Goal: Task Accomplishment & Management: Use online tool/utility

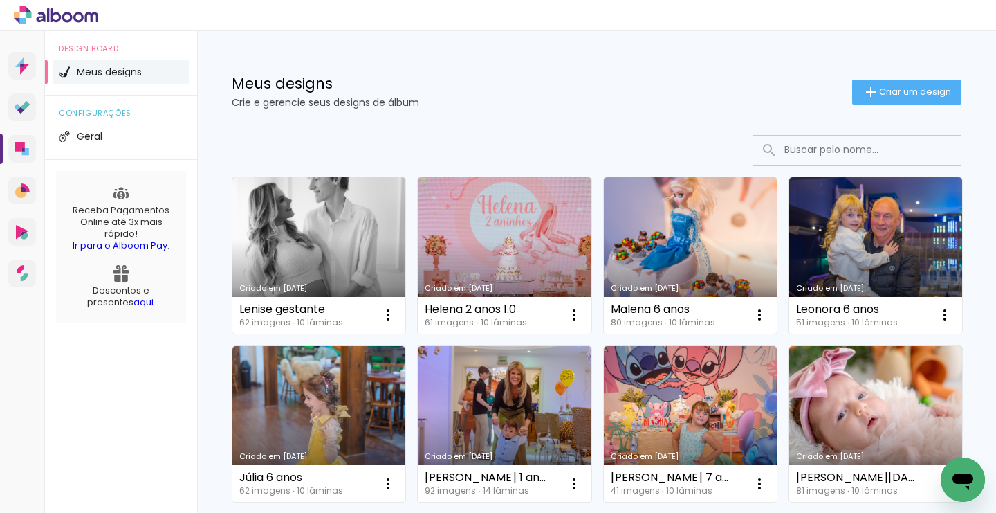
drag, startPoint x: 0, startPoint y: 0, endPoint x: 696, endPoint y: 44, distance: 697.5
click at [696, 44] on div "Meus designs Crie e gerencie seus designs de álbum Criar um design" at bounding box center [596, 76] width 799 height 90
click at [906, 95] on span "Criar um design" at bounding box center [915, 91] width 72 height 9
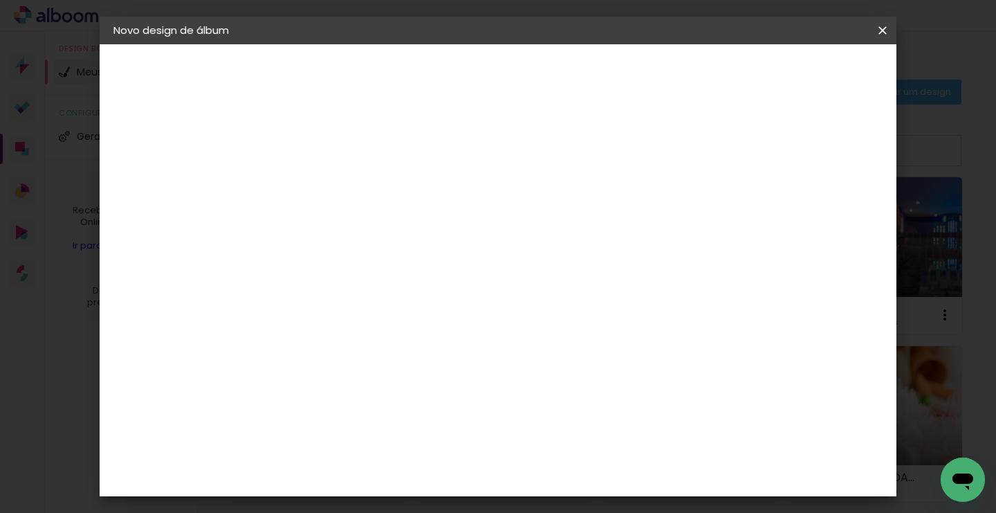
click at [340, 186] on input at bounding box center [340, 185] width 0 height 21
type input "[PERSON_NAME] 6 anos"
type paper-input "[PERSON_NAME] 6 anos"
click at [0, 0] on slot "Avançar" at bounding box center [0, 0] width 0 height 0
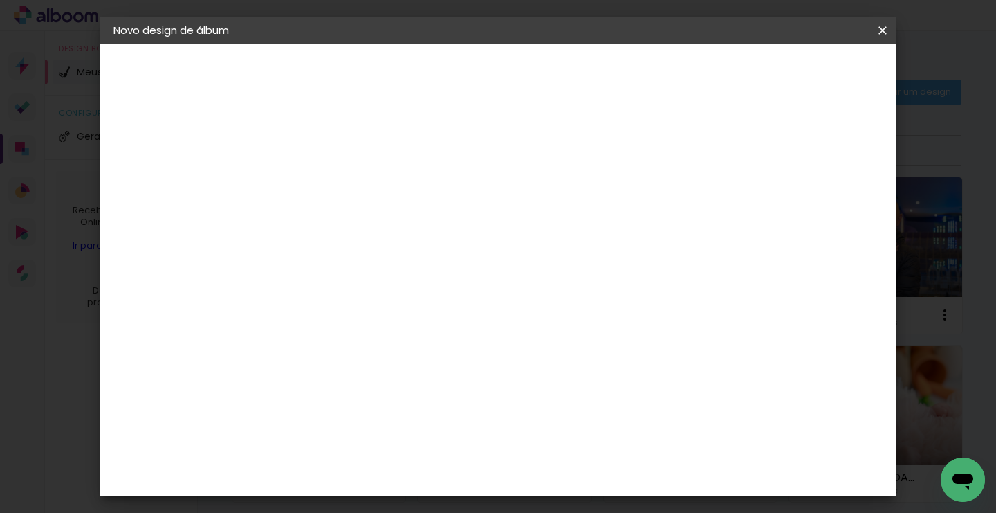
click at [0, 0] on slot "Avançar" at bounding box center [0, 0] width 0 height 0
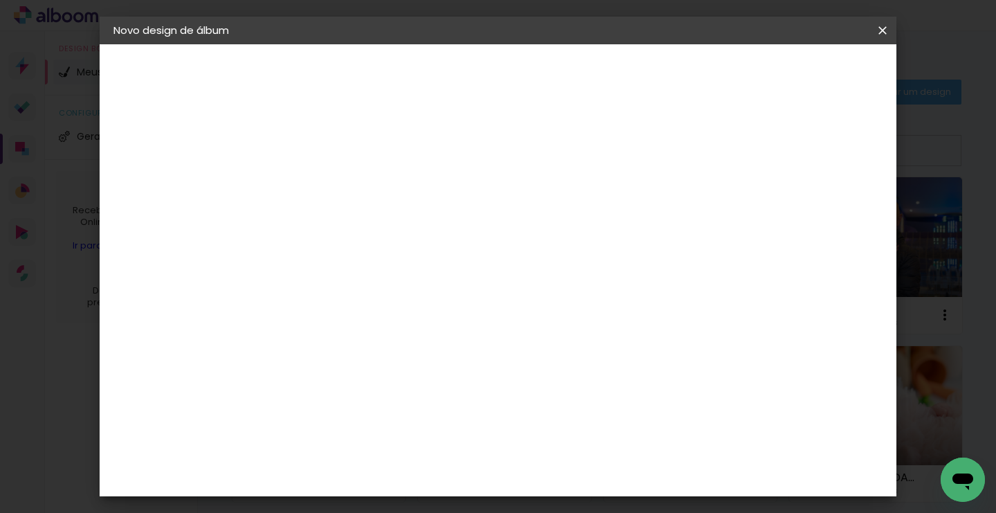
click at [733, 75] on span "Iniciar design" at bounding box center [702, 74] width 63 height 10
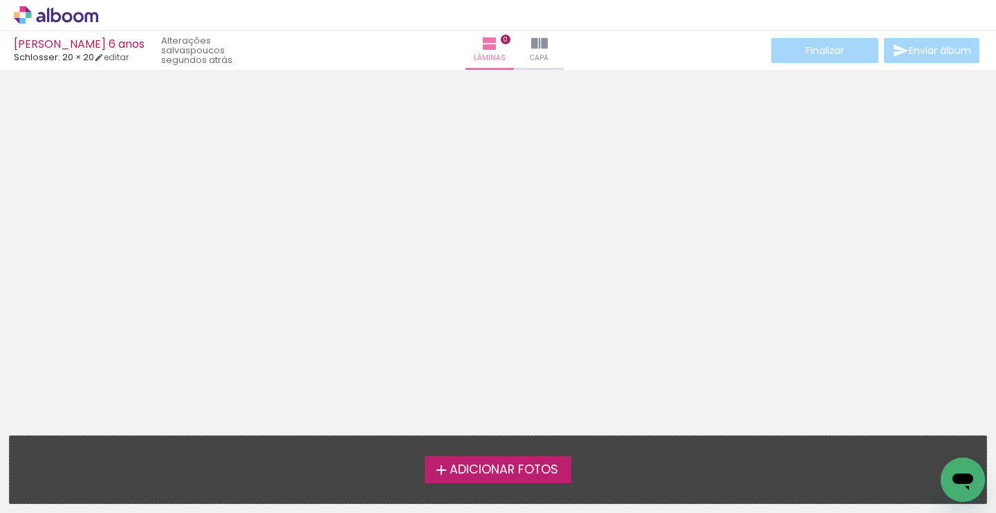
click at [493, 464] on span "Adicionar Fotos" at bounding box center [504, 470] width 109 height 12
click at [0, 0] on input "file" at bounding box center [0, 0] width 0 height 0
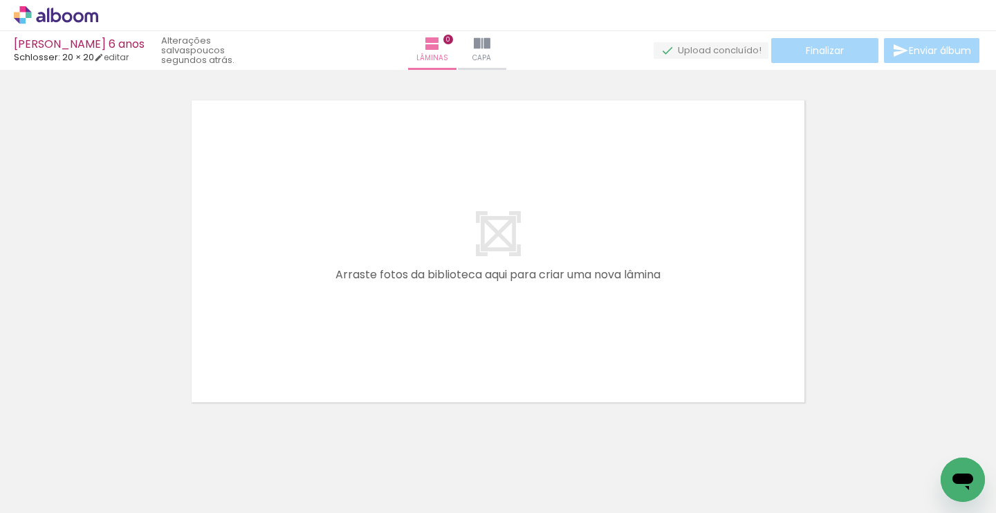
scroll to position [17, 0]
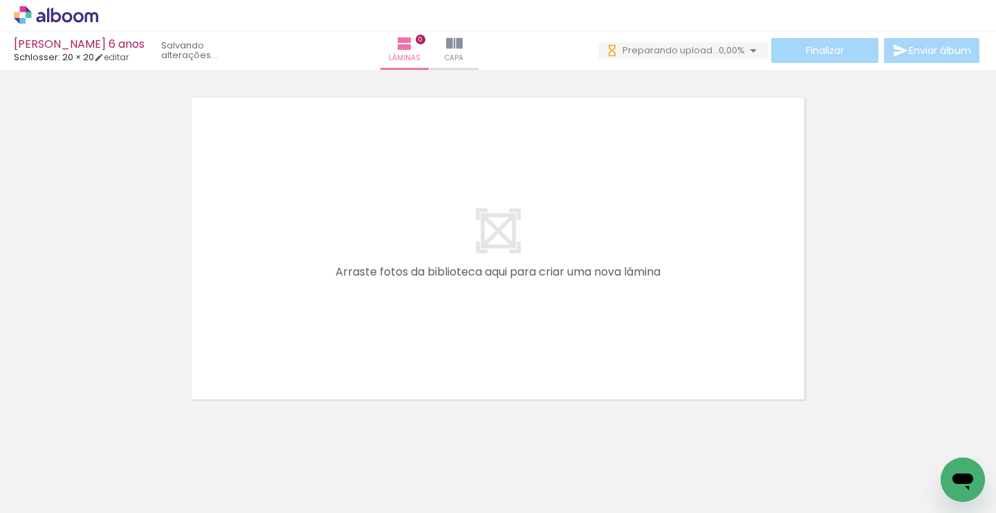
click at [75, 471] on iron-icon at bounding box center [70, 471] width 11 height 11
click at [0, 0] on slot "Não utilizadas" at bounding box center [0, 0] width 0 height 0
type input "Não utilizadas"
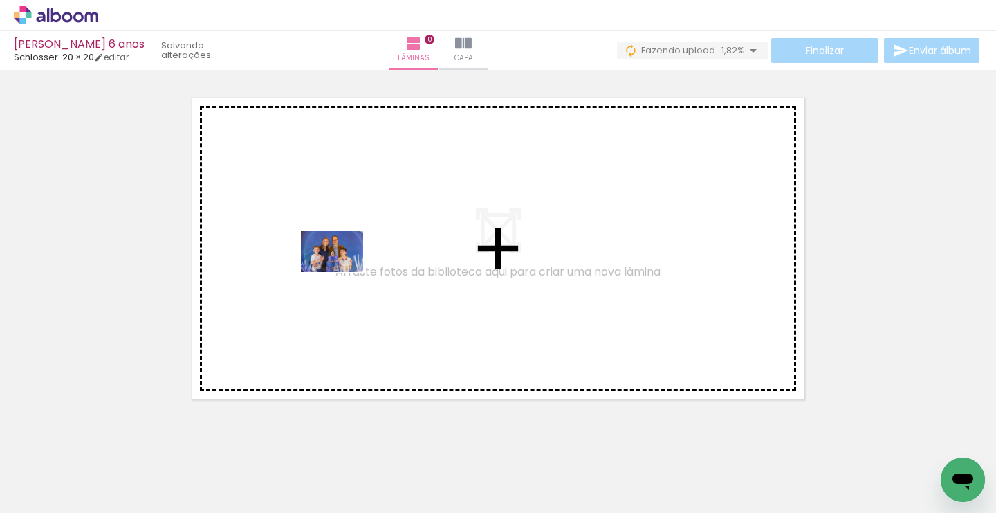
drag, startPoint x: 149, startPoint y: 471, endPoint x: 343, endPoint y: 271, distance: 277.9
click at [343, 271] on quentale-workspace at bounding box center [498, 256] width 996 height 513
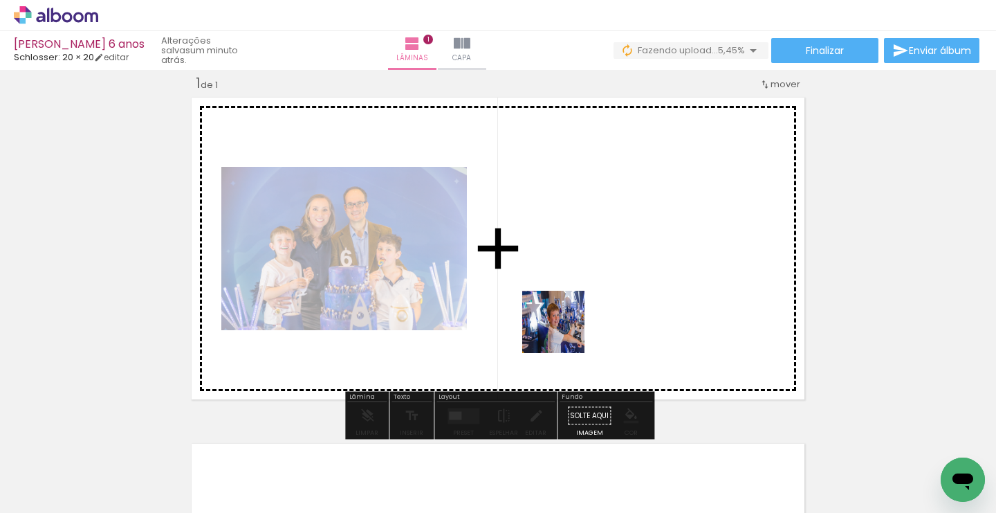
drag, startPoint x: 561, startPoint y: 464, endPoint x: 572, endPoint y: 307, distance: 158.2
click at [572, 307] on quentale-workspace at bounding box center [498, 256] width 996 height 513
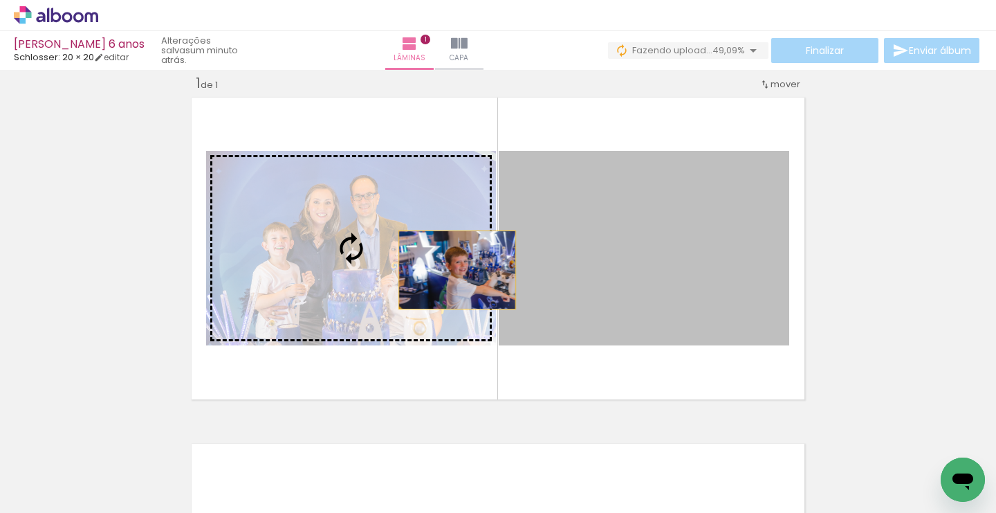
drag, startPoint x: 694, startPoint y: 275, endPoint x: 449, endPoint y: 269, distance: 245.0
click at [0, 0] on slot at bounding box center [0, 0] width 0 height 0
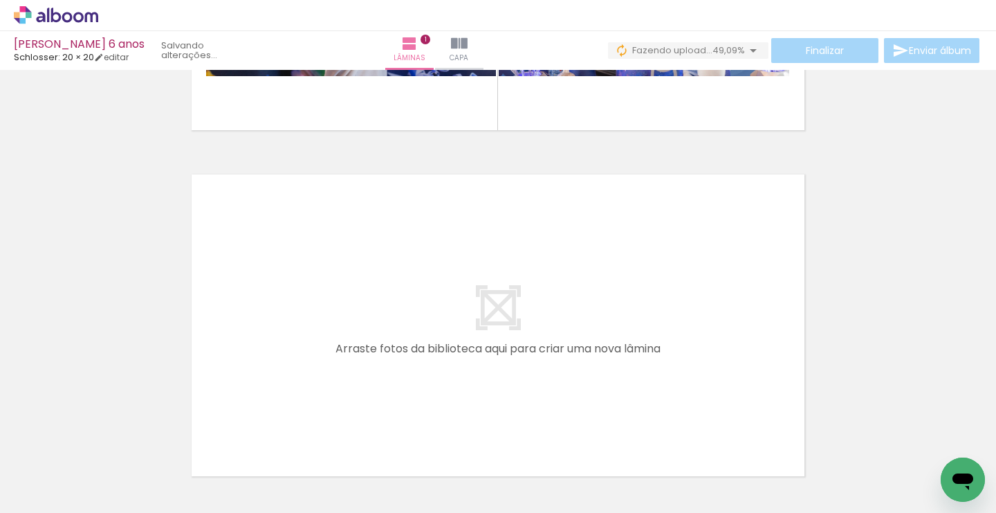
scroll to position [287, 0]
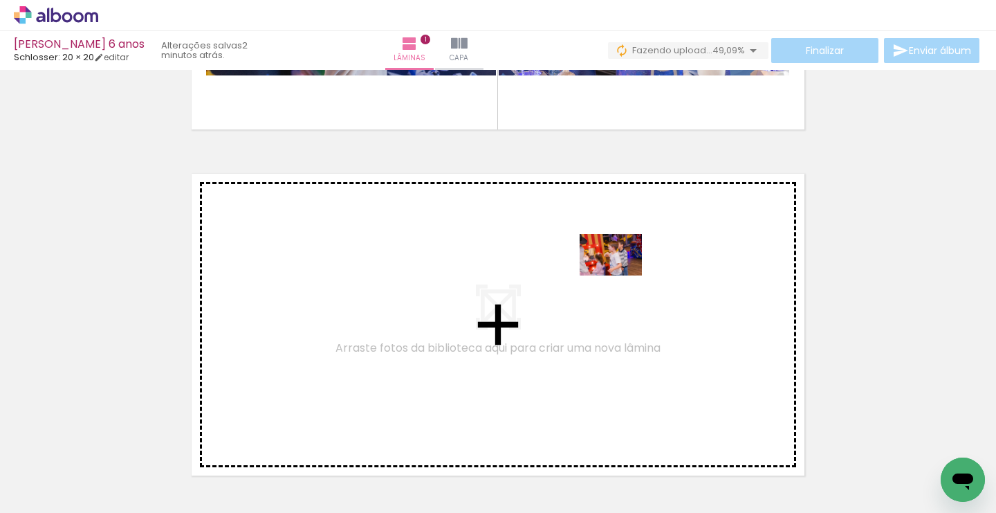
click at [621, 276] on quentale-workspace at bounding box center [498, 256] width 996 height 513
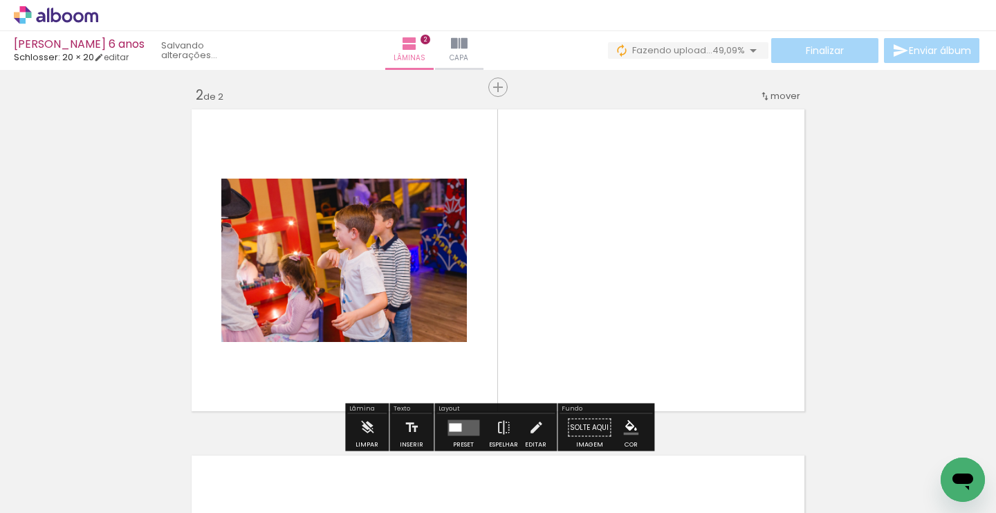
scroll to position [363, 0]
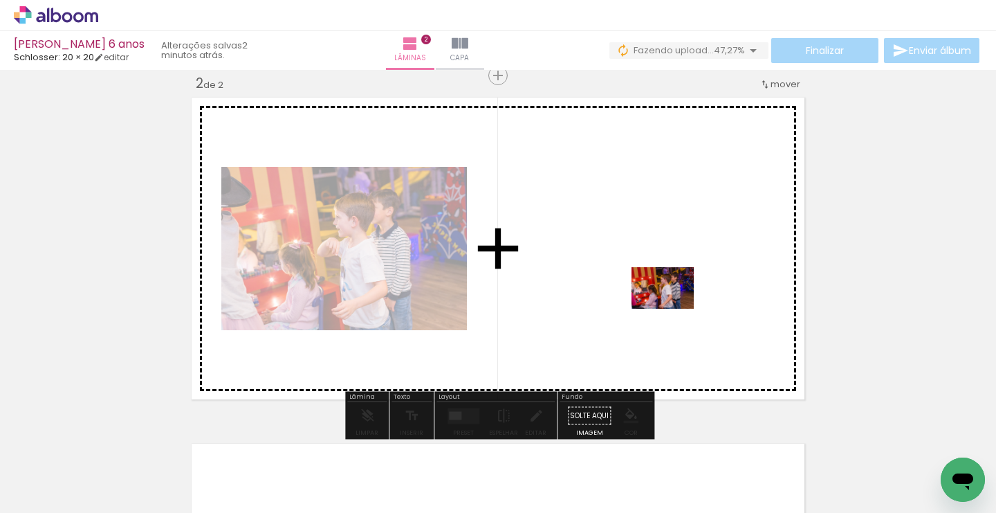
drag, startPoint x: 675, startPoint y: 473, endPoint x: 673, endPoint y: 309, distance: 164.0
click at [673, 309] on quentale-workspace at bounding box center [498, 256] width 996 height 513
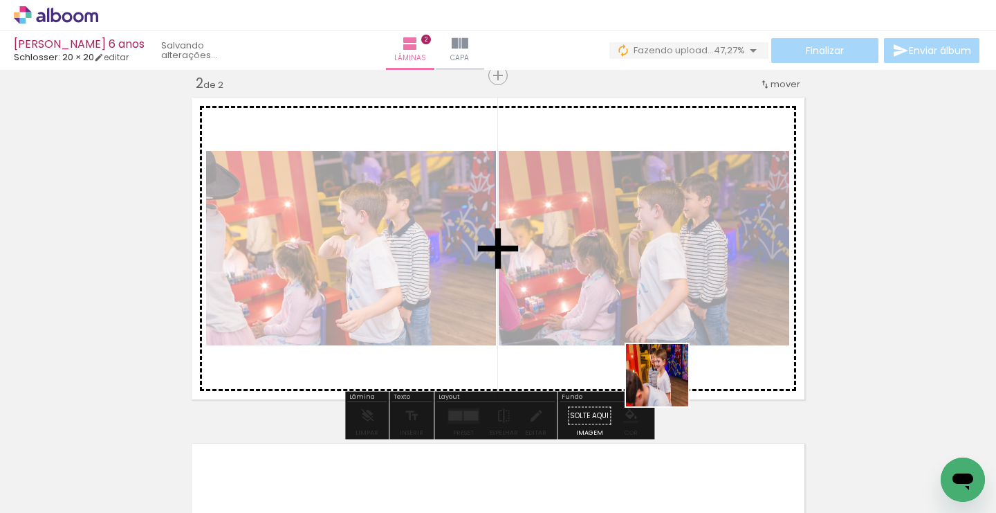
drag, startPoint x: 668, startPoint y: 455, endPoint x: 668, endPoint y: 298, distance: 156.4
click at [668, 298] on quentale-workspace at bounding box center [498, 256] width 996 height 513
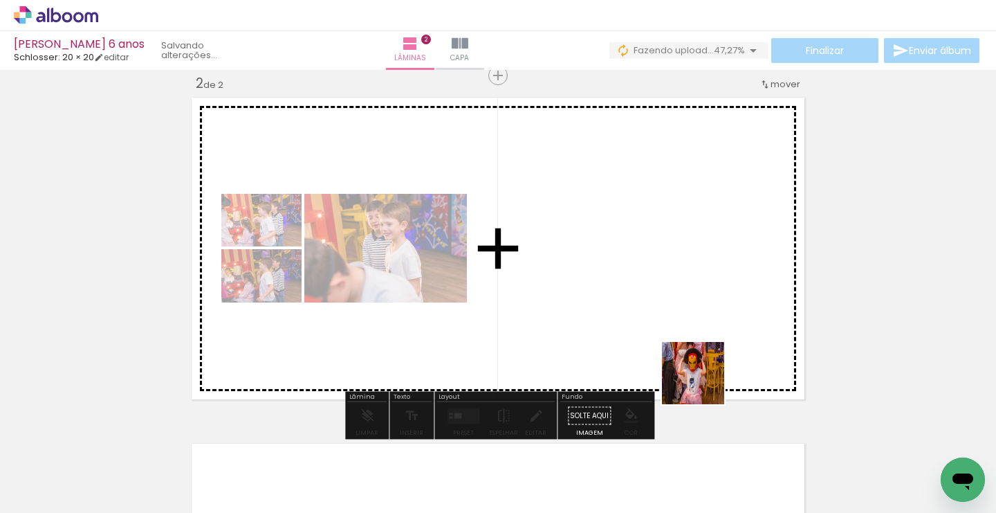
drag, startPoint x: 733, startPoint y: 460, endPoint x: 675, endPoint y: 334, distance: 139.6
click at [675, 334] on quentale-workspace at bounding box center [498, 256] width 996 height 513
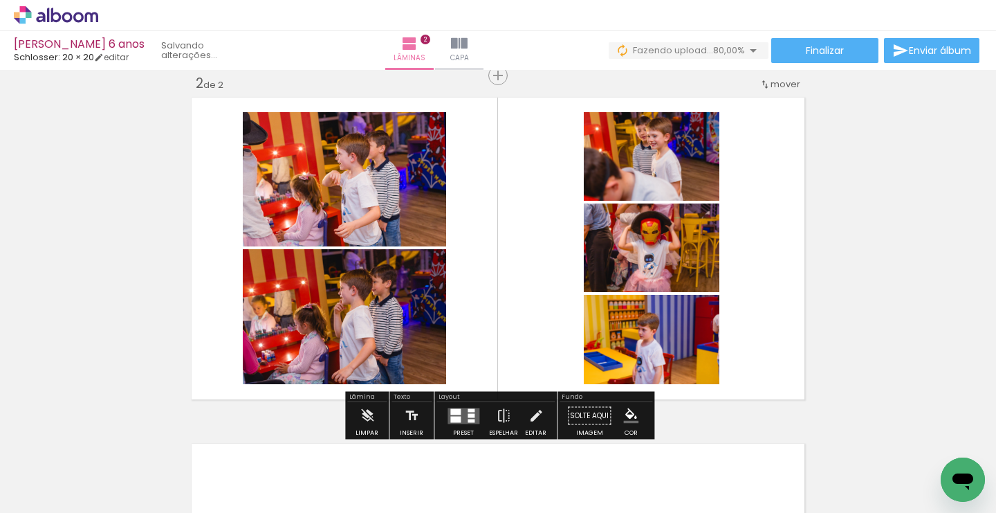
drag, startPoint x: 585, startPoint y: 471, endPoint x: 567, endPoint y: 338, distance: 134.0
click at [567, 338] on quentale-workspace at bounding box center [498, 256] width 996 height 513
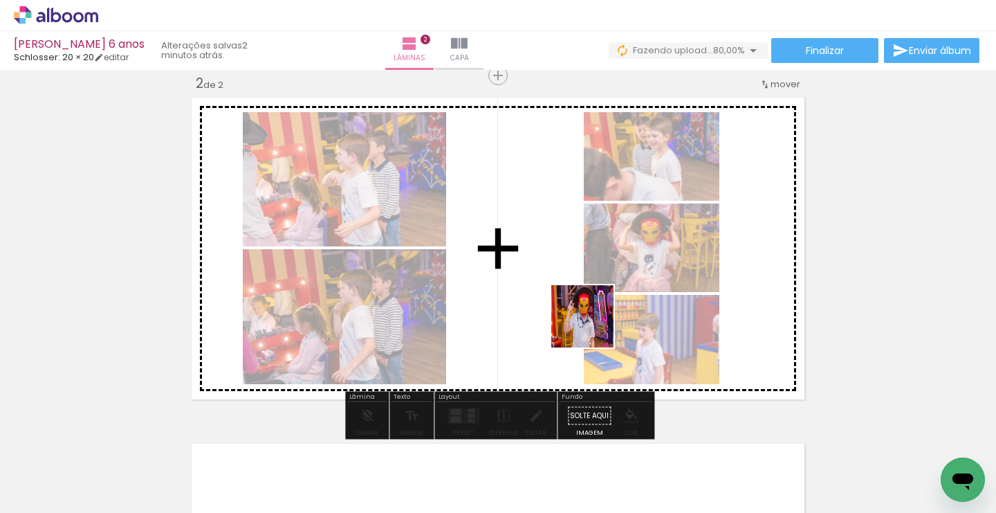
drag, startPoint x: 594, startPoint y: 471, endPoint x: 588, endPoint y: 300, distance: 171.7
click at [588, 300] on quentale-workspace at bounding box center [498, 256] width 996 height 513
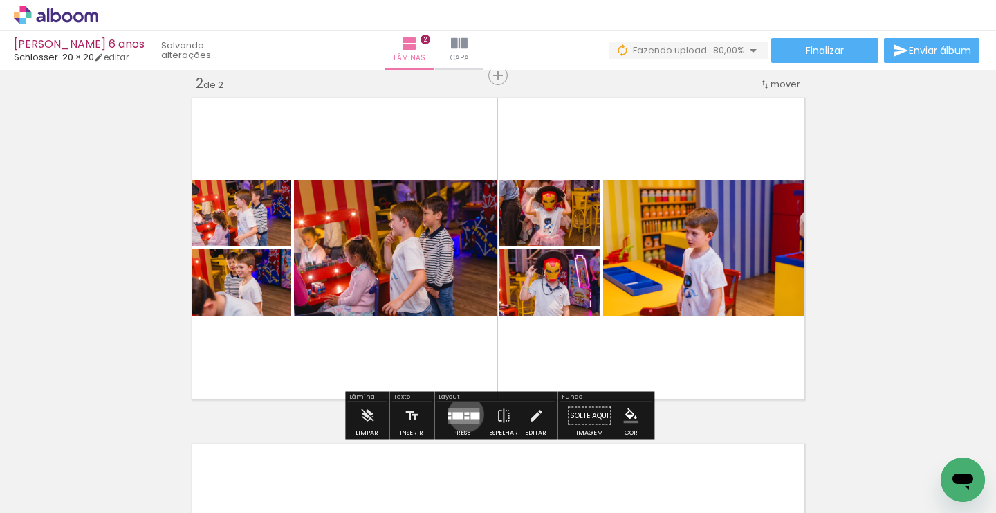
click at [464, 414] on div at bounding box center [466, 413] width 5 height 3
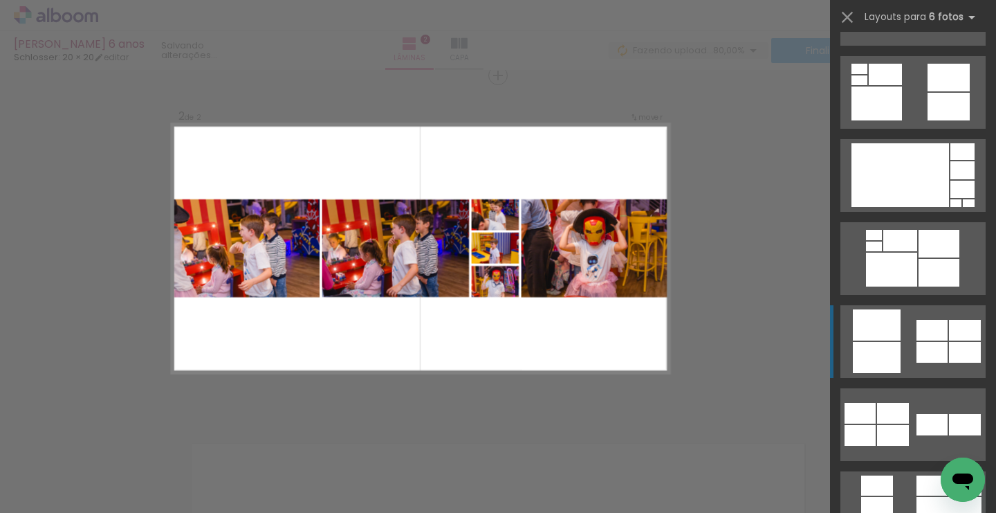
scroll to position [1565, 0]
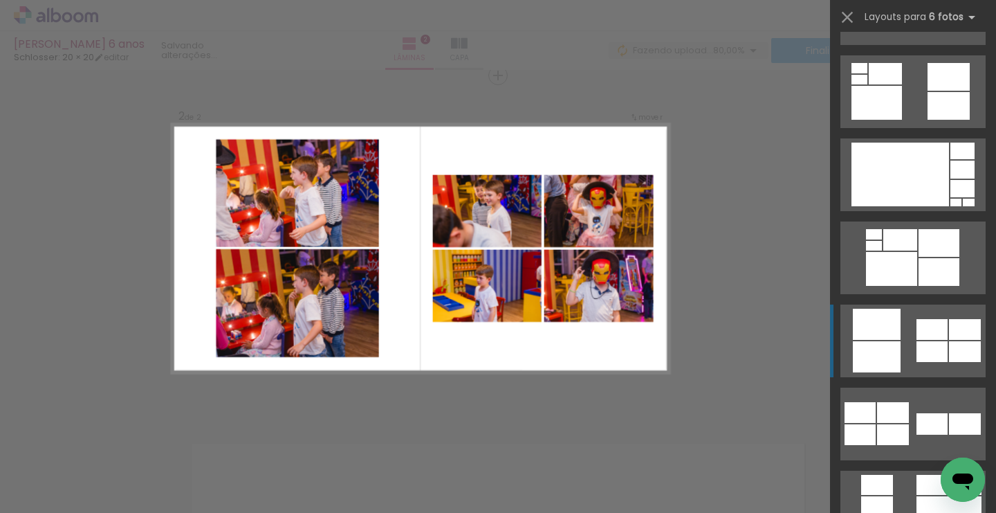
click at [880, 325] on div at bounding box center [877, 324] width 48 height 31
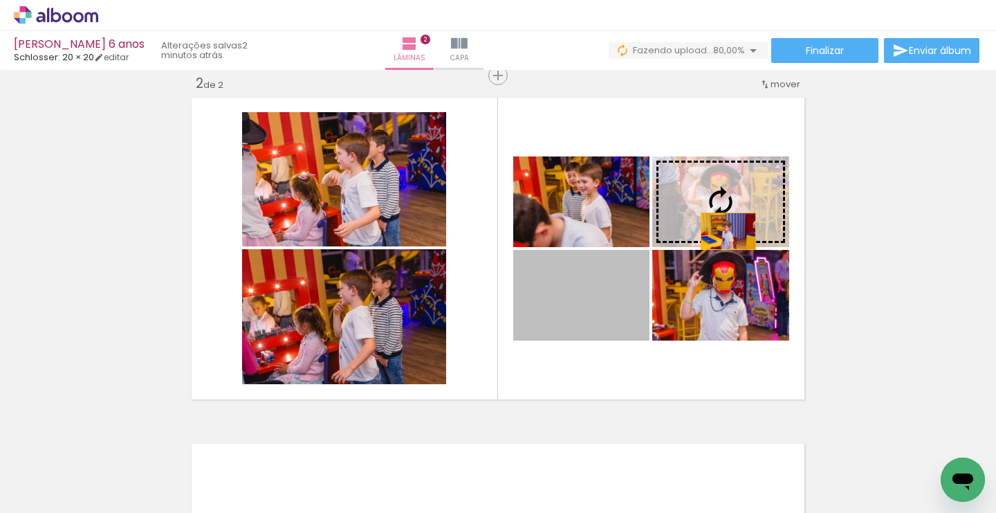
drag, startPoint x: 583, startPoint y: 298, endPoint x: 729, endPoint y: 226, distance: 161.9
click at [0, 0] on slot at bounding box center [0, 0] width 0 height 0
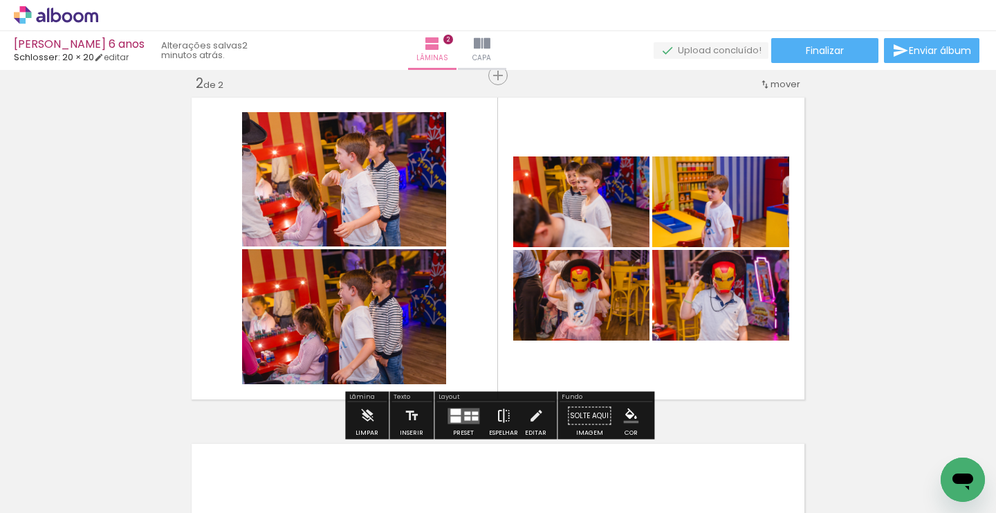
click at [496, 412] on iron-icon at bounding box center [503, 416] width 15 height 28
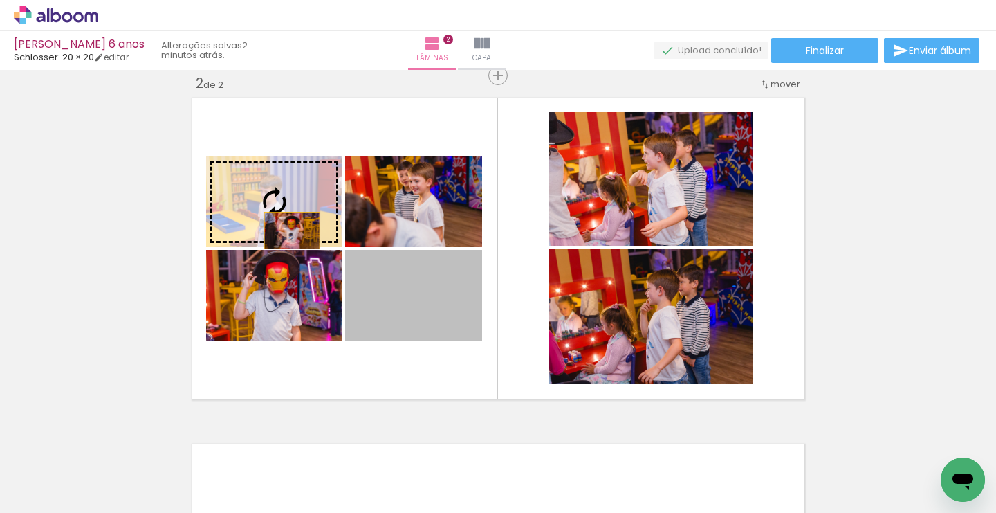
drag, startPoint x: 417, startPoint y: 307, endPoint x: 291, endPoint y: 230, distance: 147.5
click at [0, 0] on slot at bounding box center [0, 0] width 0 height 0
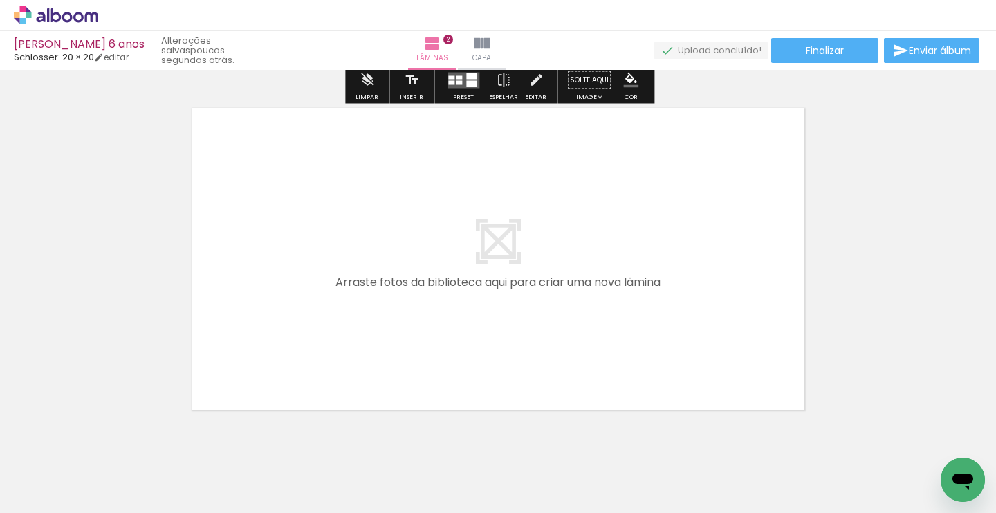
scroll to position [702, 0]
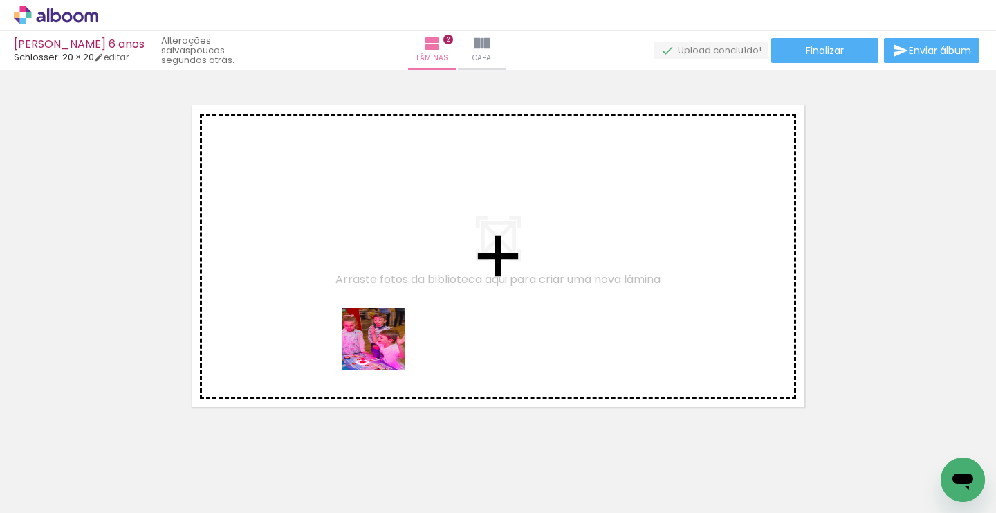
drag, startPoint x: 498, startPoint y: 468, endPoint x: 367, endPoint y: 332, distance: 188.4
click at [367, 332] on quentale-workspace at bounding box center [498, 256] width 996 height 513
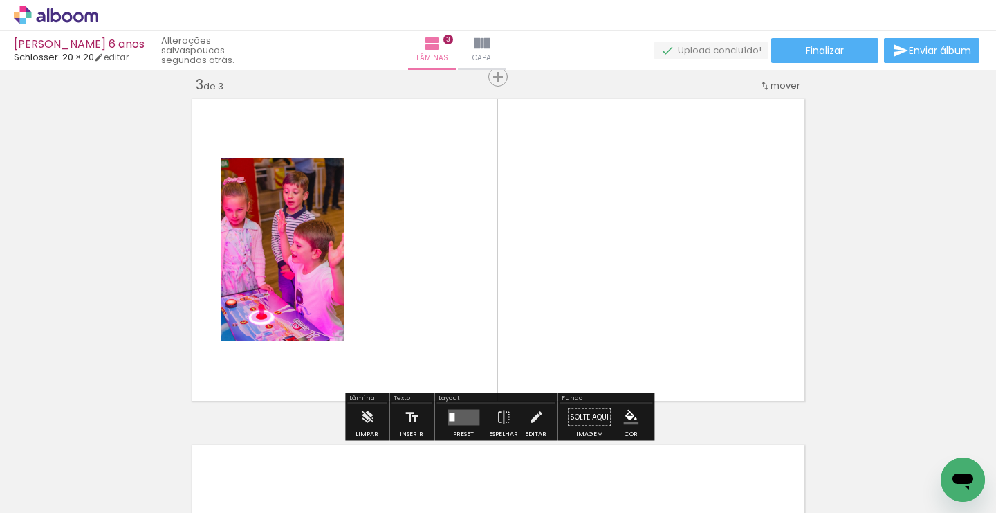
scroll to position [709, 0]
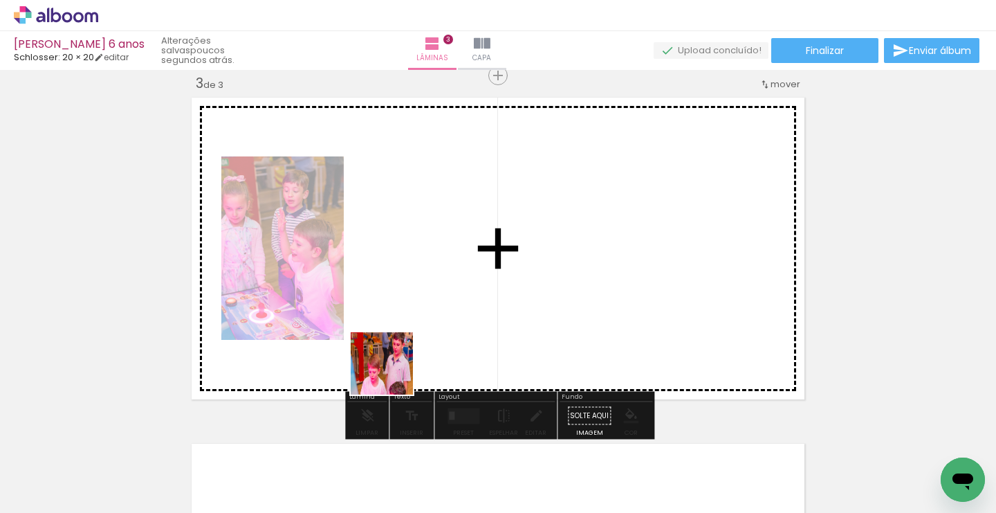
drag, startPoint x: 361, startPoint y: 478, endPoint x: 393, endPoint y: 374, distance: 109.2
click at [393, 374] on quentale-workspace at bounding box center [498, 256] width 996 height 513
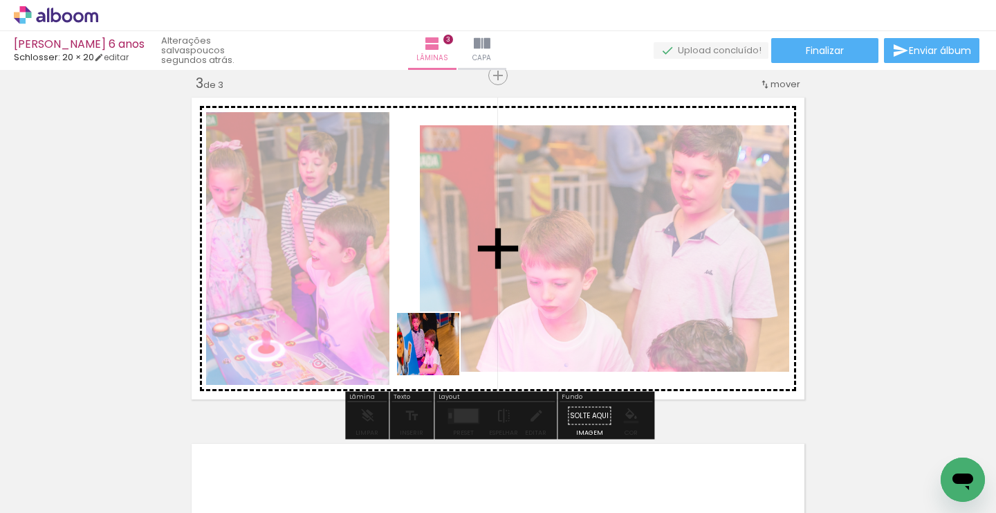
click at [440, 346] on quentale-workspace at bounding box center [498, 256] width 996 height 513
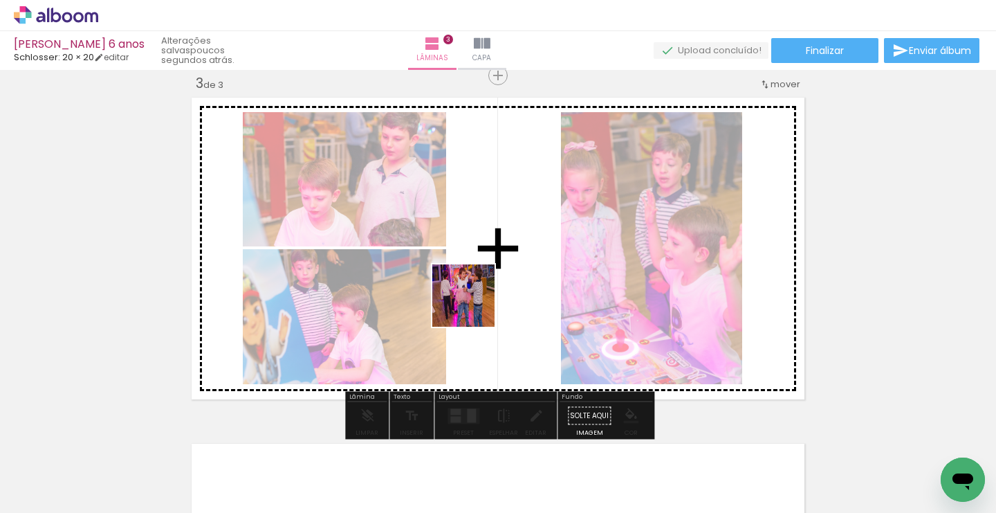
drag, startPoint x: 357, startPoint y: 475, endPoint x: 474, endPoint y: 306, distance: 205.4
click at [474, 306] on quentale-workspace at bounding box center [498, 256] width 996 height 513
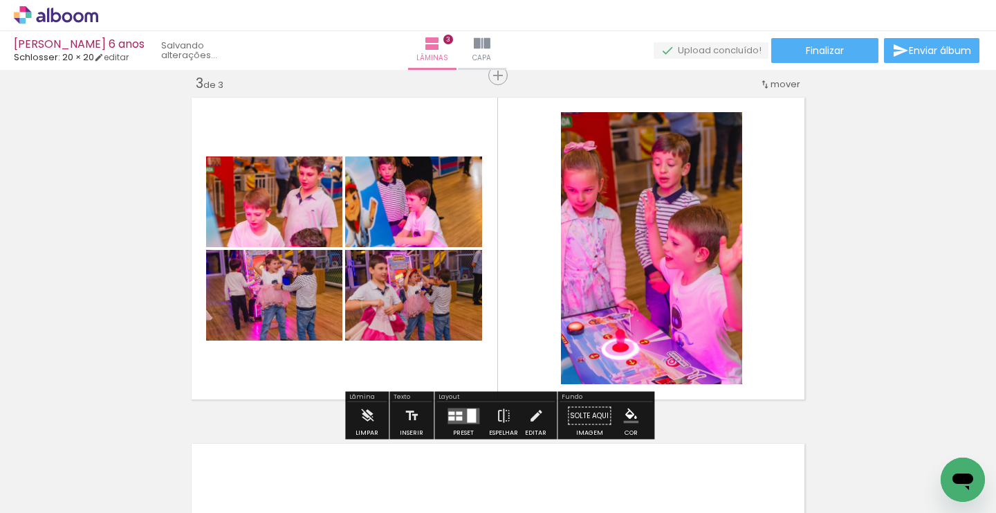
drag, startPoint x: 354, startPoint y: 478, endPoint x: 474, endPoint y: 324, distance: 195.3
click at [474, 324] on quentale-workspace at bounding box center [498, 256] width 996 height 513
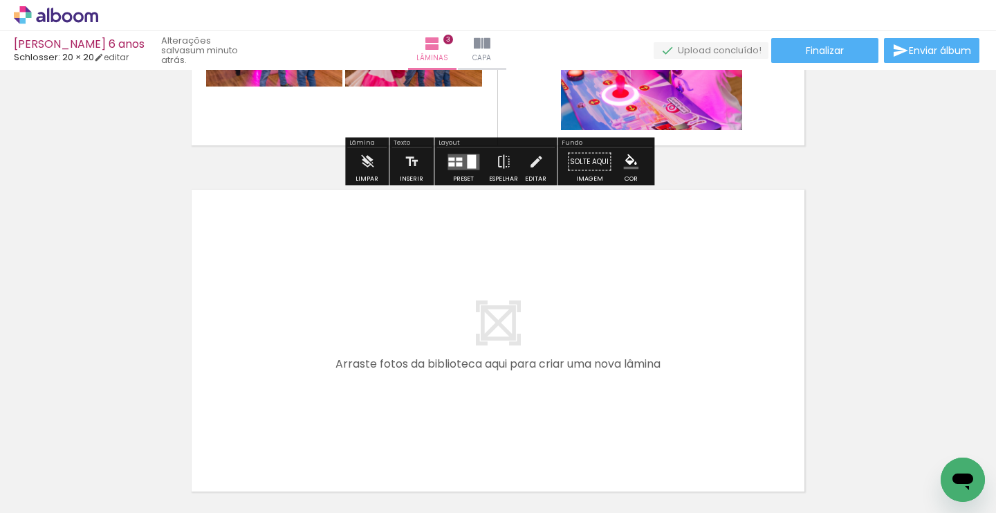
scroll to position [987, 0]
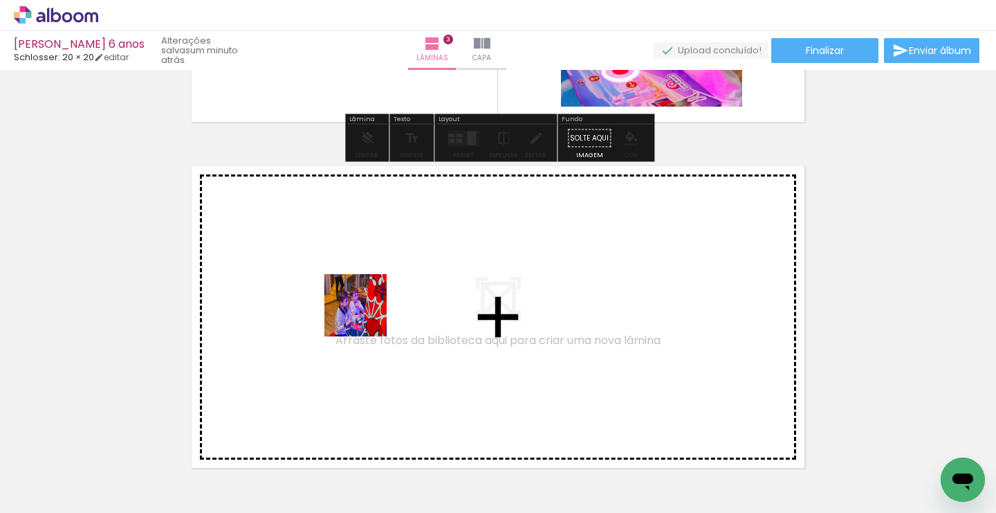
drag, startPoint x: 360, startPoint y: 472, endPoint x: 366, endPoint y: 315, distance: 157.2
click at [366, 315] on quentale-workspace at bounding box center [498, 256] width 996 height 513
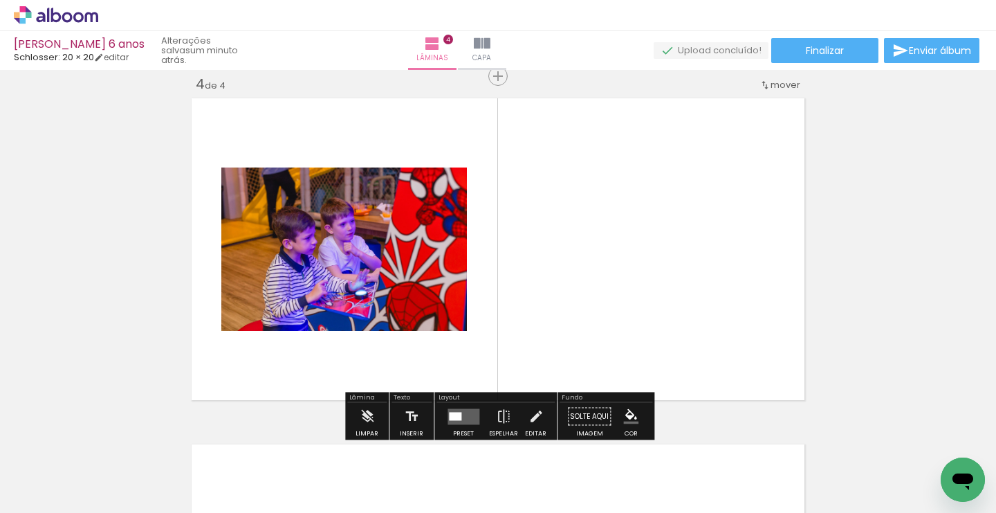
scroll to position [1055, 0]
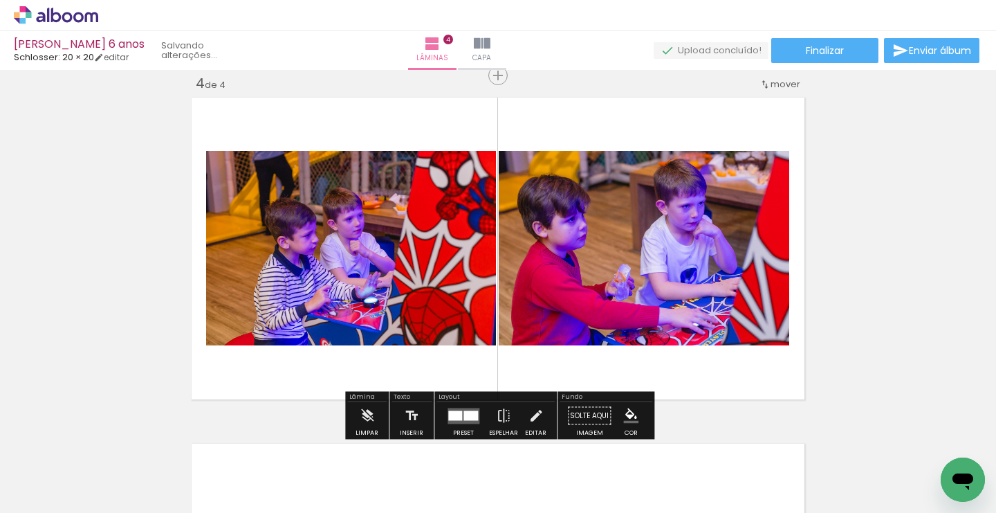
drag, startPoint x: 363, startPoint y: 472, endPoint x: 504, endPoint y: 289, distance: 231.4
click at [504, 289] on quentale-workspace at bounding box center [498, 256] width 996 height 513
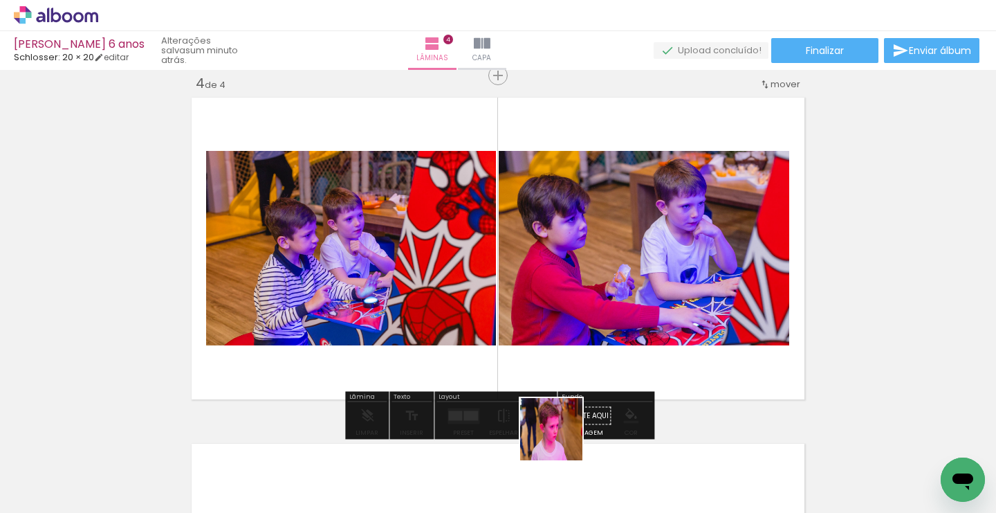
drag, startPoint x: 586, startPoint y: 473, endPoint x: 489, endPoint y: 313, distance: 187.3
click at [489, 313] on quentale-workspace at bounding box center [498, 256] width 996 height 513
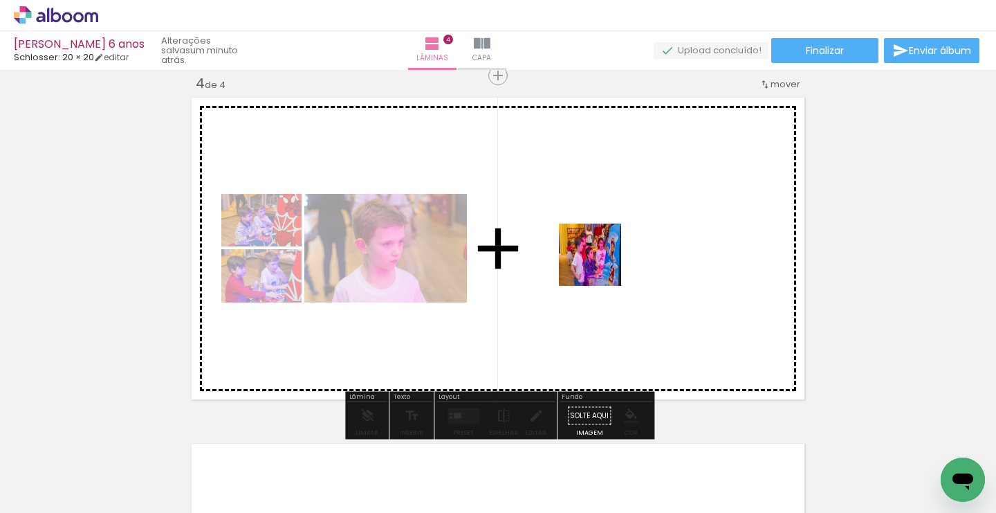
drag, startPoint x: 603, startPoint y: 473, endPoint x: 601, endPoint y: 253, distance: 220.8
click at [601, 253] on quentale-workspace at bounding box center [498, 256] width 996 height 513
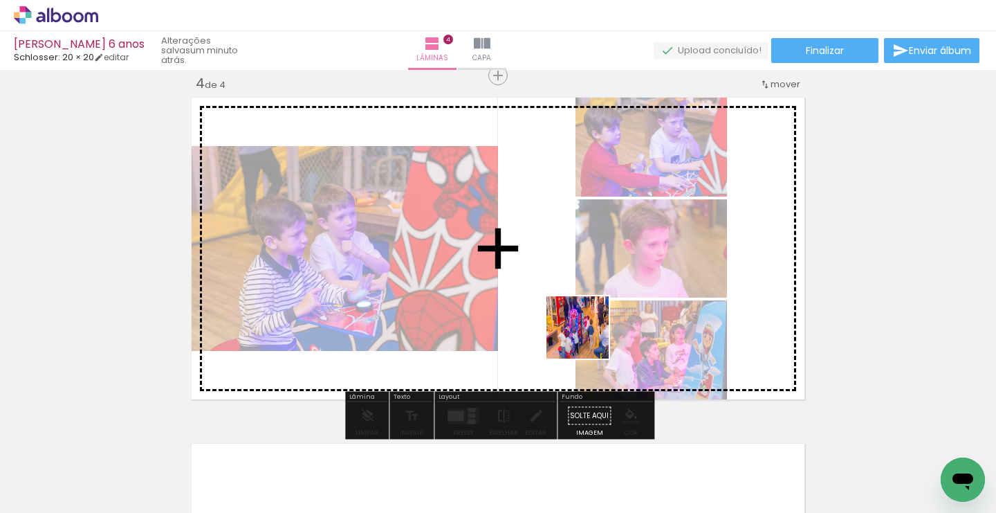
drag, startPoint x: 605, startPoint y: 479, endPoint x: 570, endPoint y: 298, distance: 184.6
click at [570, 298] on quentale-workspace at bounding box center [498, 256] width 996 height 513
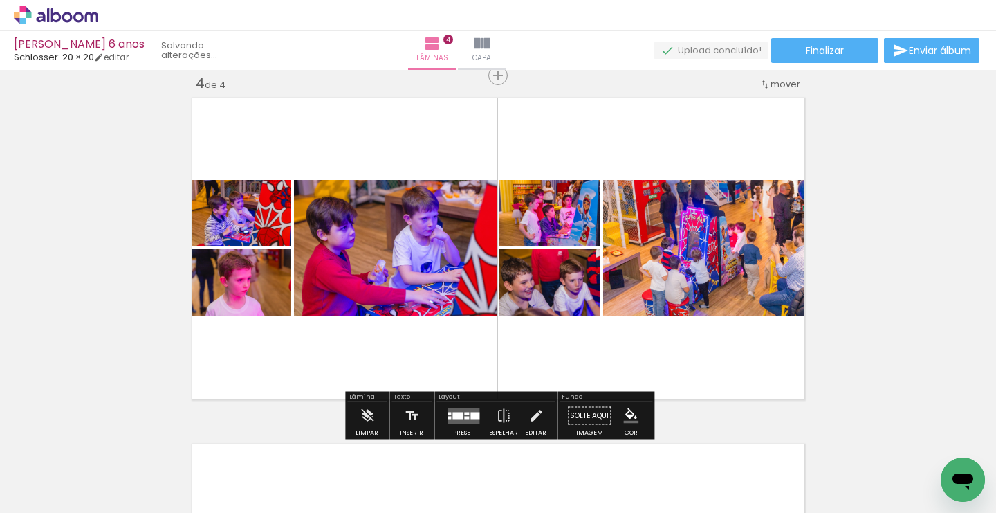
drag, startPoint x: 588, startPoint y: 476, endPoint x: 547, endPoint y: 311, distance: 169.7
click at [547, 311] on quentale-workspace at bounding box center [498, 256] width 996 height 513
click at [459, 418] on div at bounding box center [458, 415] width 10 height 7
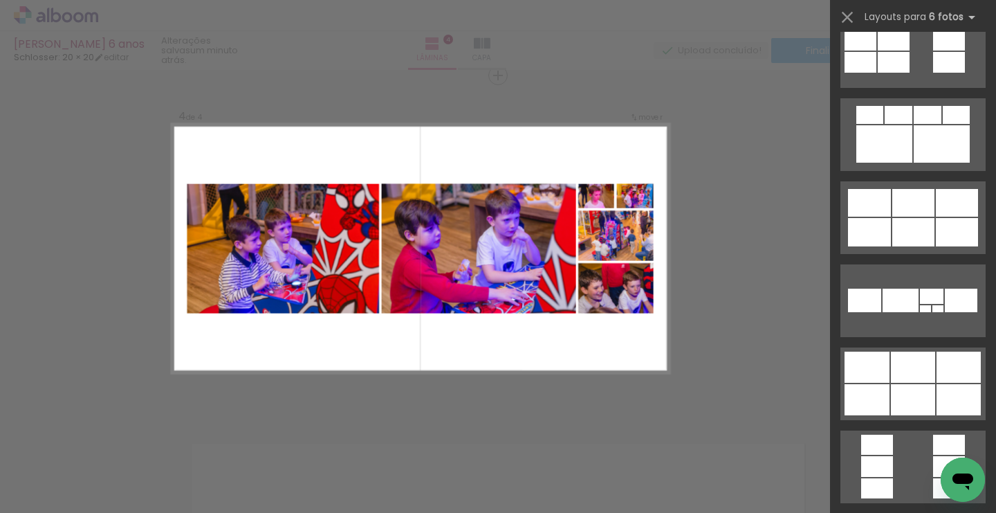
scroll to position [3269, 0]
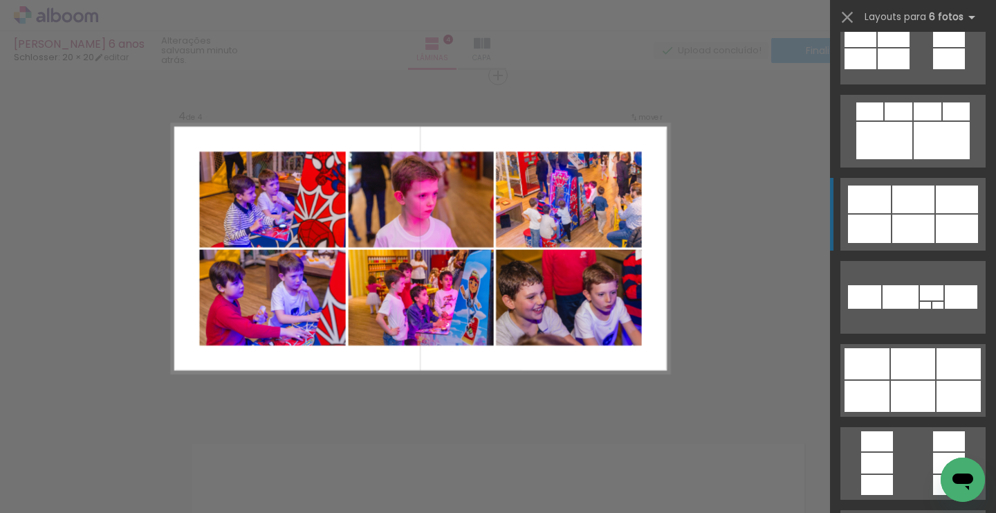
click at [902, 212] on div at bounding box center [914, 199] width 42 height 28
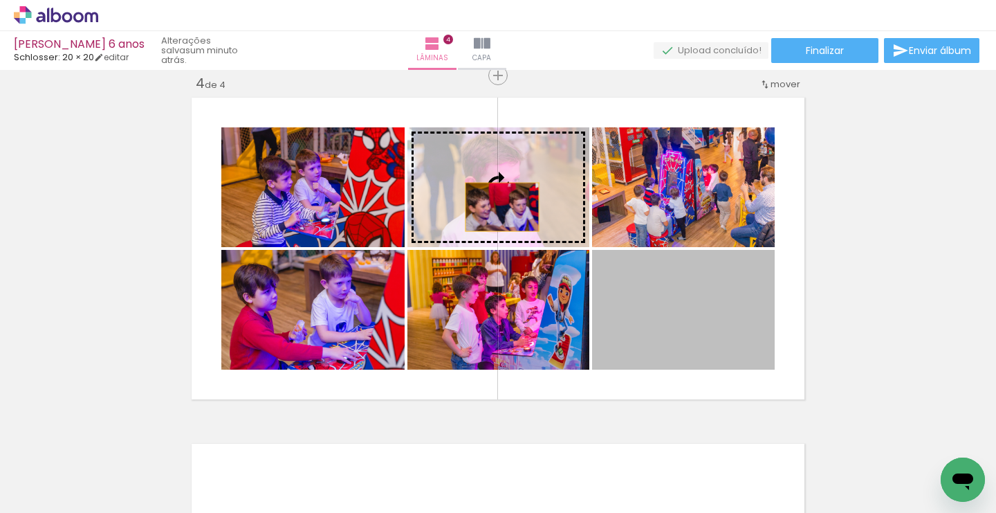
drag, startPoint x: 671, startPoint y: 311, endPoint x: 485, endPoint y: 195, distance: 218.5
click at [0, 0] on slot at bounding box center [0, 0] width 0 height 0
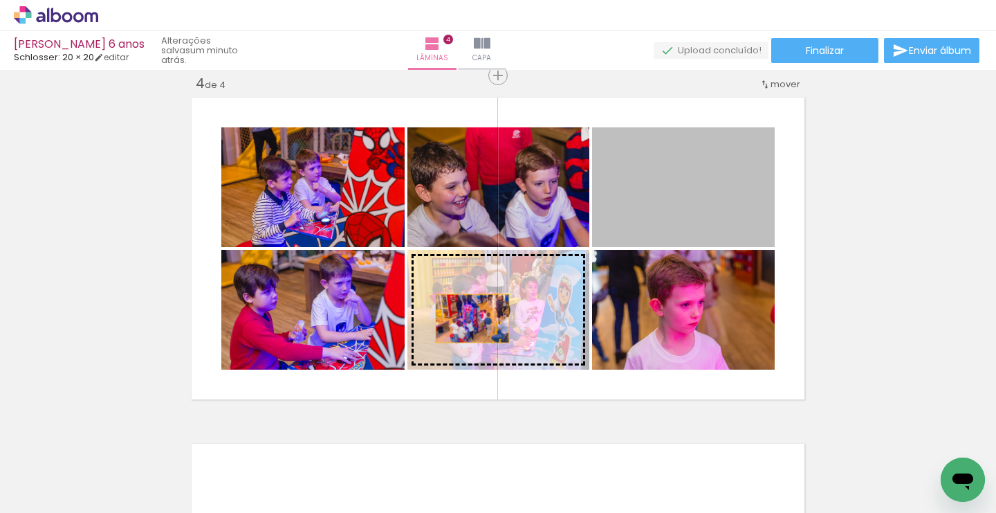
drag, startPoint x: 693, startPoint y: 193, endPoint x: 460, endPoint y: 321, distance: 266.0
click at [0, 0] on slot at bounding box center [0, 0] width 0 height 0
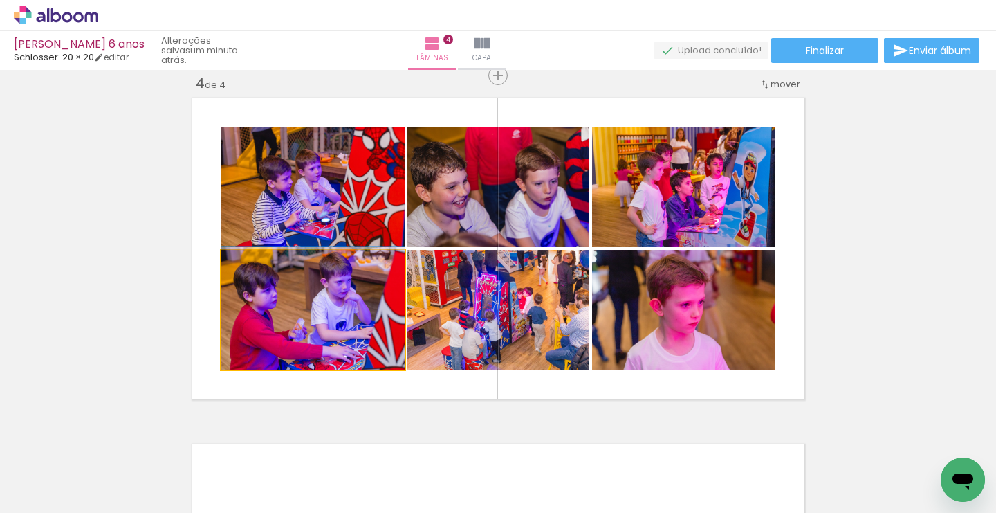
drag, startPoint x: 316, startPoint y: 343, endPoint x: 358, endPoint y: 320, distance: 47.4
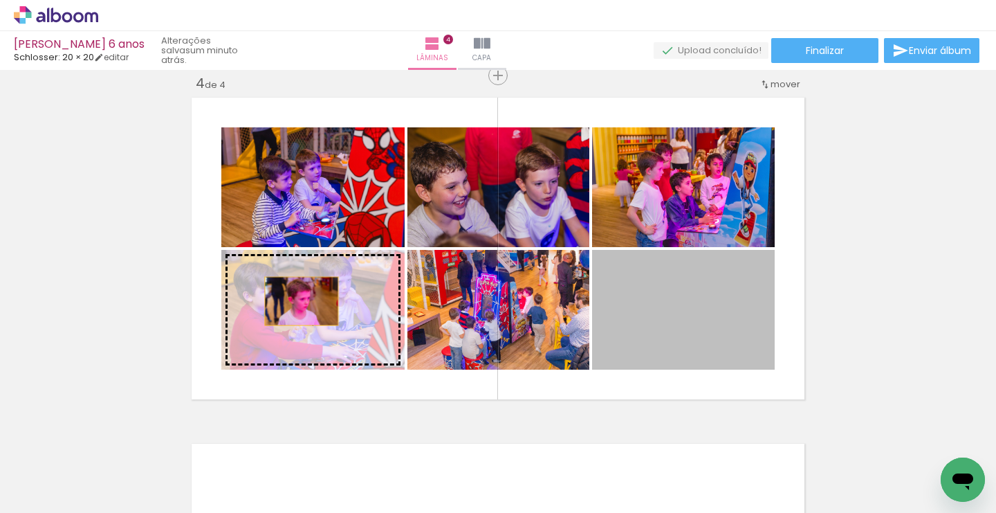
drag, startPoint x: 711, startPoint y: 328, endPoint x: 295, endPoint y: 303, distance: 416.6
click at [0, 0] on slot at bounding box center [0, 0] width 0 height 0
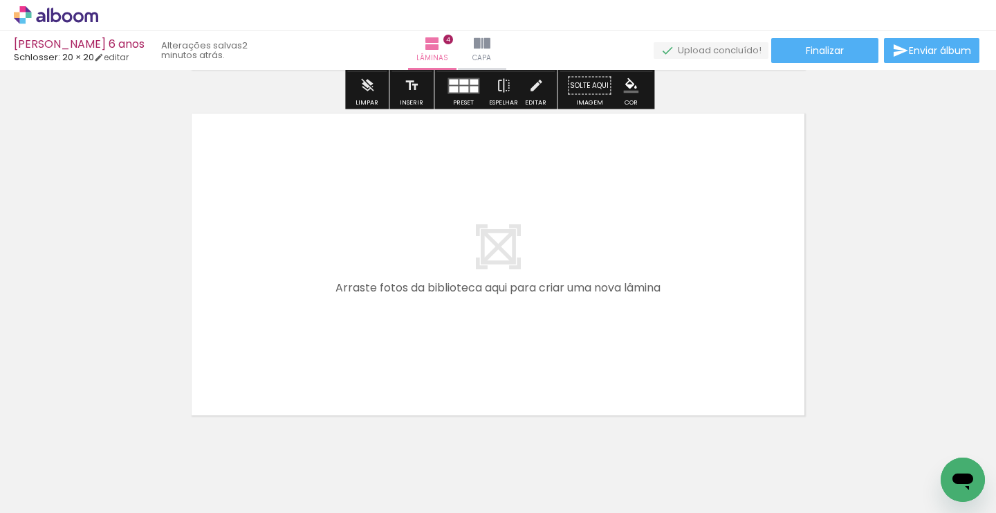
scroll to position [1386, 0]
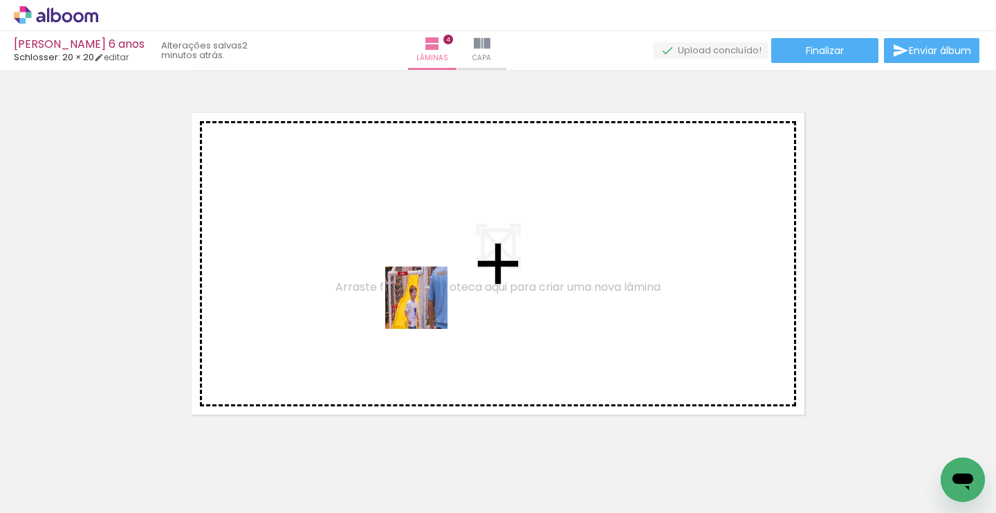
click at [427, 308] on quentale-workspace at bounding box center [498, 256] width 996 height 513
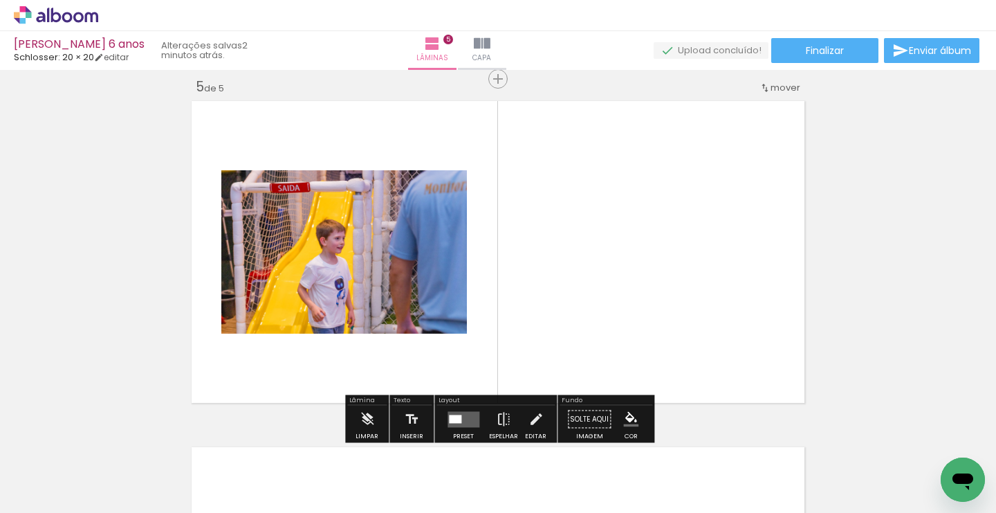
scroll to position [1401, 0]
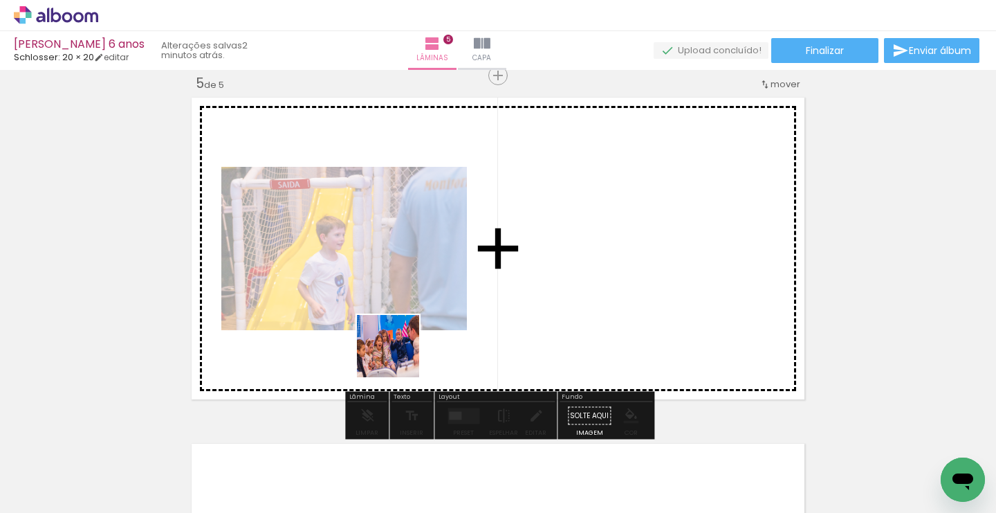
drag, startPoint x: 351, startPoint y: 468, endPoint x: 426, endPoint y: 295, distance: 188.7
click at [426, 295] on quentale-workspace at bounding box center [498, 256] width 996 height 513
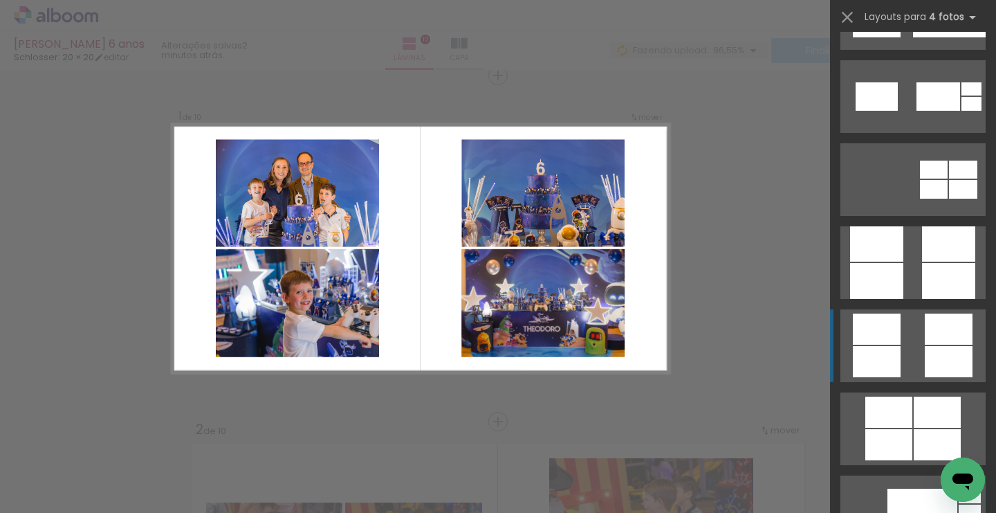
scroll to position [3724, 0]
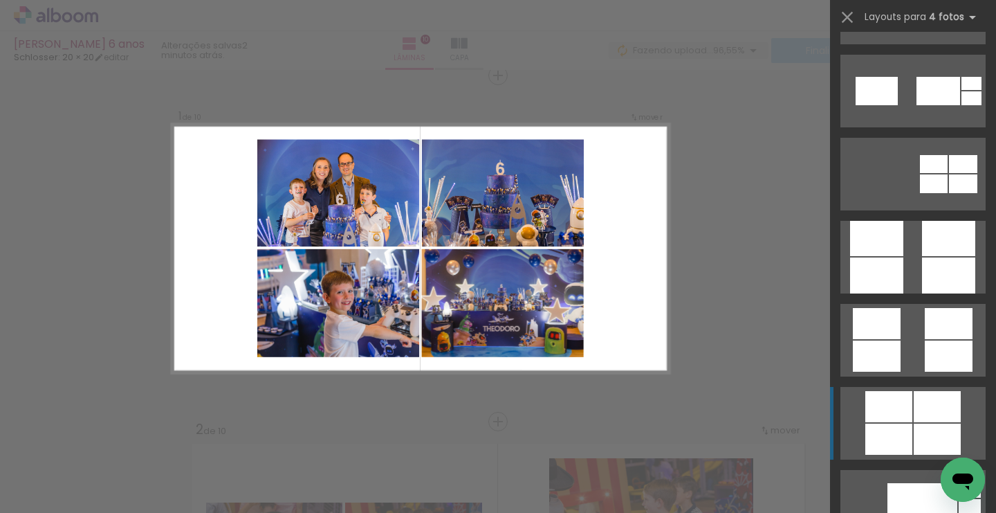
click at [911, 424] on div at bounding box center [889, 438] width 47 height 31
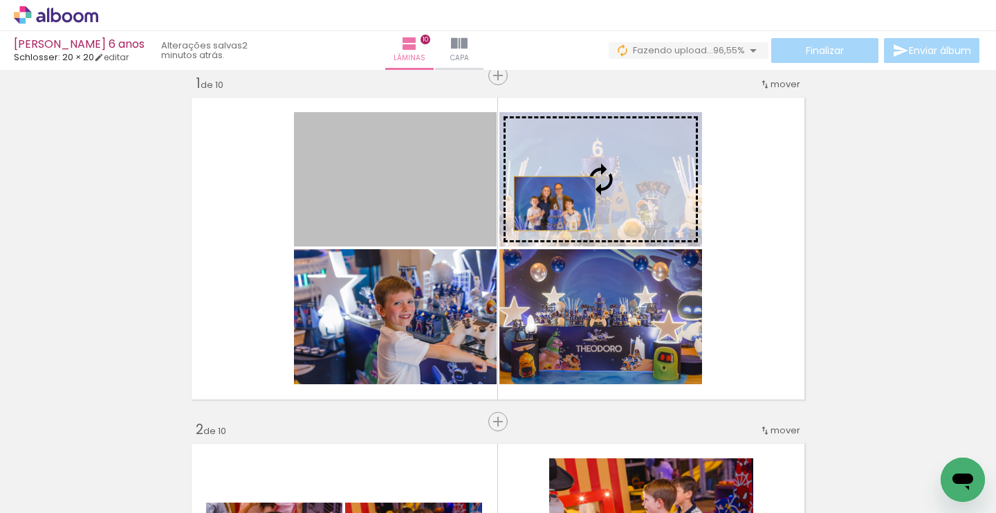
drag, startPoint x: 417, startPoint y: 203, endPoint x: 563, endPoint y: 198, distance: 146.8
click at [0, 0] on slot at bounding box center [0, 0] width 0 height 0
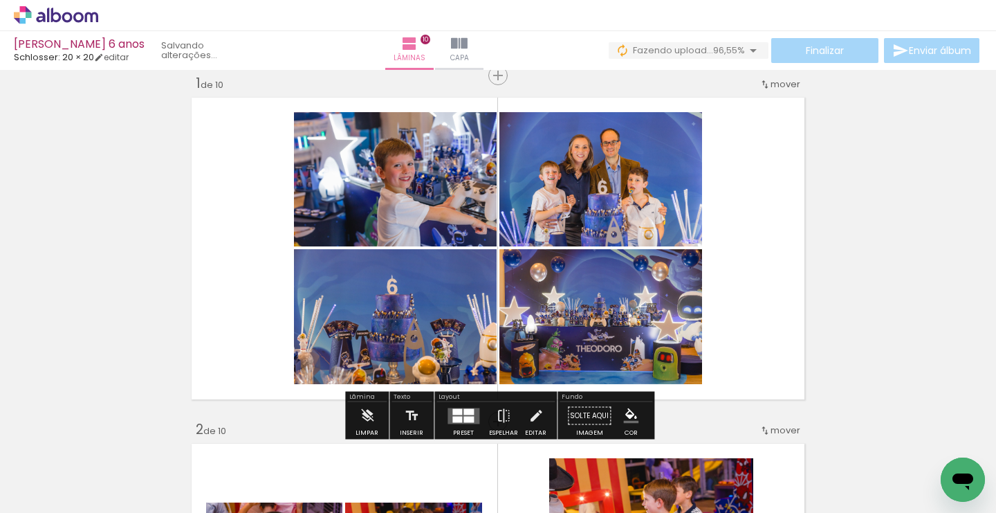
drag, startPoint x: 422, startPoint y: 327, endPoint x: 422, endPoint y: 181, distance: 145.3
click at [0, 0] on slot at bounding box center [0, 0] width 0 height 0
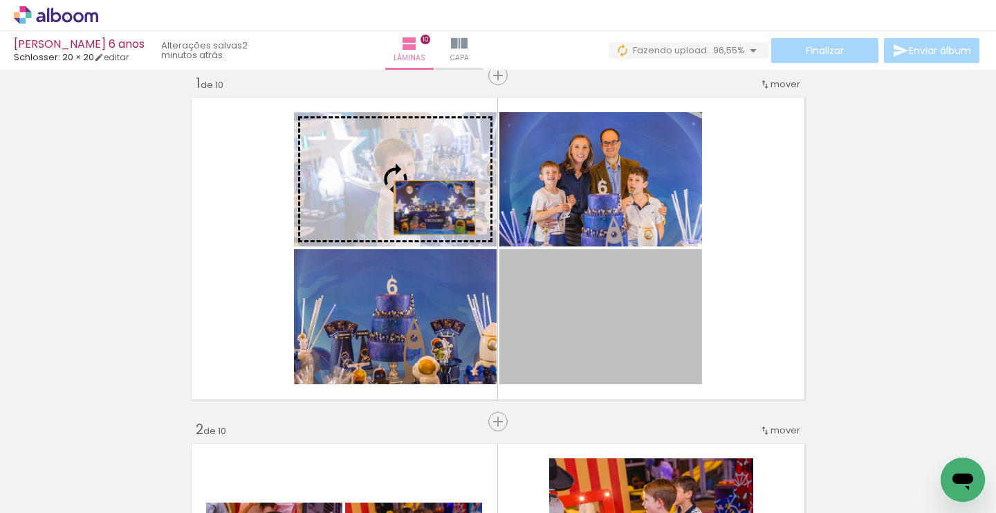
drag, startPoint x: 601, startPoint y: 325, endPoint x: 408, endPoint y: 181, distance: 240.9
click at [0, 0] on slot at bounding box center [0, 0] width 0 height 0
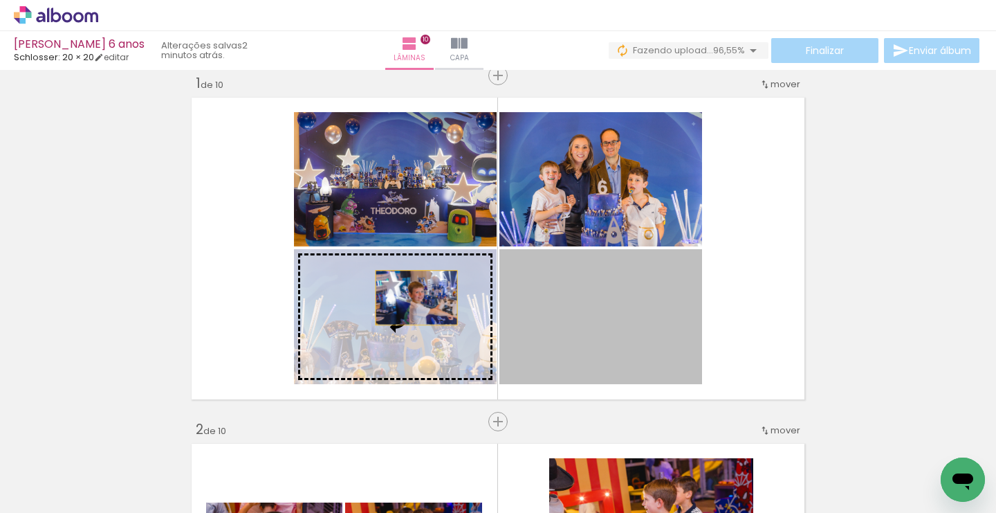
drag, startPoint x: 614, startPoint y: 309, endPoint x: 415, endPoint y: 298, distance: 198.9
click at [0, 0] on slot at bounding box center [0, 0] width 0 height 0
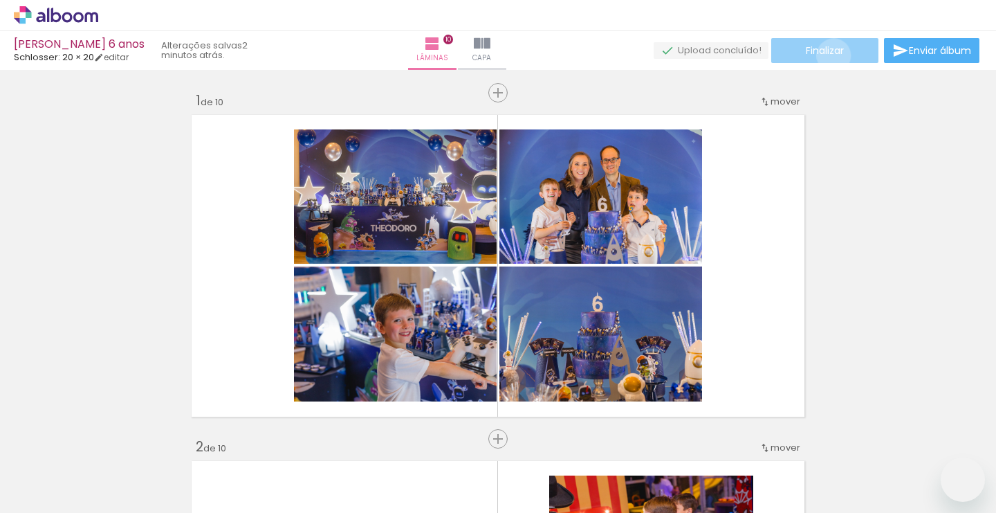
click at [829, 55] on span "Finalizar" at bounding box center [825, 51] width 38 height 10
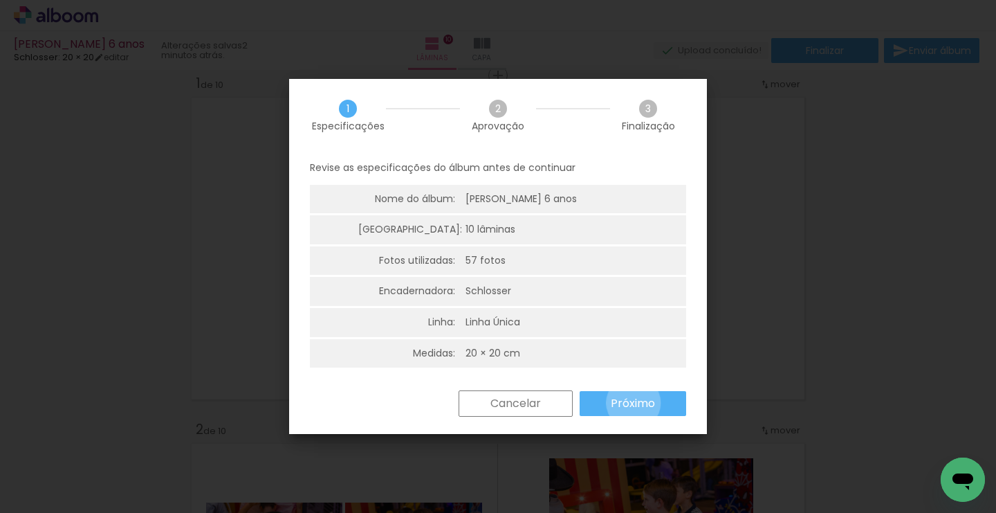
click at [0, 0] on slot "Próximo" at bounding box center [0, 0] width 0 height 0
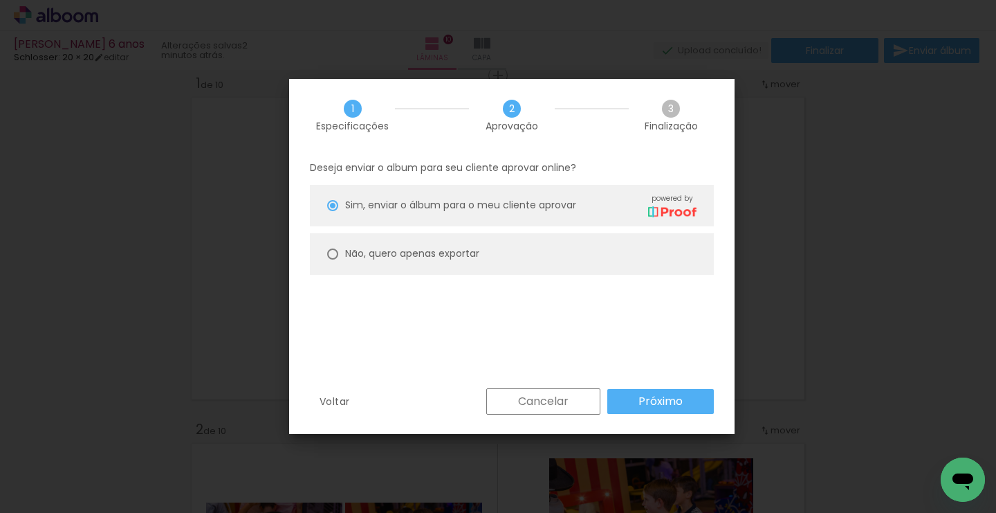
click at [0, 0] on slot "Não, quero apenas exportar" at bounding box center [0, 0] width 0 height 0
type paper-radio-button "on"
click at [0, 0] on slot "Próximo" at bounding box center [0, 0] width 0 height 0
type input "Alta, 300 DPI"
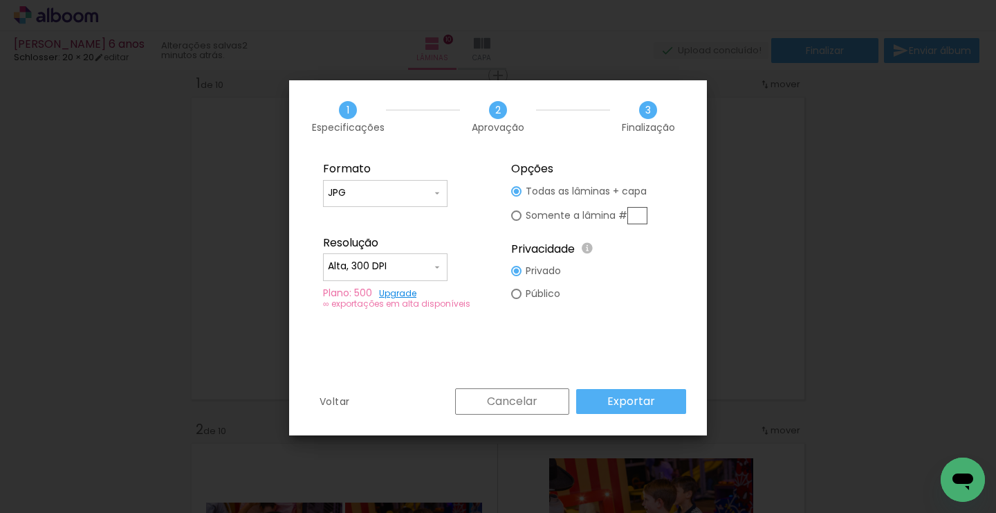
click at [657, 403] on paper-button "Exportar" at bounding box center [631, 401] width 110 height 25
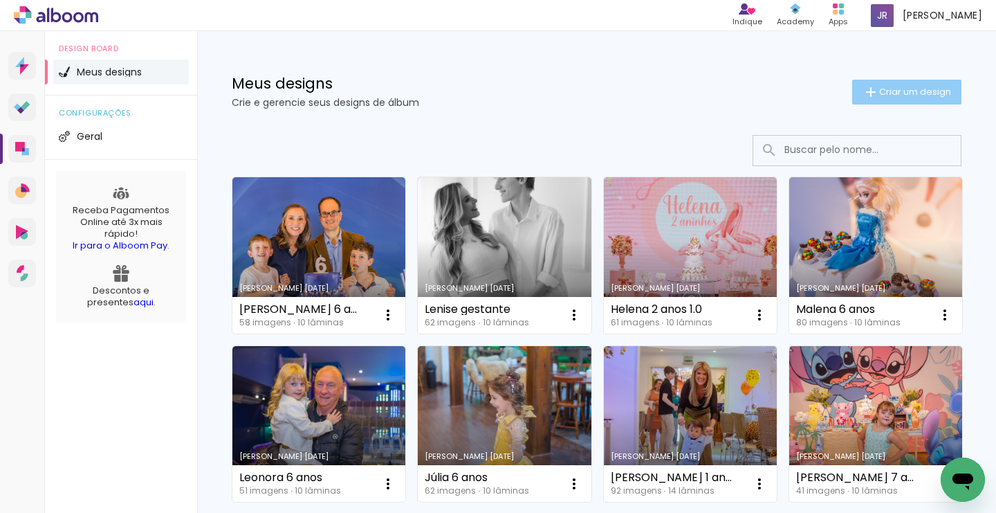
click at [903, 87] on span "Criar um design" at bounding box center [915, 91] width 72 height 9
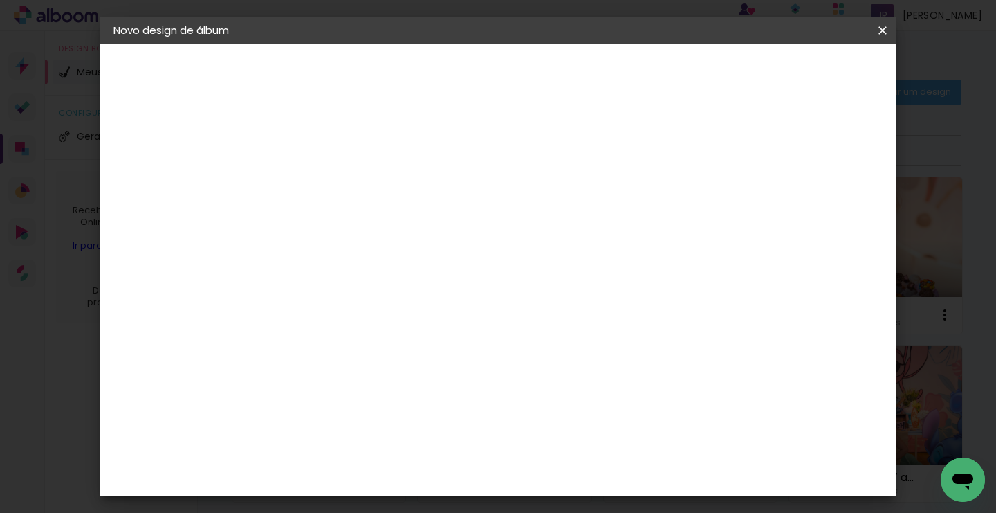
click at [340, 185] on input at bounding box center [340, 185] width 0 height 21
type input "[PERSON_NAME] 8 anos"
type paper-input "[PERSON_NAME] 8 anos"
click at [0, 0] on slot "Avançar" at bounding box center [0, 0] width 0 height 0
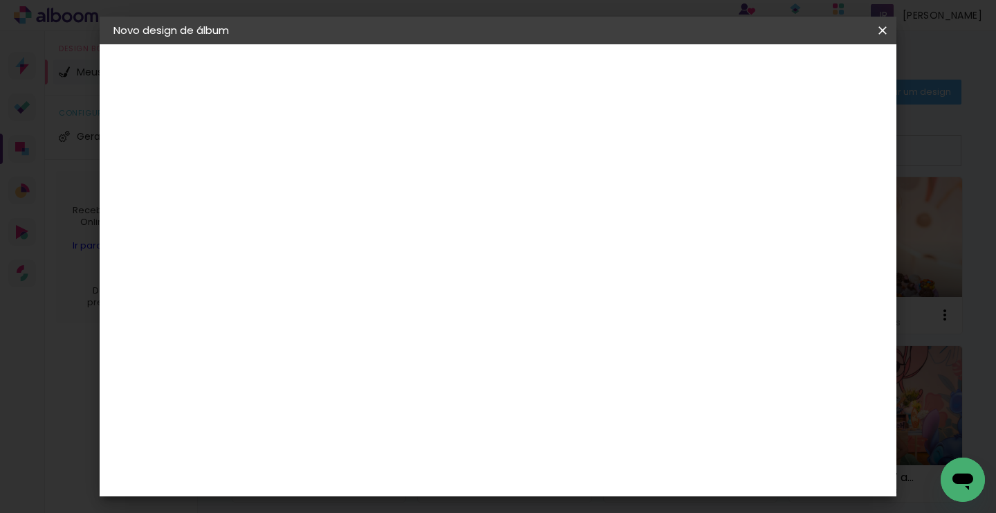
click at [379, 450] on div "Schlosser" at bounding box center [357, 455] width 53 height 11
click at [0, 0] on slot "Avançar" at bounding box center [0, 0] width 0 height 0
click at [433, 433] on span "20 × 20" at bounding box center [401, 451] width 64 height 37
click at [0, 0] on slot "Avançar" at bounding box center [0, 0] width 0 height 0
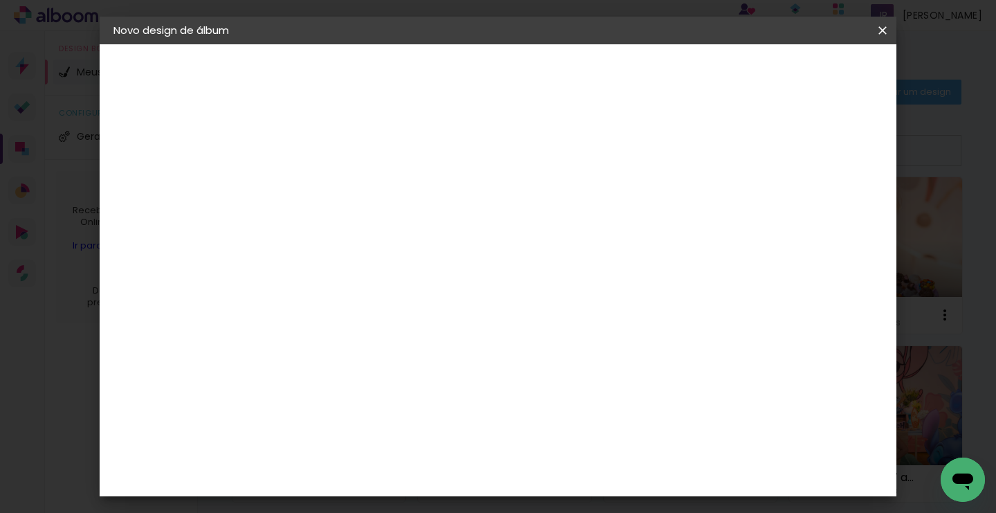
click at [733, 73] on span "Iniciar design" at bounding box center [702, 74] width 63 height 10
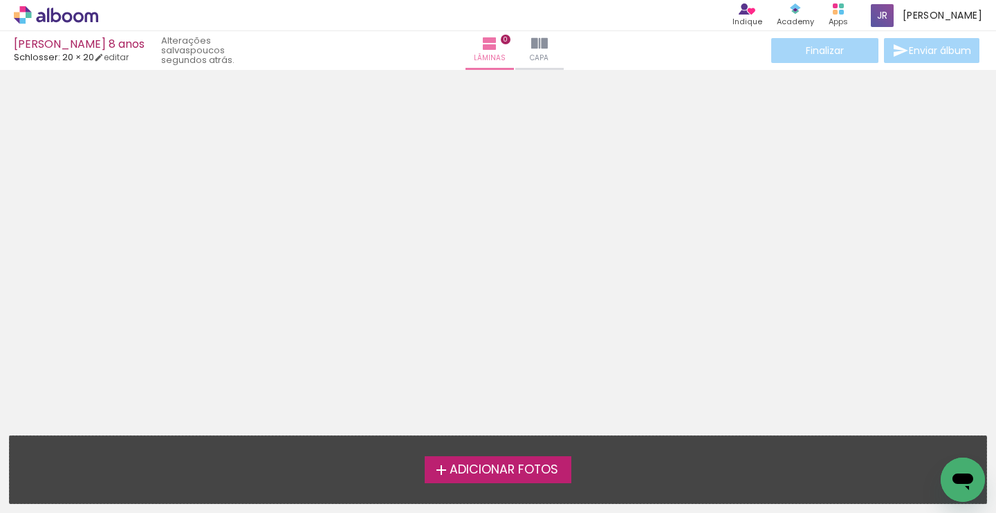
click at [486, 470] on span "Adicionar Fotos" at bounding box center [504, 470] width 109 height 12
click at [0, 0] on input "file" at bounding box center [0, 0] width 0 height 0
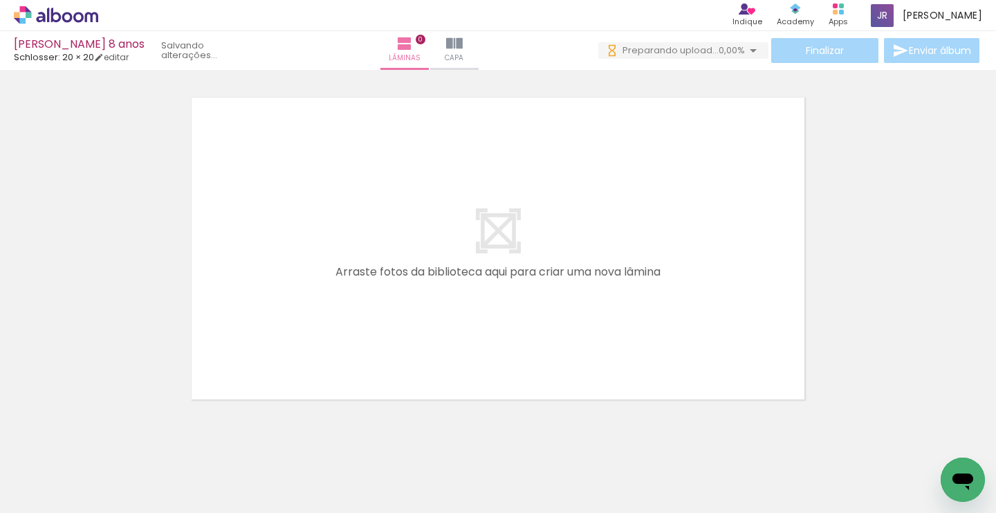
click at [53, 493] on span "Adicionar Fotos" at bounding box center [49, 493] width 42 height 15
click at [0, 0] on input "file" at bounding box center [0, 0] width 0 height 0
click at [65, 468] on input "Todas as fotos" at bounding box center [38, 471] width 53 height 12
click at [0, 0] on slot "Não utilizadas" at bounding box center [0, 0] width 0 height 0
type input "Não utilizadas"
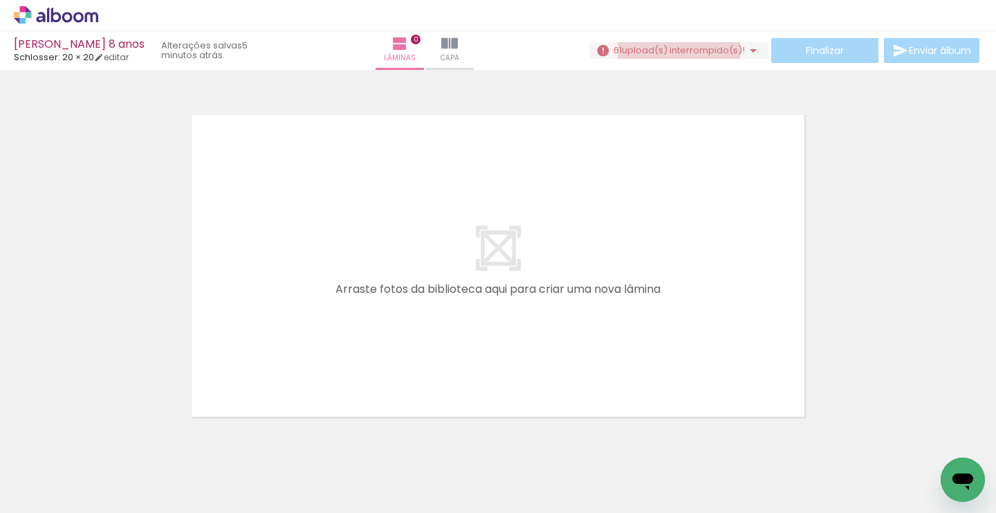
click at [673, 50] on span "upload(s) interrompido(s)!" at bounding box center [683, 50] width 123 height 13
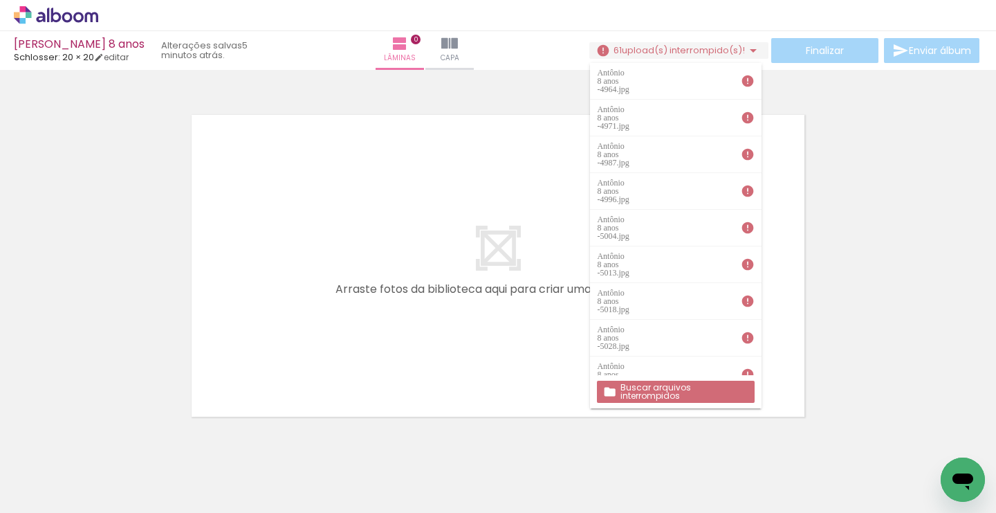
click at [0, 0] on slot "Buscar arquivos interrompidos" at bounding box center [0, 0] width 0 height 0
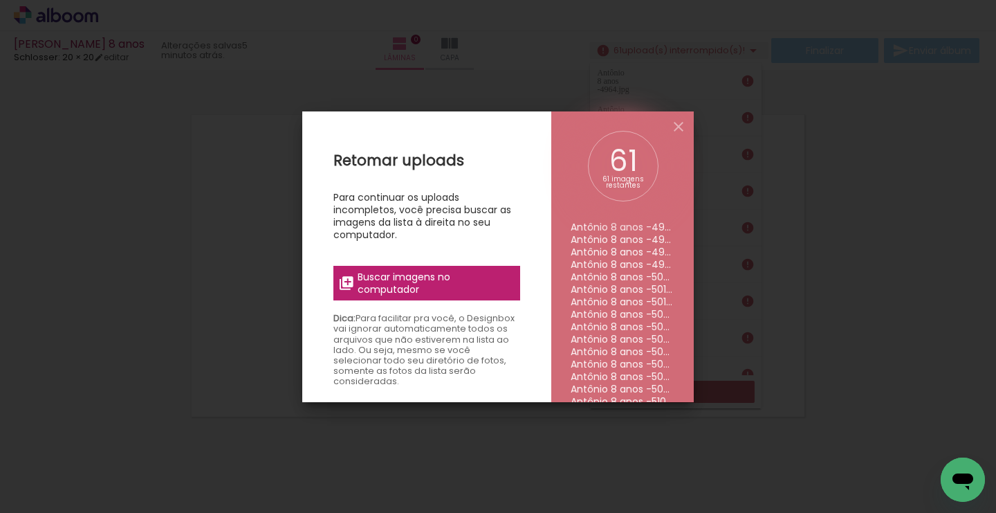
click at [459, 288] on span "Buscar imagens no computador" at bounding box center [435, 283] width 154 height 25
click at [0, 0] on input "file" at bounding box center [0, 0] width 0 height 0
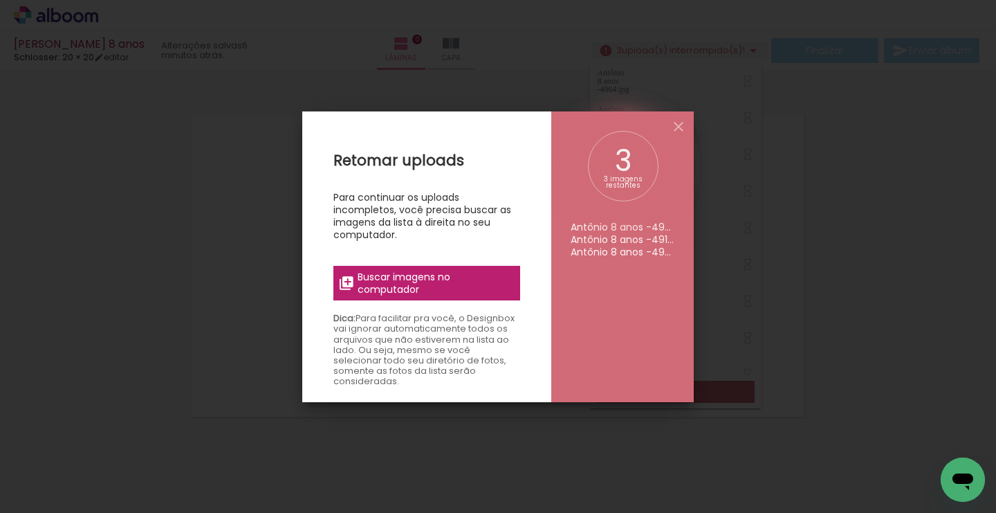
click at [428, 275] on span "Buscar imagens no computador" at bounding box center [435, 283] width 154 height 25
click at [0, 0] on input "file" at bounding box center [0, 0] width 0 height 0
click at [658, 229] on li "Antônio 8 anos -4916.jpg" at bounding box center [623, 227] width 104 height 12
click at [678, 125] on iron-icon at bounding box center [679, 126] width 17 height 17
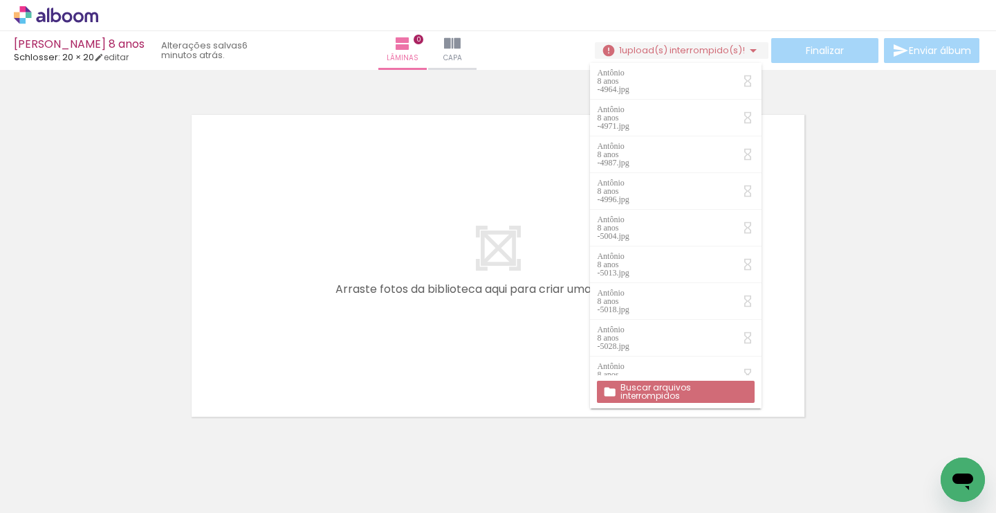
scroll to position [0, 3835]
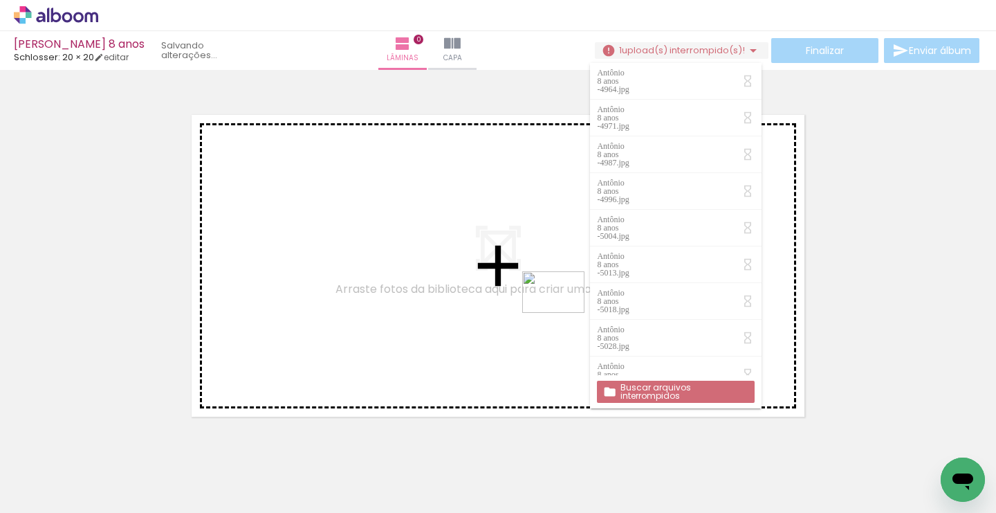
drag, startPoint x: 804, startPoint y: 468, endPoint x: 536, endPoint y: 275, distance: 329.7
click at [536, 275] on quentale-workspace at bounding box center [498, 256] width 996 height 513
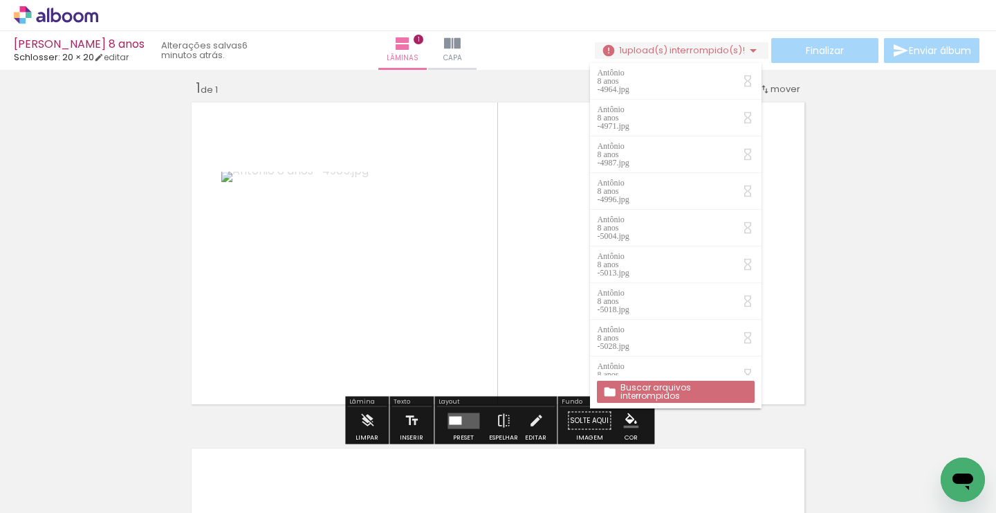
scroll to position [17, 0]
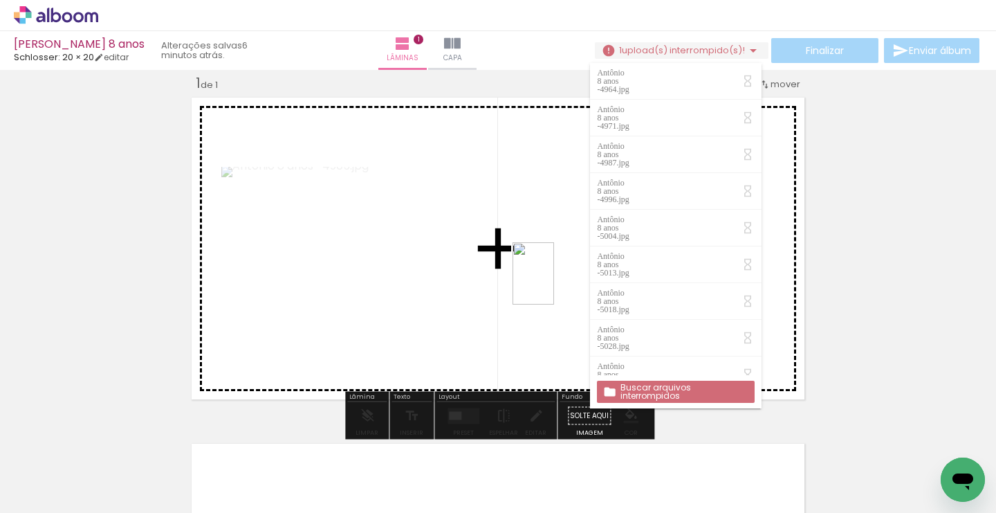
drag, startPoint x: 952, startPoint y: 449, endPoint x: 554, endPoint y: 284, distance: 430.9
click at [554, 284] on quentale-workspace at bounding box center [498, 256] width 996 height 513
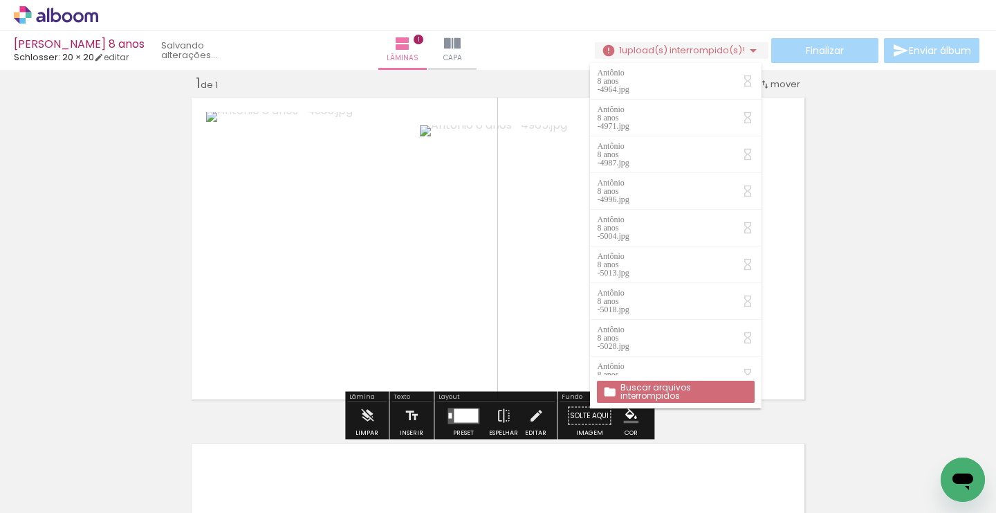
drag, startPoint x: 876, startPoint y: 467, endPoint x: 702, endPoint y: 273, distance: 260.7
click at [702, 273] on quentale-workspace at bounding box center [498, 256] width 996 height 513
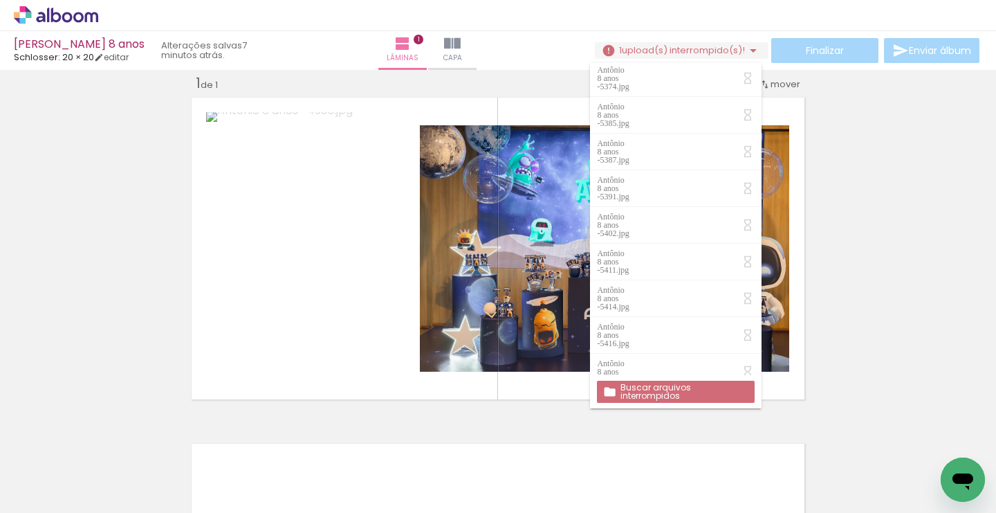
scroll to position [0, 0]
click at [0, 0] on slot "Buscar arquivos interrompidos" at bounding box center [0, 0] width 0 height 0
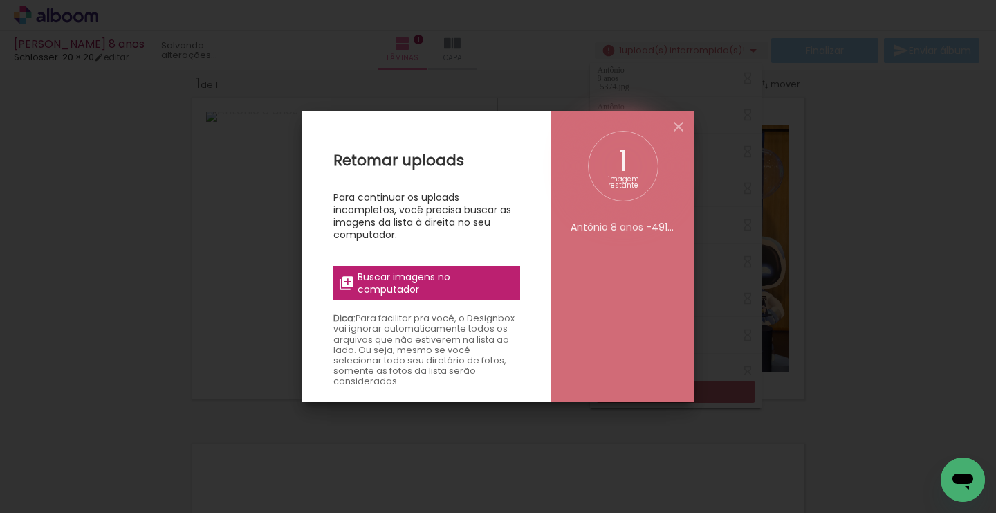
click at [414, 282] on span "Buscar imagens no computador" at bounding box center [435, 283] width 154 height 25
click at [0, 0] on input "file" at bounding box center [0, 0] width 0 height 0
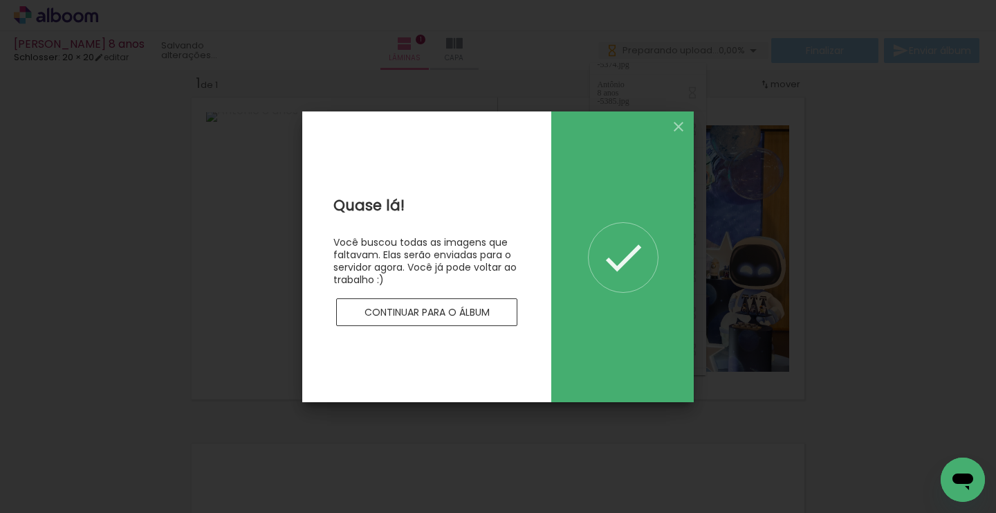
click at [0, 0] on slot "Continuar para o álbum" at bounding box center [0, 0] width 0 height 0
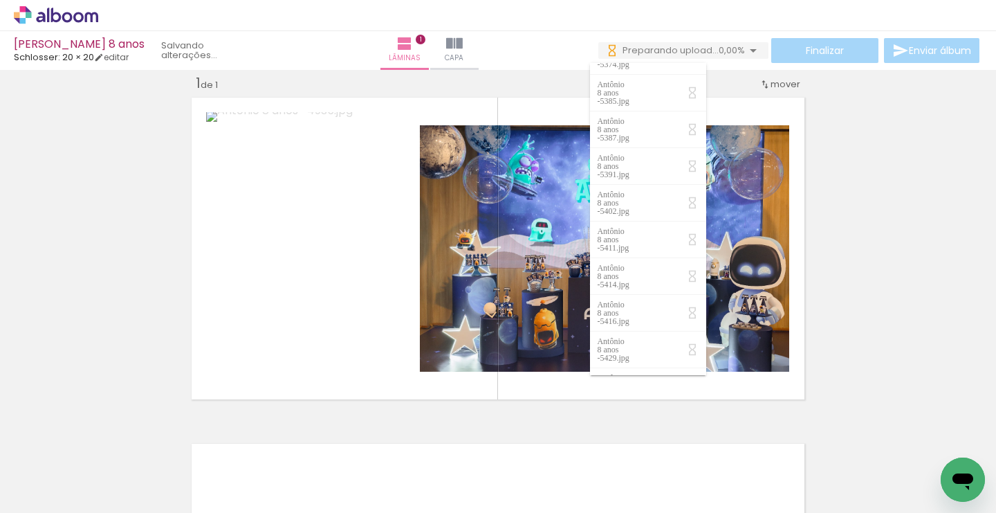
click at [73, 473] on iron-icon at bounding box center [70, 471] width 11 height 11
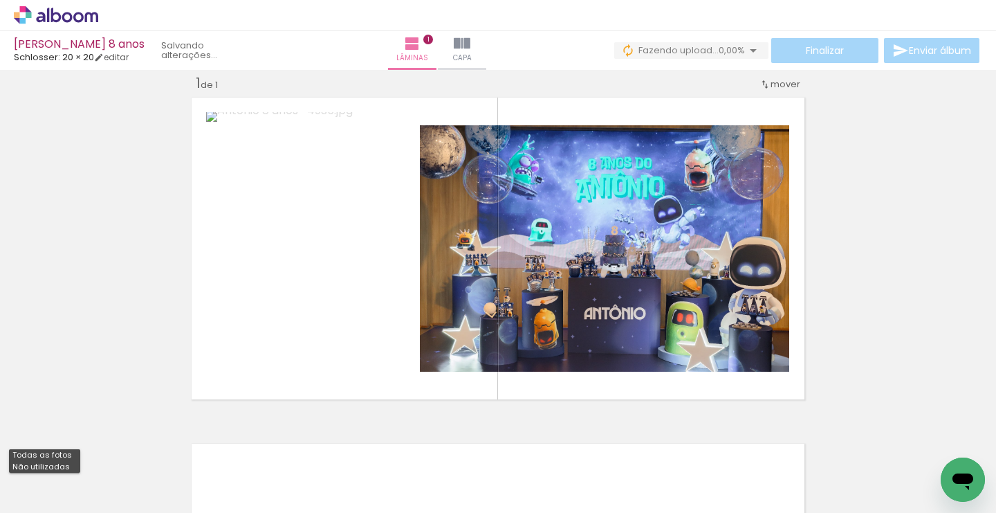
click at [0, 0] on slot "Não utilizadas" at bounding box center [0, 0] width 0 height 0
type input "Não utilizadas"
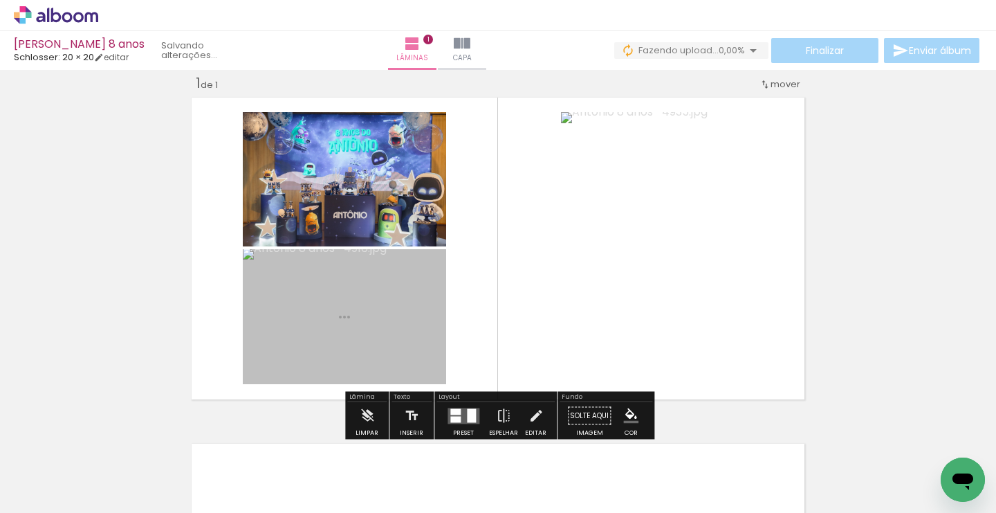
drag, startPoint x: 943, startPoint y: 460, endPoint x: 720, endPoint y: 273, distance: 291.8
click at [720, 273] on quentale-workspace at bounding box center [498, 256] width 996 height 513
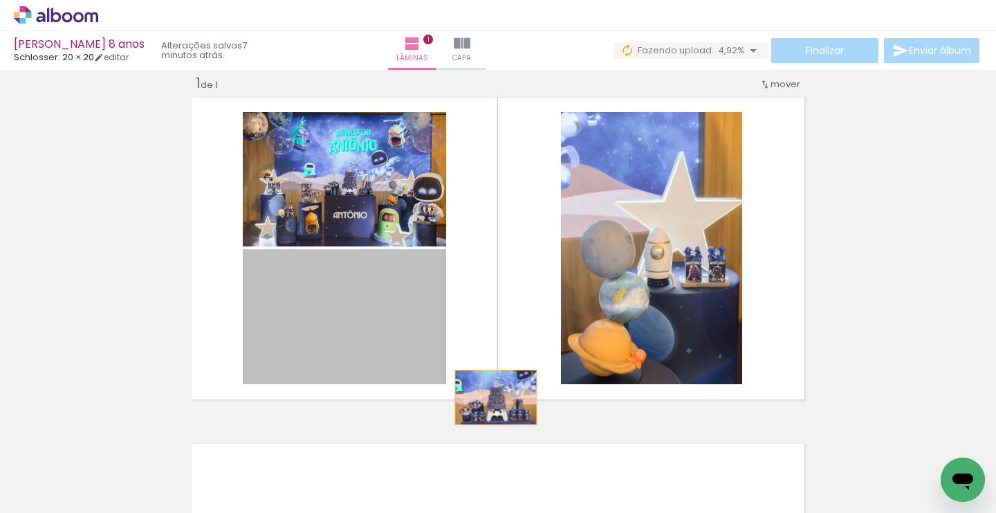
drag, startPoint x: 357, startPoint y: 315, endPoint x: 539, endPoint y: 434, distance: 217.5
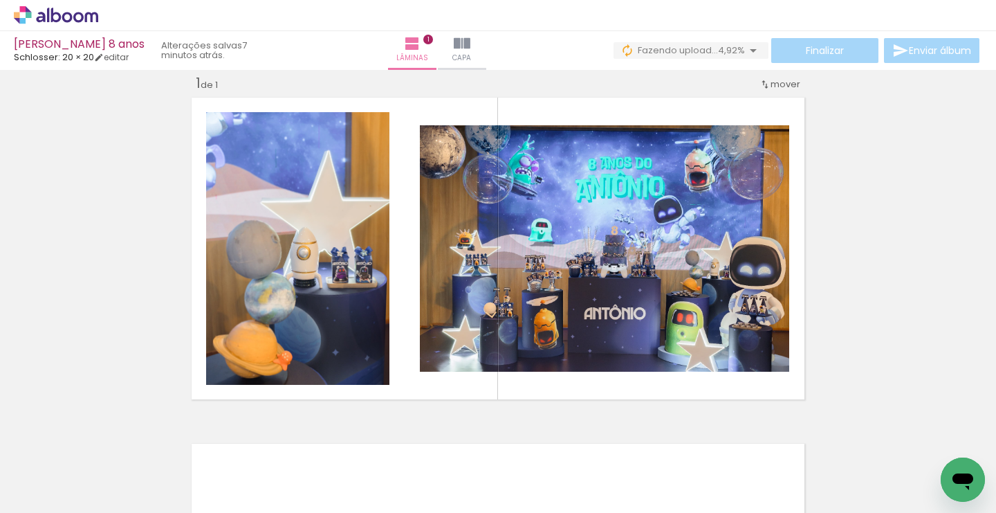
scroll to position [0, 0]
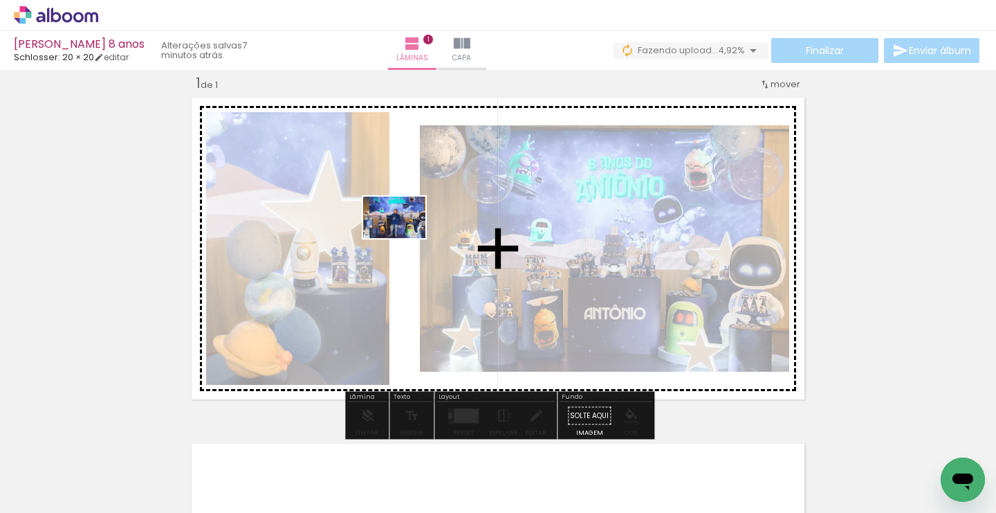
drag, startPoint x: 301, startPoint y: 472, endPoint x: 405, endPoint y: 238, distance: 256.2
click at [405, 238] on quentale-workspace at bounding box center [498, 256] width 996 height 513
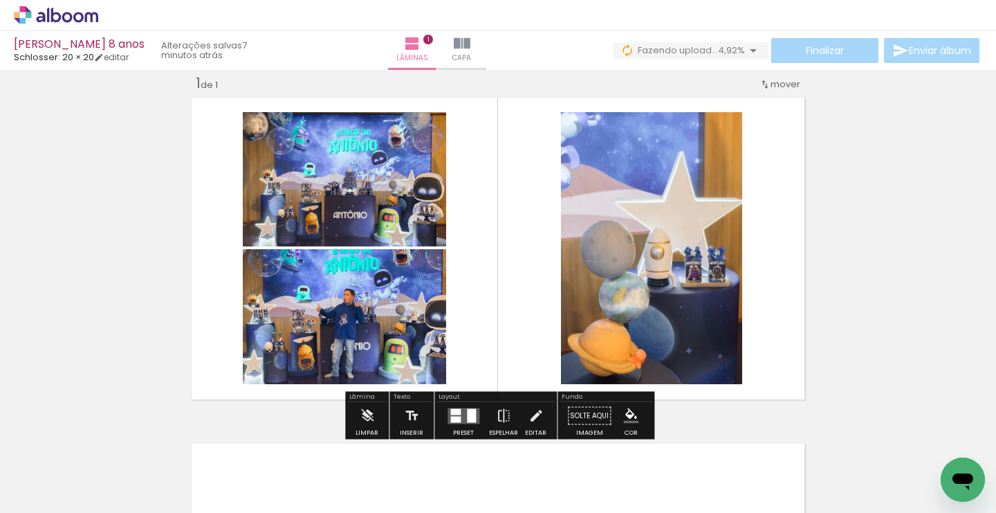
click at [459, 414] on quentale-layouter at bounding box center [464, 416] width 32 height 16
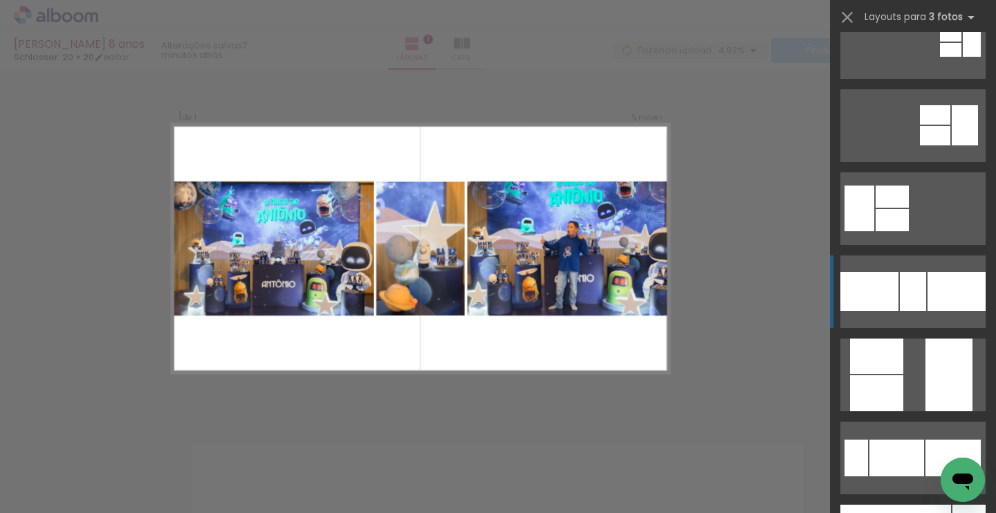
scroll to position [204, 0]
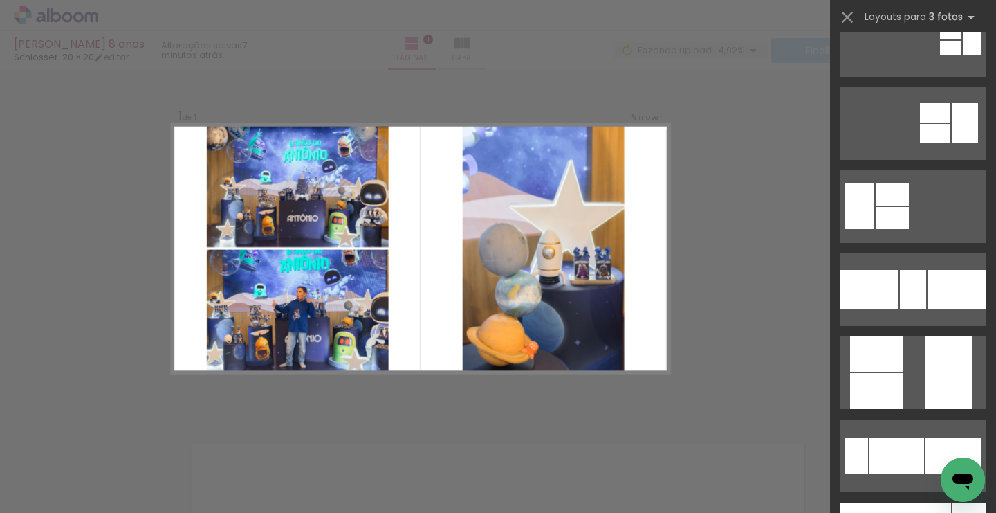
click at [731, 261] on div "Confirmar Cancelar" at bounding box center [498, 415] width 996 height 725
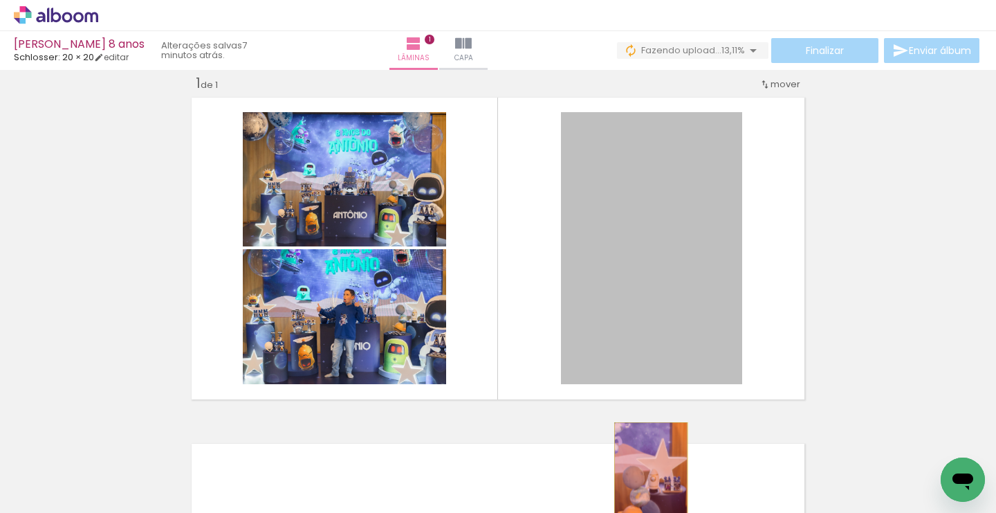
drag, startPoint x: 668, startPoint y: 219, endPoint x: 650, endPoint y: 477, distance: 258.7
click at [650, 477] on quentale-workspace at bounding box center [498, 256] width 996 height 513
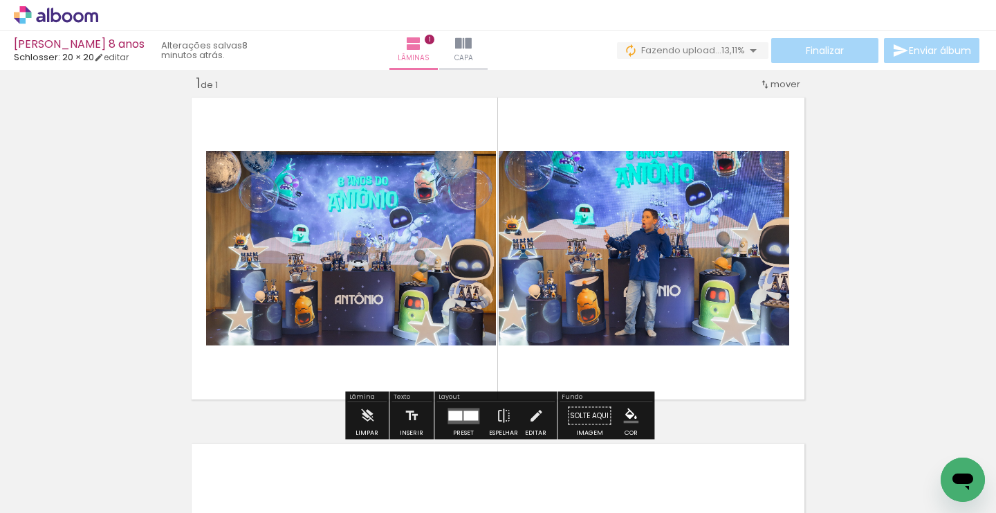
drag, startPoint x: 681, startPoint y: 286, endPoint x: 645, endPoint y: 281, distance: 36.4
click at [645, 281] on div at bounding box center [644, 248] width 292 height 194
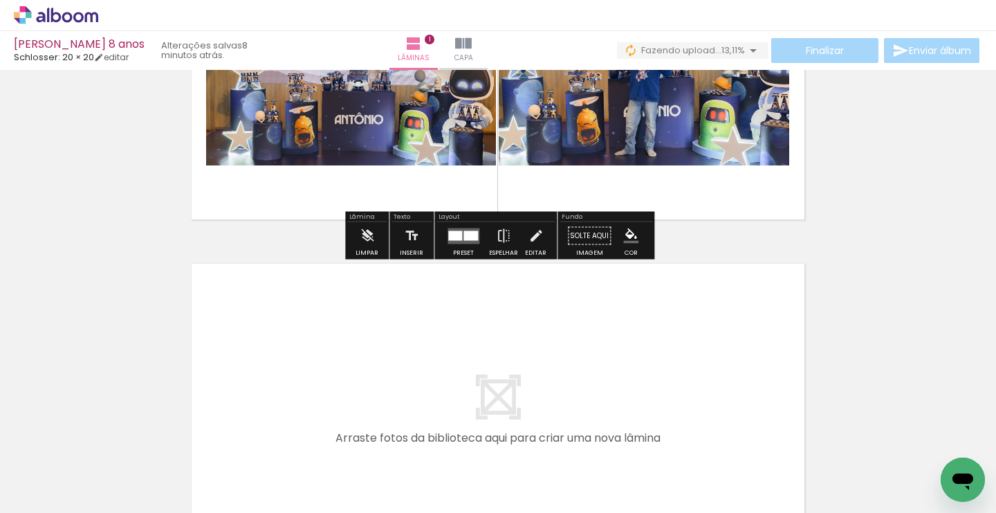
scroll to position [222, 0]
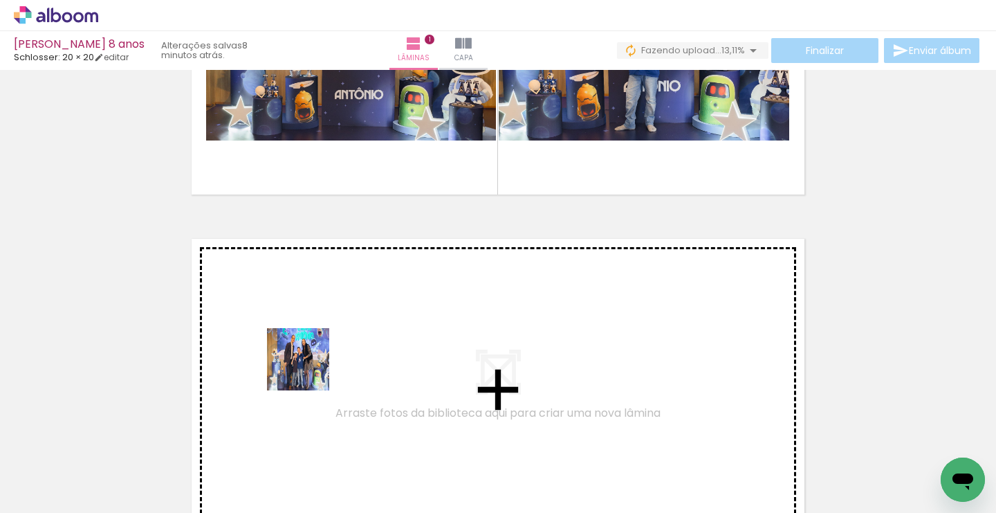
drag, startPoint x: 302, startPoint y: 474, endPoint x: 310, endPoint y: 363, distance: 111.0
click at [310, 363] on quentale-workspace at bounding box center [498, 256] width 996 height 513
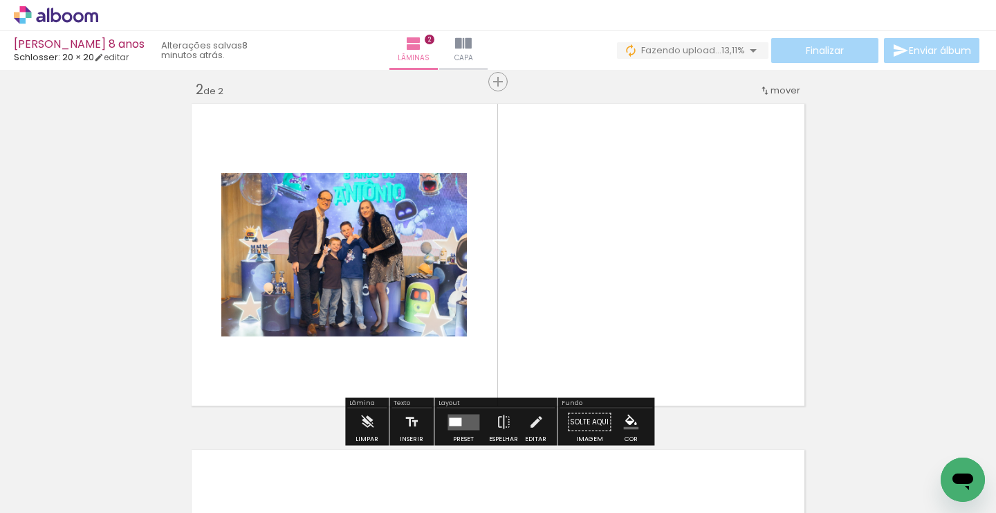
scroll to position [363, 0]
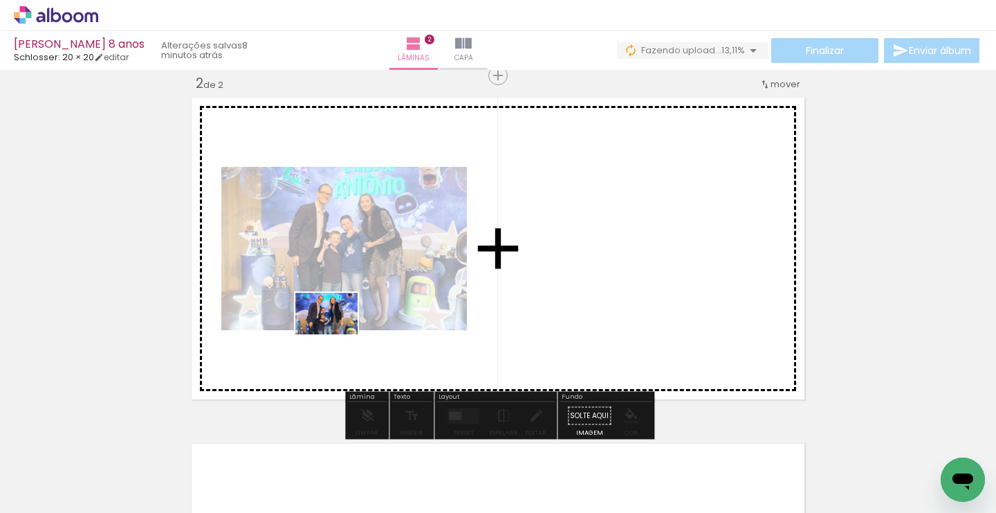
drag, startPoint x: 304, startPoint y: 472, endPoint x: 337, endPoint y: 334, distance: 141.7
click at [337, 334] on quentale-workspace at bounding box center [498, 256] width 996 height 513
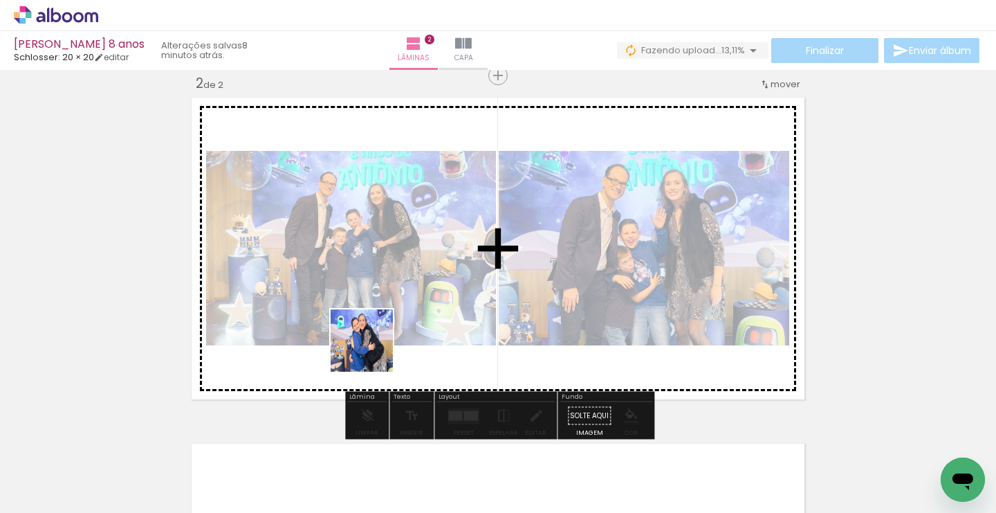
drag, startPoint x: 365, startPoint y: 475, endPoint x: 372, endPoint y: 351, distance: 124.7
click at [372, 351] on quentale-workspace at bounding box center [498, 256] width 996 height 513
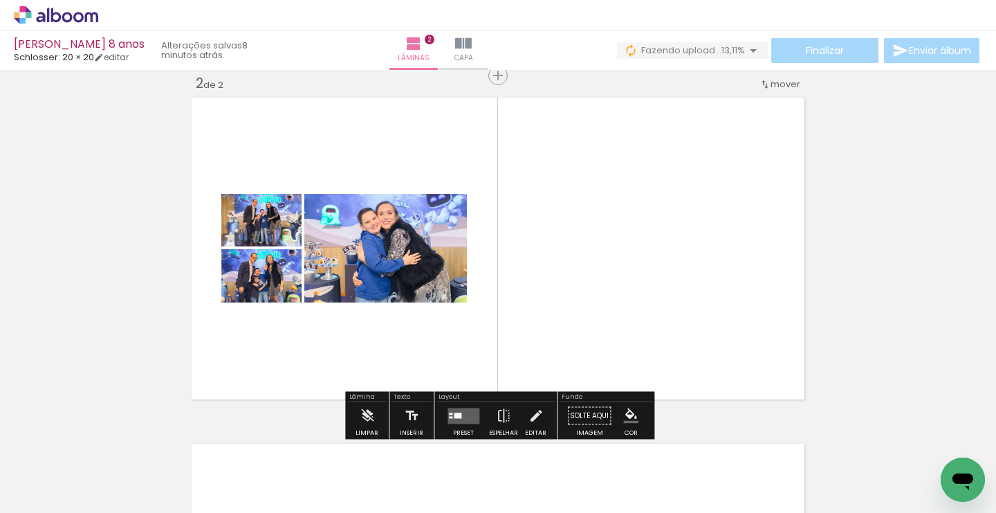
drag, startPoint x: 381, startPoint y: 480, endPoint x: 388, endPoint y: 361, distance: 119.2
click at [388, 361] on quentale-workspace at bounding box center [498, 256] width 996 height 513
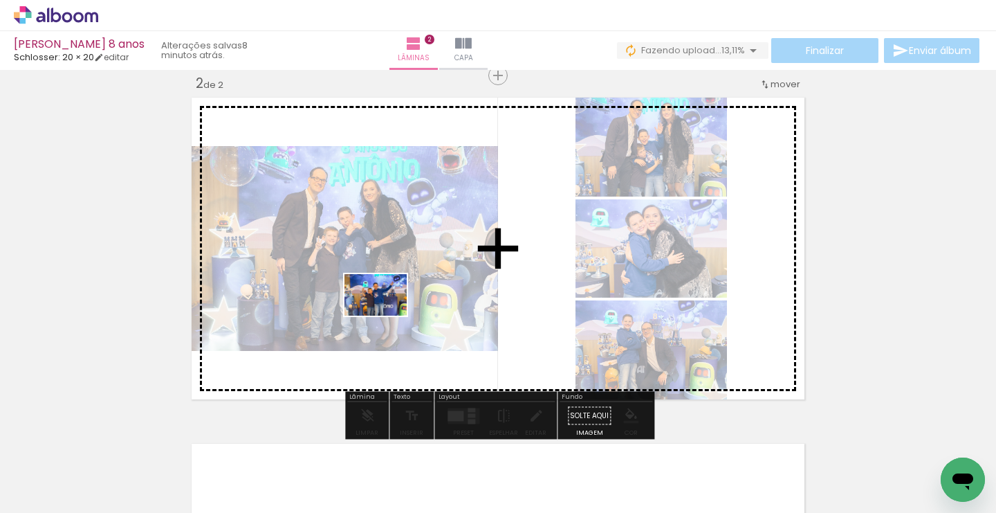
drag, startPoint x: 383, startPoint y: 472, endPoint x: 386, endPoint y: 316, distance: 156.4
click at [386, 316] on quentale-workspace at bounding box center [498, 256] width 996 height 513
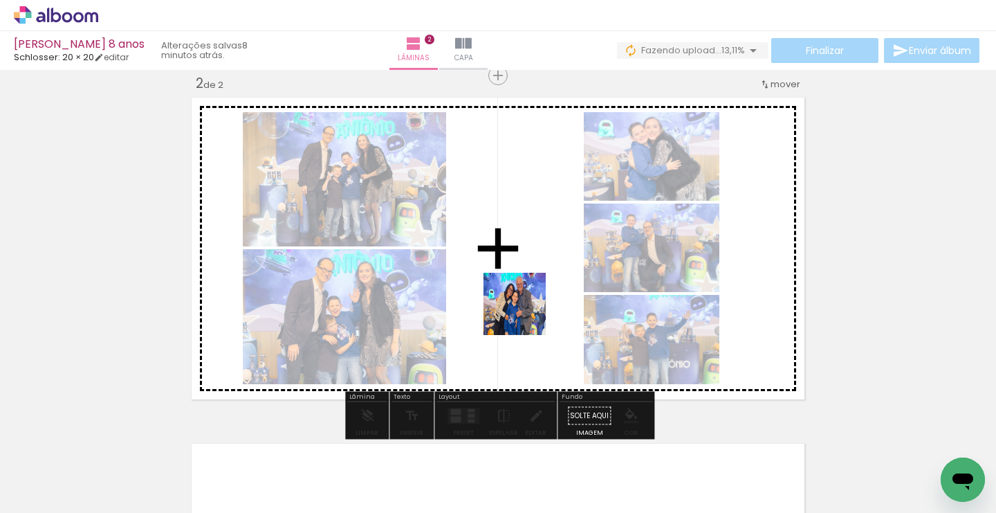
drag, startPoint x: 525, startPoint y: 477, endPoint x: 525, endPoint y: 313, distance: 164.0
click at [525, 313] on quentale-workspace at bounding box center [498, 256] width 996 height 513
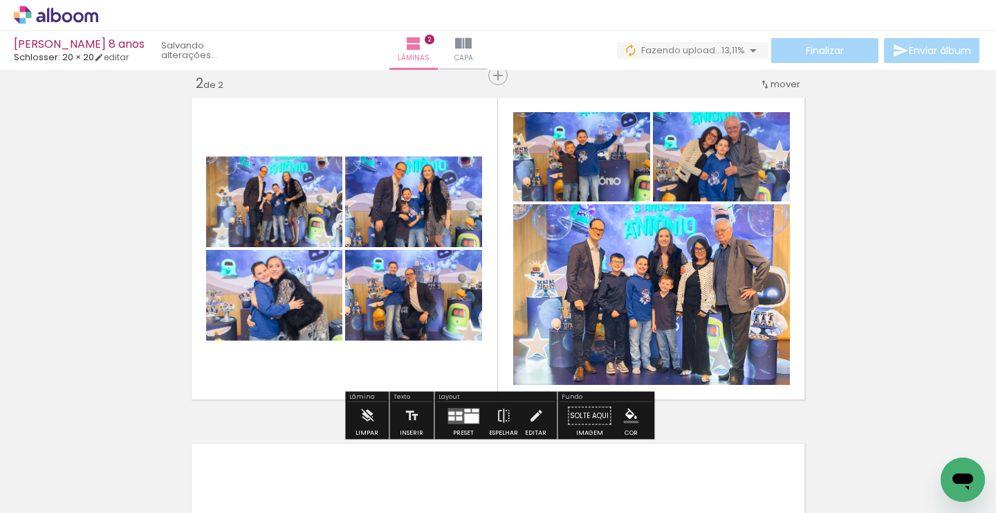
drag, startPoint x: 301, startPoint y: 469, endPoint x: 358, endPoint y: 329, distance: 151.1
click at [358, 329] on quentale-workspace at bounding box center [498, 256] width 996 height 513
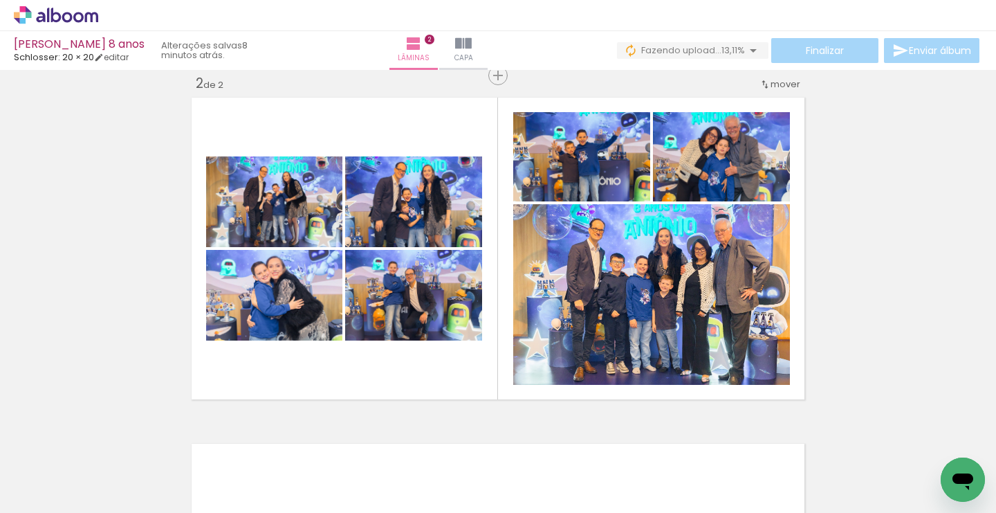
scroll to position [0, 8]
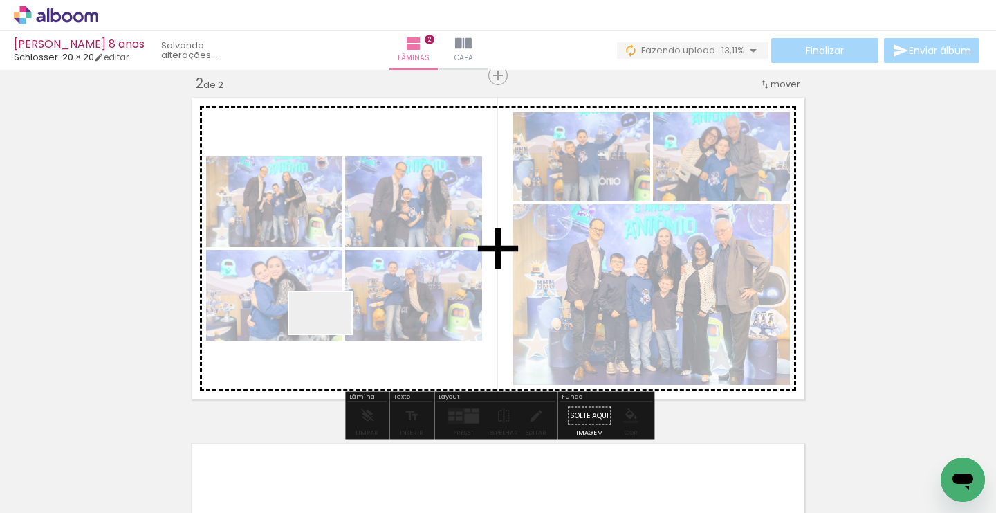
drag, startPoint x: 289, startPoint y: 480, endPoint x: 331, endPoint y: 333, distance: 152.6
click at [331, 333] on quentale-workspace at bounding box center [498, 256] width 996 height 513
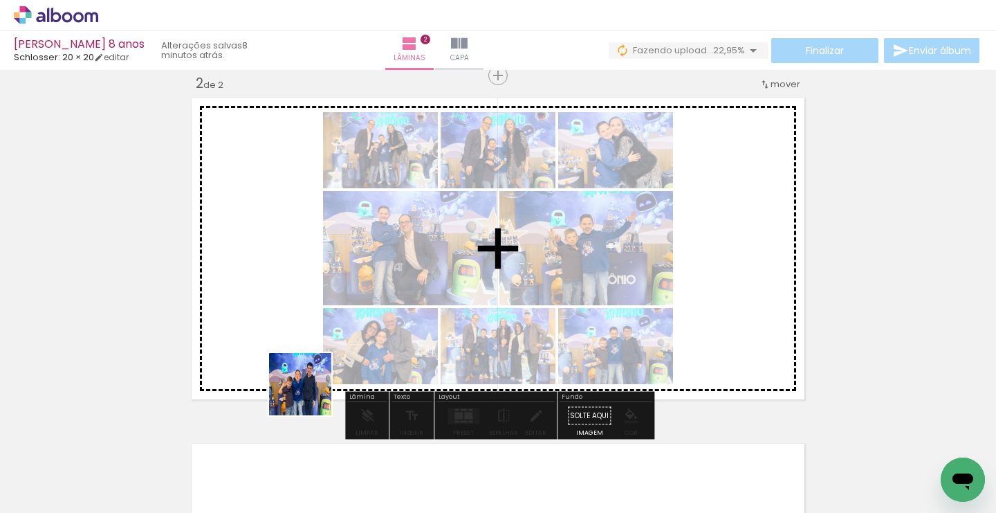
drag, startPoint x: 294, startPoint y: 473, endPoint x: 329, endPoint y: 337, distance: 140.6
click at [329, 337] on quentale-workspace at bounding box center [498, 256] width 996 height 513
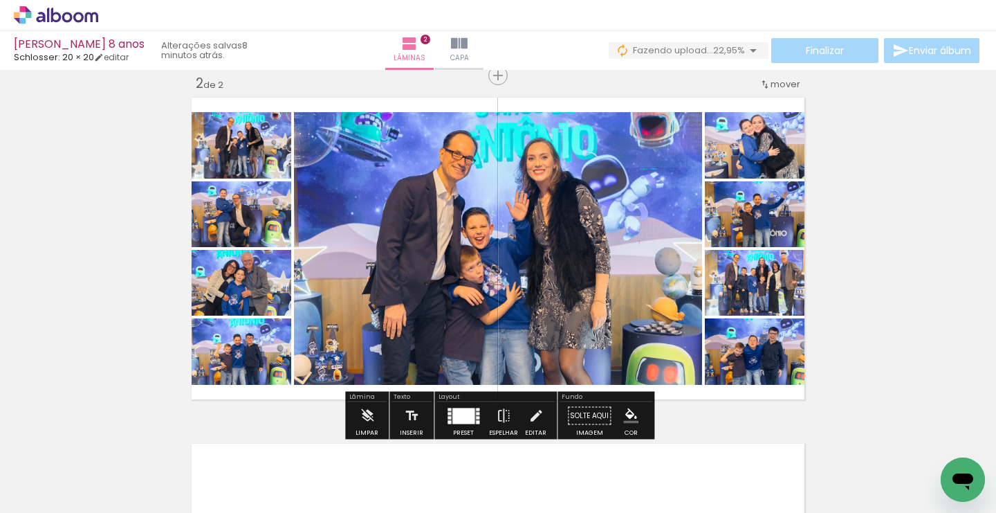
click at [461, 415] on div at bounding box center [464, 416] width 22 height 16
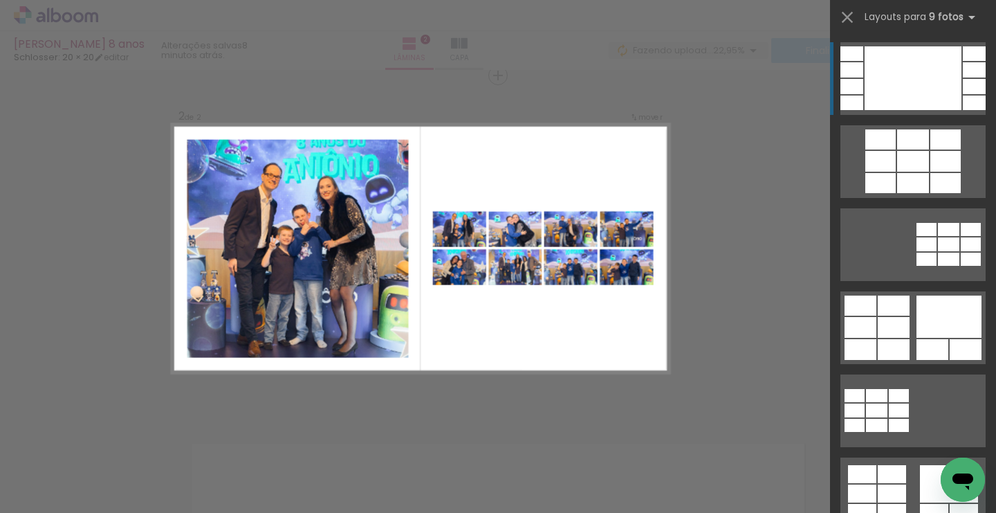
scroll to position [0, 0]
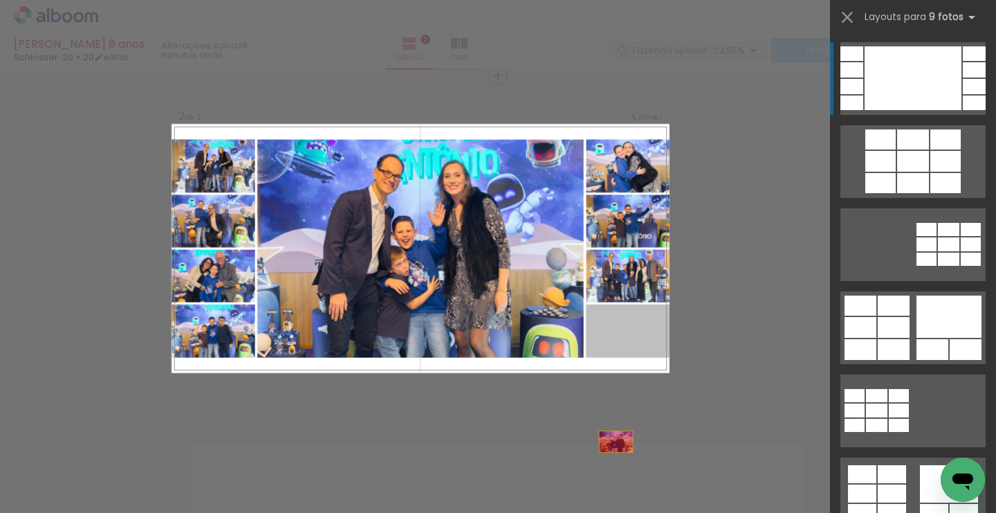
drag, startPoint x: 634, startPoint y: 331, endPoint x: 612, endPoint y: 482, distance: 152.5
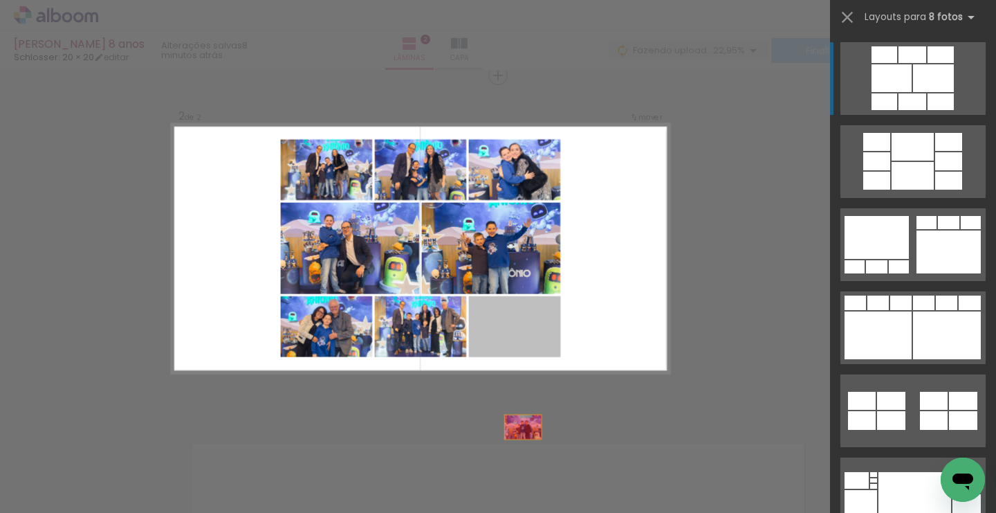
drag, startPoint x: 526, startPoint y: 324, endPoint x: 525, endPoint y: 455, distance: 130.8
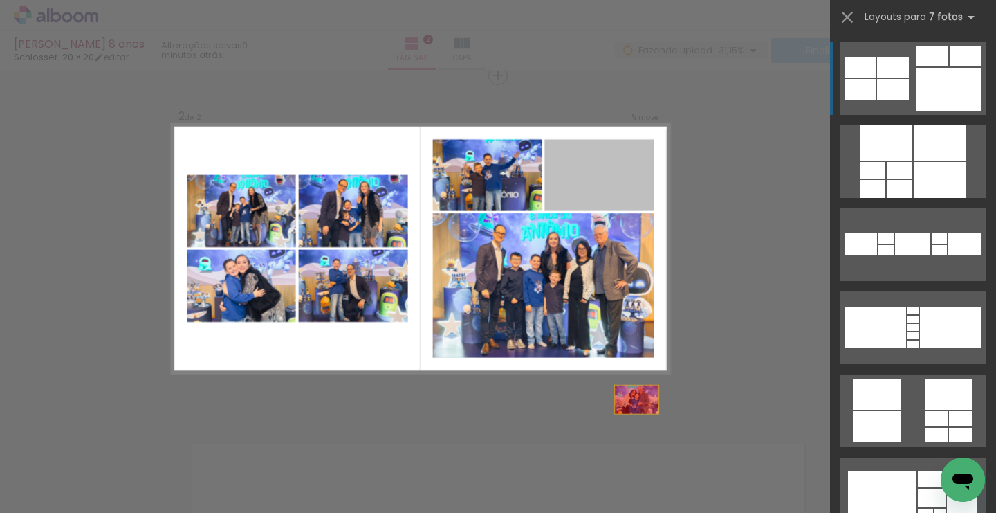
drag, startPoint x: 610, startPoint y: 173, endPoint x: 645, endPoint y: 456, distance: 285.1
click at [645, 456] on quentale-workspace at bounding box center [498, 256] width 996 height 513
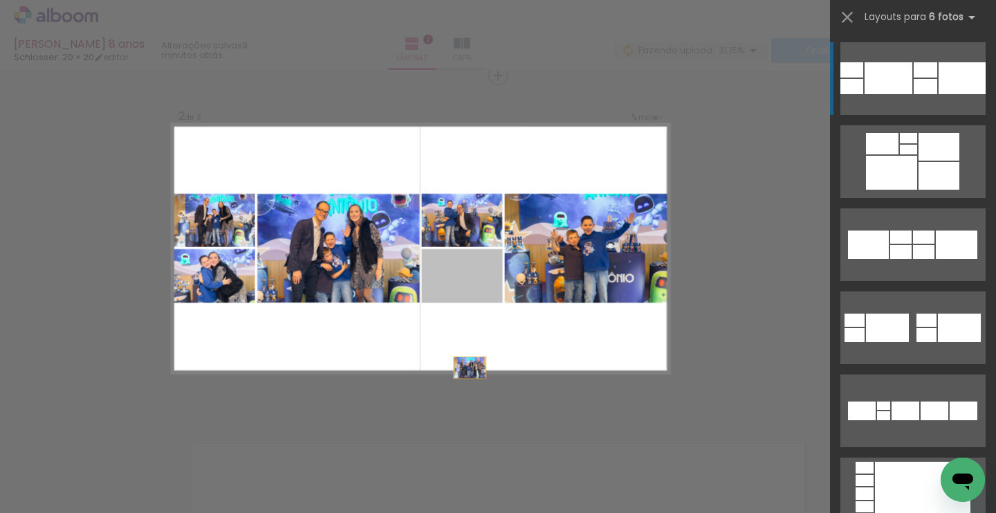
drag, startPoint x: 470, startPoint y: 285, endPoint x: 471, endPoint y: 452, distance: 166.8
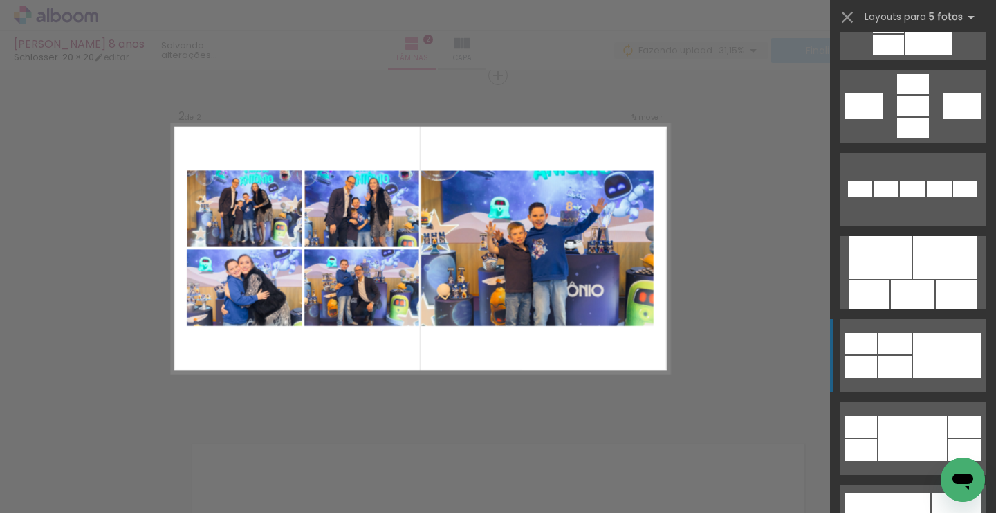
scroll to position [650, 0]
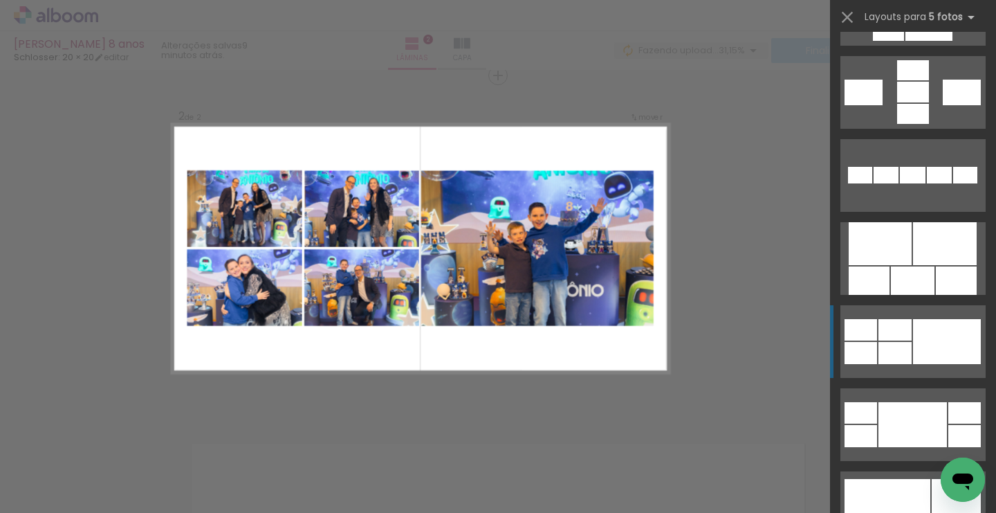
click at [899, 336] on div at bounding box center [895, 329] width 33 height 21
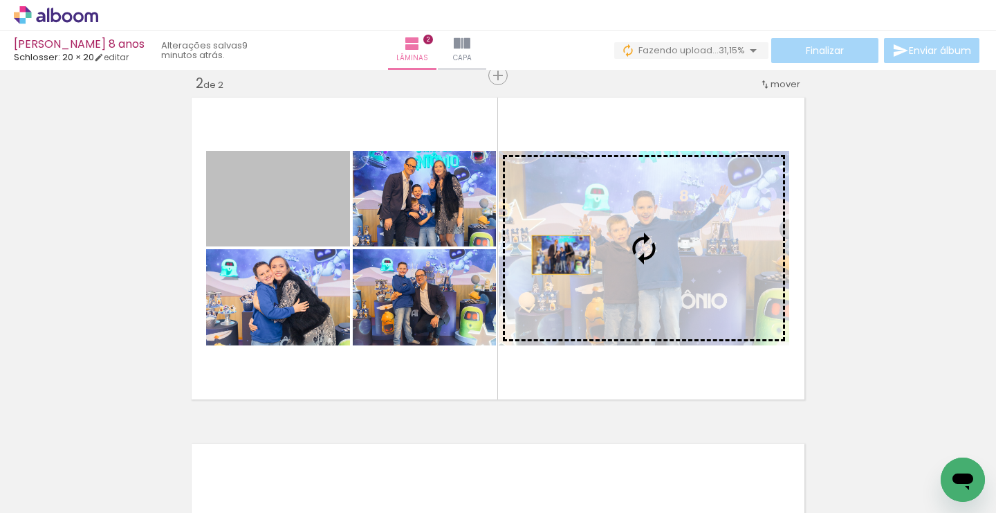
drag, startPoint x: 277, startPoint y: 217, endPoint x: 561, endPoint y: 255, distance: 286.2
click at [0, 0] on slot at bounding box center [0, 0] width 0 height 0
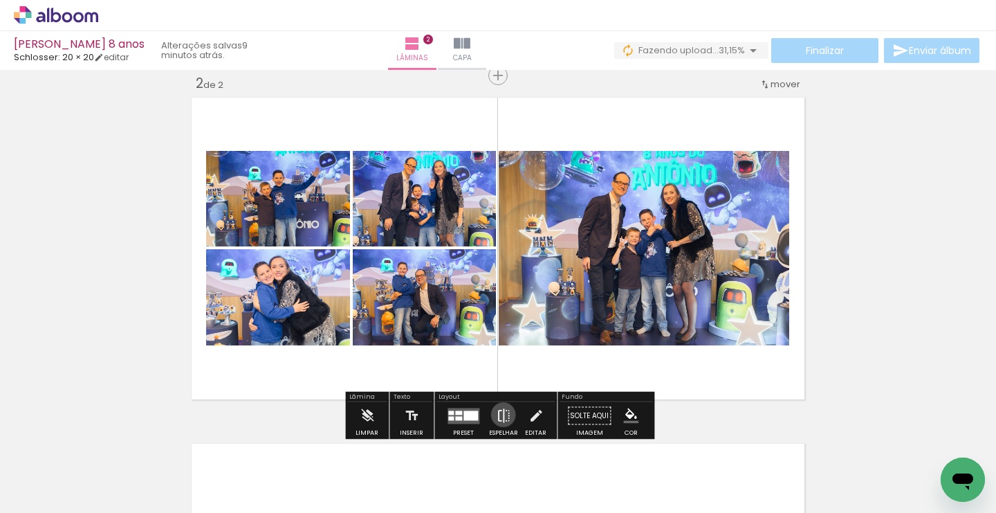
click at [500, 414] on iron-icon at bounding box center [503, 416] width 15 height 28
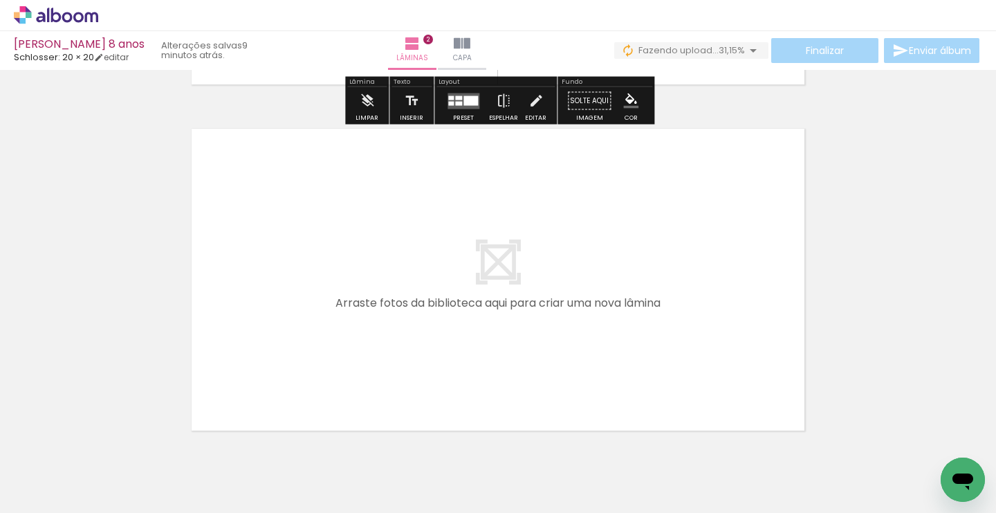
scroll to position [679, 0]
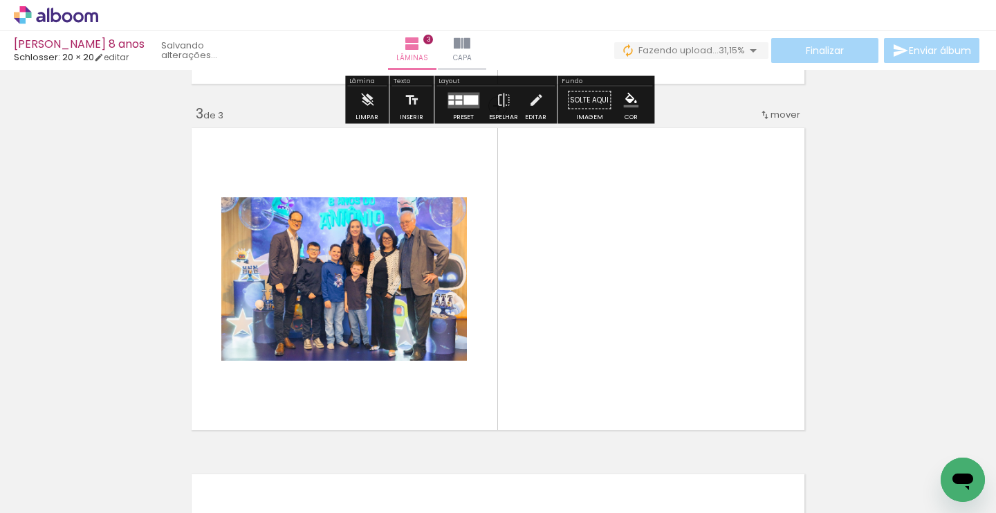
drag, startPoint x: 291, startPoint y: 464, endPoint x: 307, endPoint y: 331, distance: 134.6
click at [307, 331] on quentale-workspace at bounding box center [498, 256] width 996 height 513
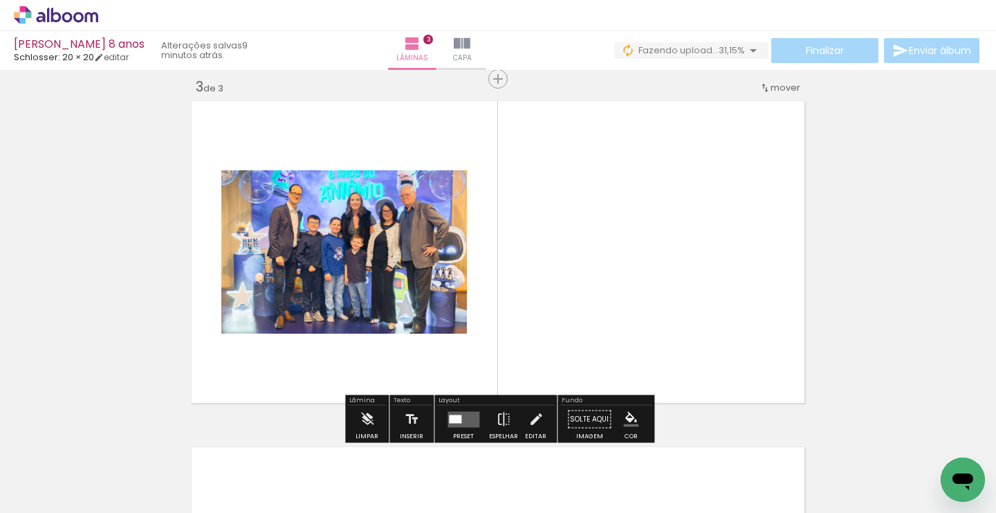
scroll to position [709, 0]
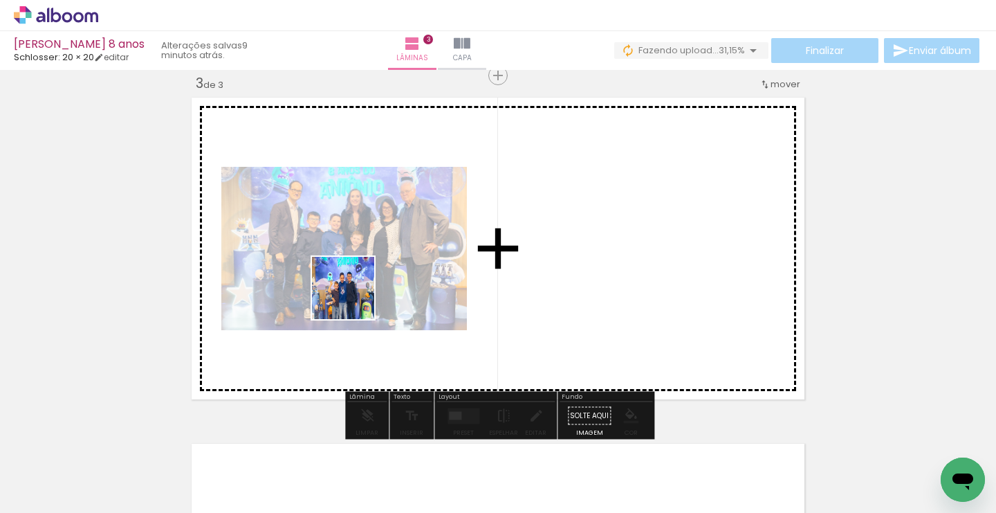
drag, startPoint x: 289, startPoint y: 467, endPoint x: 356, endPoint y: 291, distance: 188.4
click at [356, 291] on quentale-workspace at bounding box center [498, 256] width 996 height 513
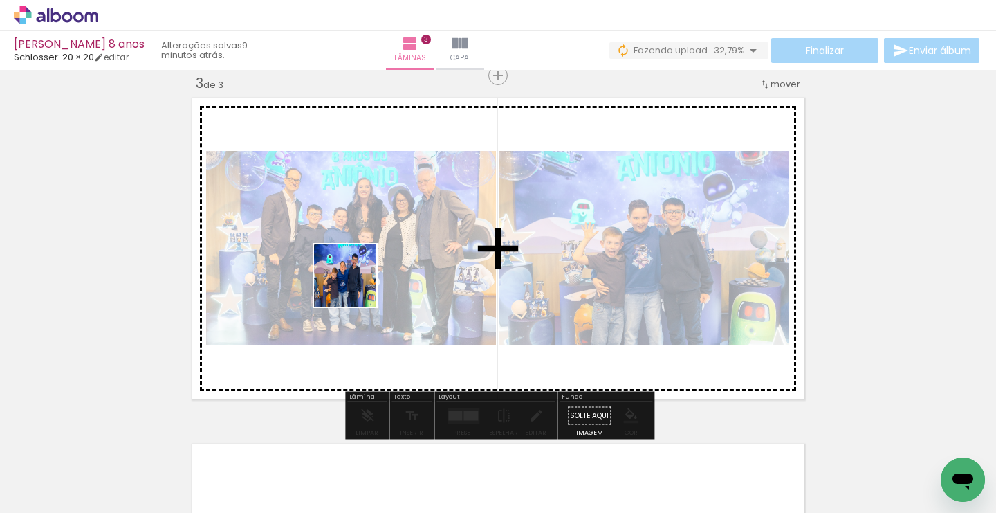
drag, startPoint x: 302, startPoint y: 456, endPoint x: 365, endPoint y: 262, distance: 204.2
click at [365, 262] on quentale-workspace at bounding box center [498, 256] width 996 height 513
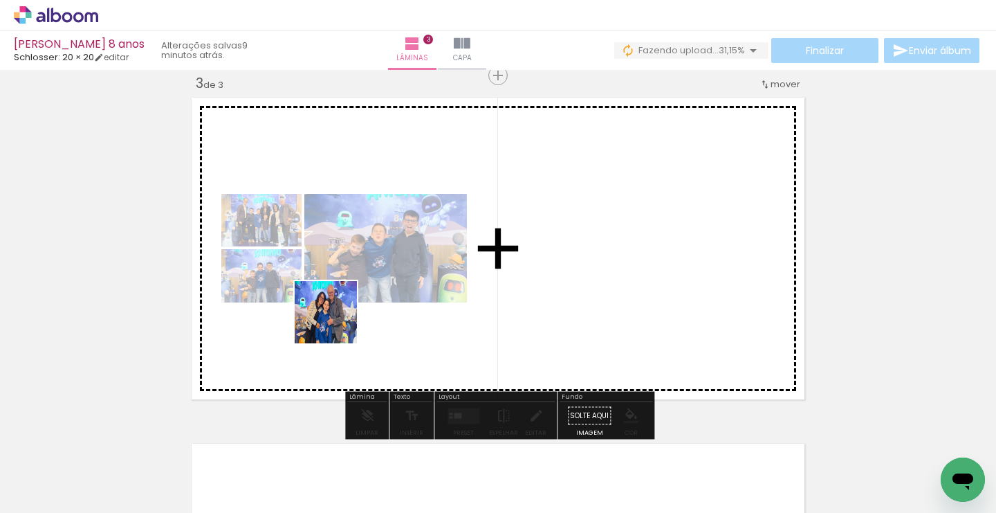
drag, startPoint x: 292, startPoint y: 476, endPoint x: 336, endPoint y: 322, distance: 159.9
click at [336, 322] on quentale-workspace at bounding box center [498, 256] width 996 height 513
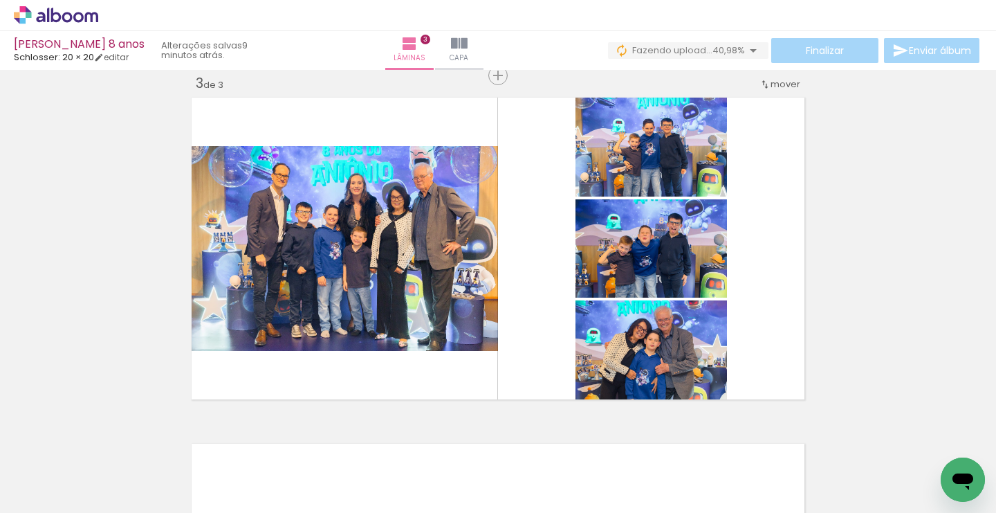
scroll to position [0, 1587]
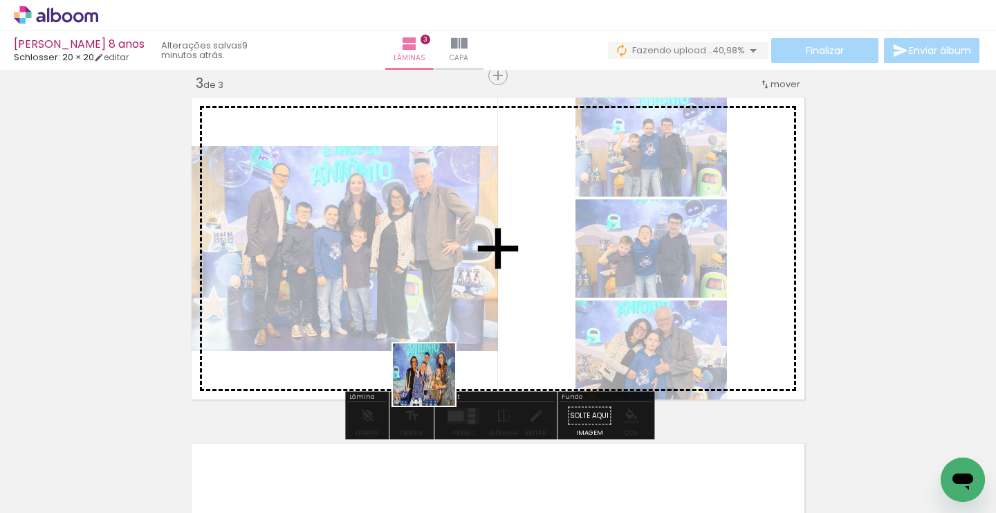
drag, startPoint x: 421, startPoint y: 472, endPoint x: 449, endPoint y: 311, distance: 162.9
click at [449, 311] on quentale-workspace at bounding box center [498, 256] width 996 height 513
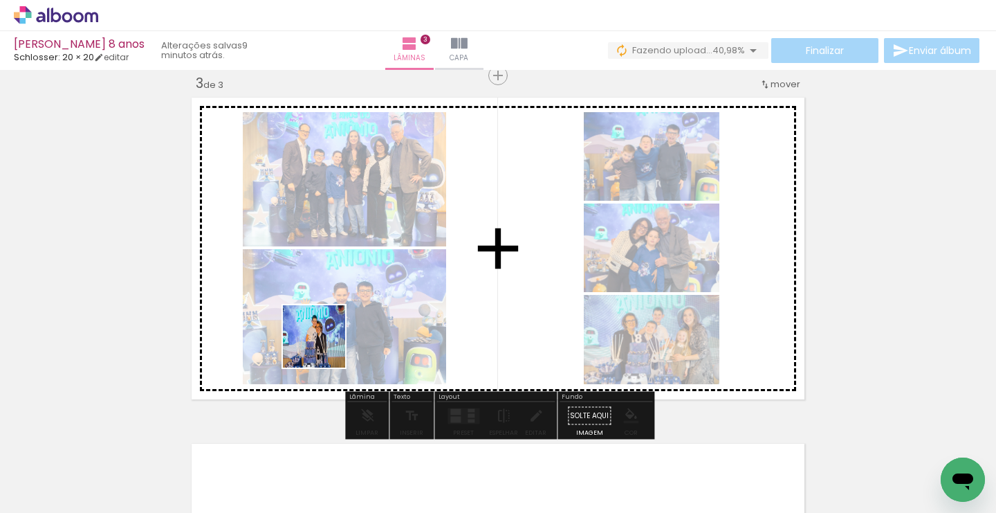
drag, startPoint x: 184, startPoint y: 475, endPoint x: 420, endPoint y: 238, distance: 334.7
click at [420, 238] on quentale-workspace at bounding box center [498, 256] width 996 height 513
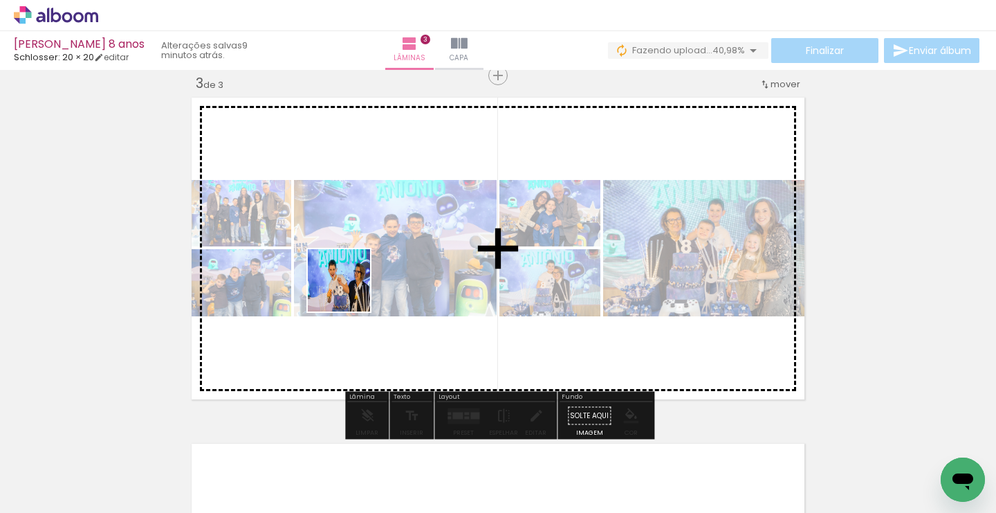
drag, startPoint x: 192, startPoint y: 468, endPoint x: 360, endPoint y: 282, distance: 250.8
click at [360, 282] on quentale-workspace at bounding box center [498, 256] width 996 height 513
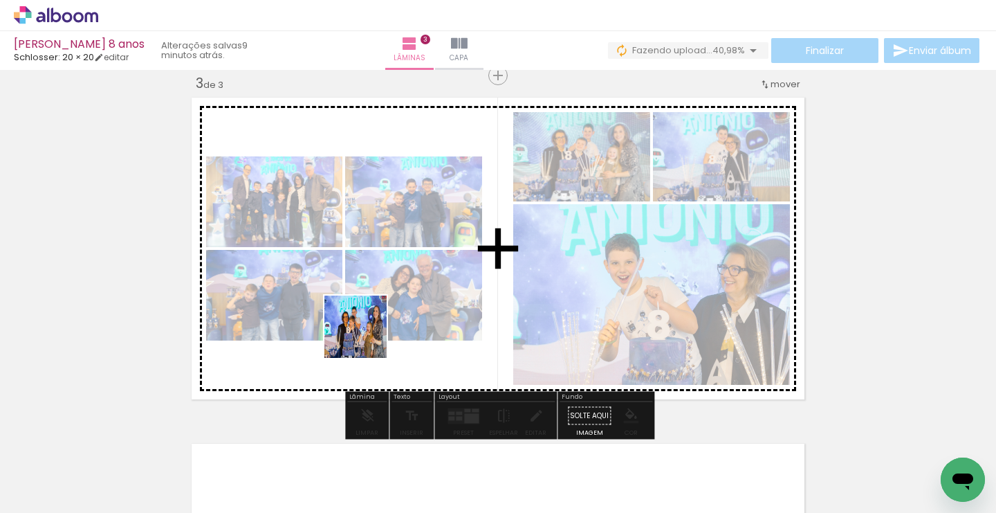
drag, startPoint x: 272, startPoint y: 473, endPoint x: 378, endPoint y: 323, distance: 183.7
click at [378, 323] on quentale-workspace at bounding box center [498, 256] width 996 height 513
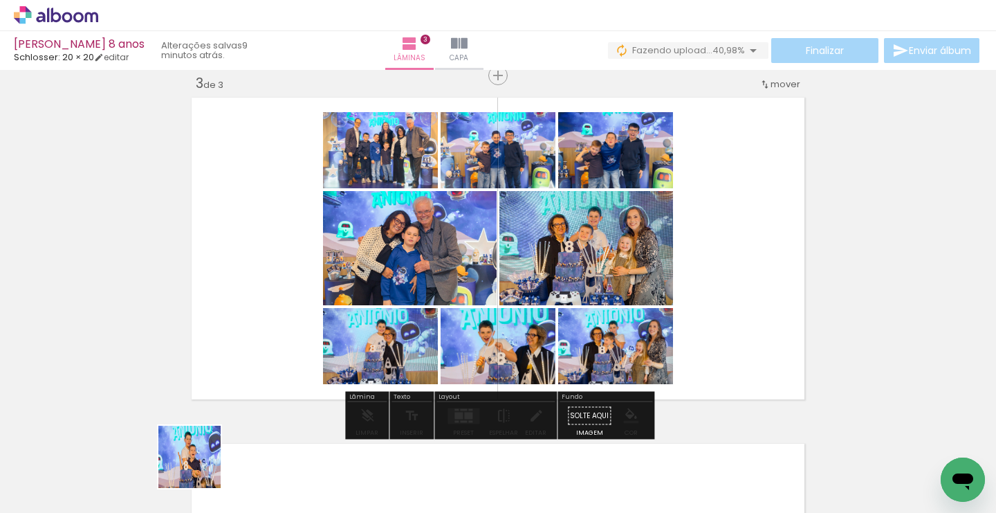
drag, startPoint x: 197, startPoint y: 473, endPoint x: 358, endPoint y: 284, distance: 248.4
click at [358, 284] on quentale-workspace at bounding box center [498, 256] width 996 height 513
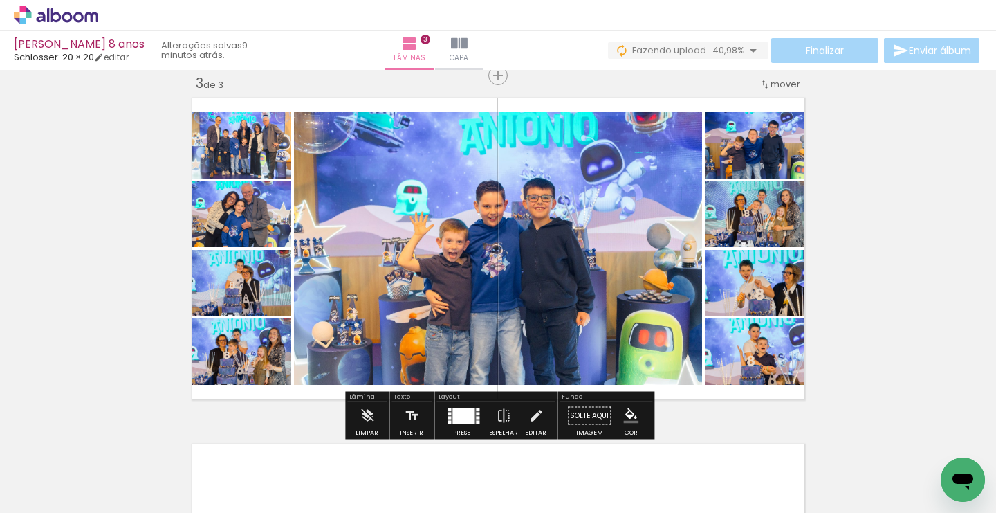
click at [459, 426] on quentale-thumb at bounding box center [489, 466] width 78 height 80
click at [459, 415] on div at bounding box center [464, 416] width 22 height 16
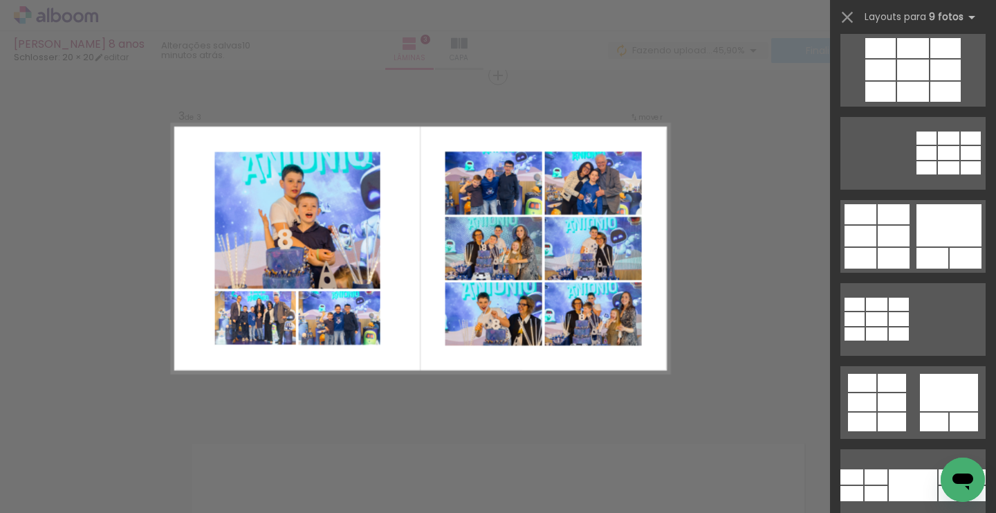
scroll to position [91, 0]
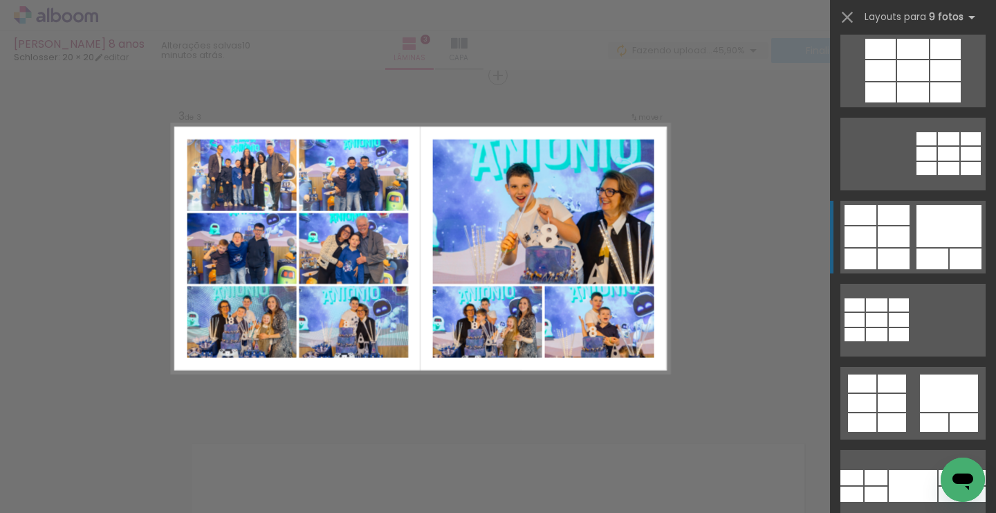
click at [874, 247] on quentale-layouter at bounding box center [913, 237] width 145 height 73
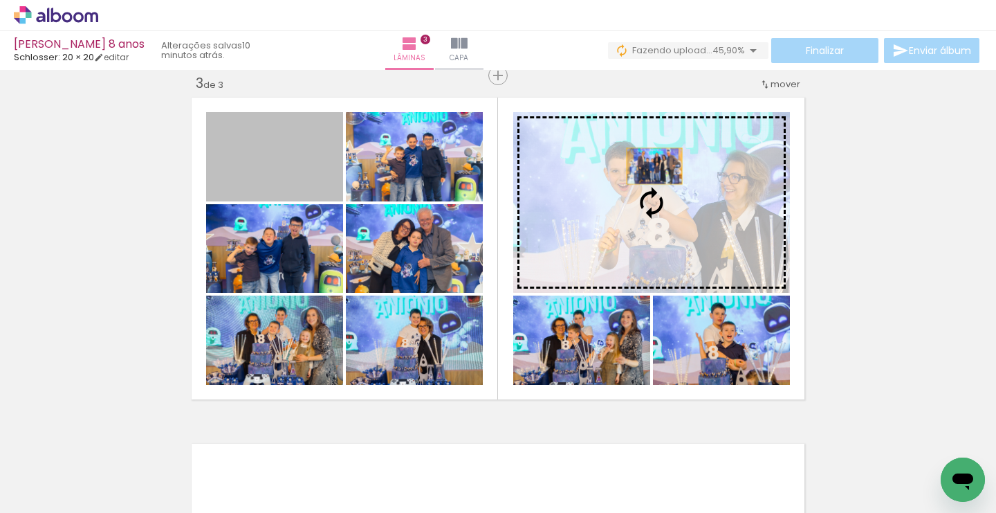
drag, startPoint x: 294, startPoint y: 162, endPoint x: 654, endPoint y: 166, distance: 359.8
click at [0, 0] on slot at bounding box center [0, 0] width 0 height 0
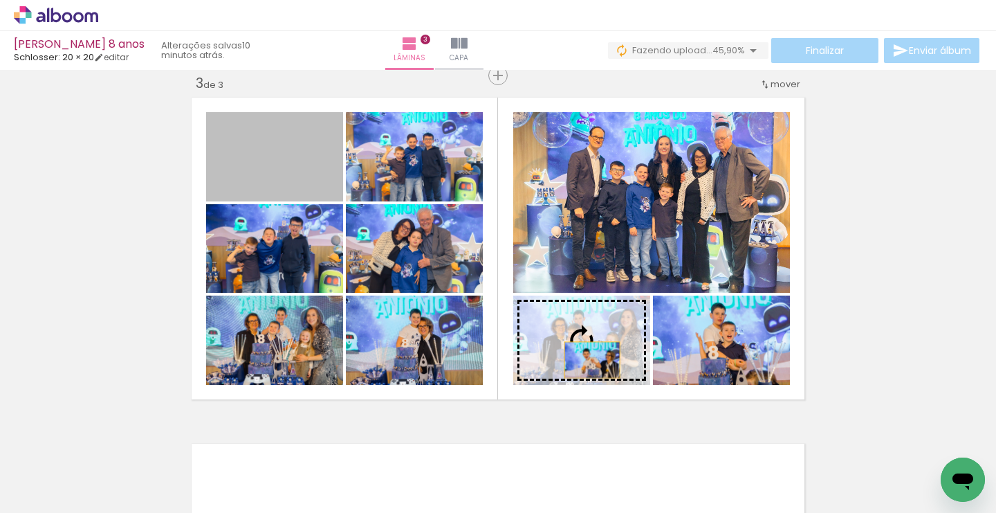
drag, startPoint x: 299, startPoint y: 174, endPoint x: 592, endPoint y: 360, distance: 347.5
click at [0, 0] on slot at bounding box center [0, 0] width 0 height 0
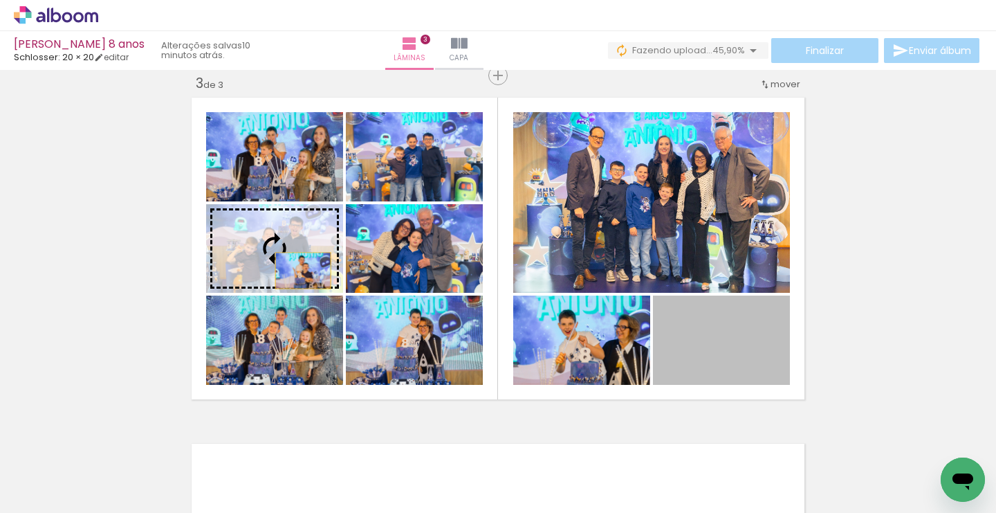
drag, startPoint x: 738, startPoint y: 358, endPoint x: 297, endPoint y: 264, distance: 450.7
click at [0, 0] on slot at bounding box center [0, 0] width 0 height 0
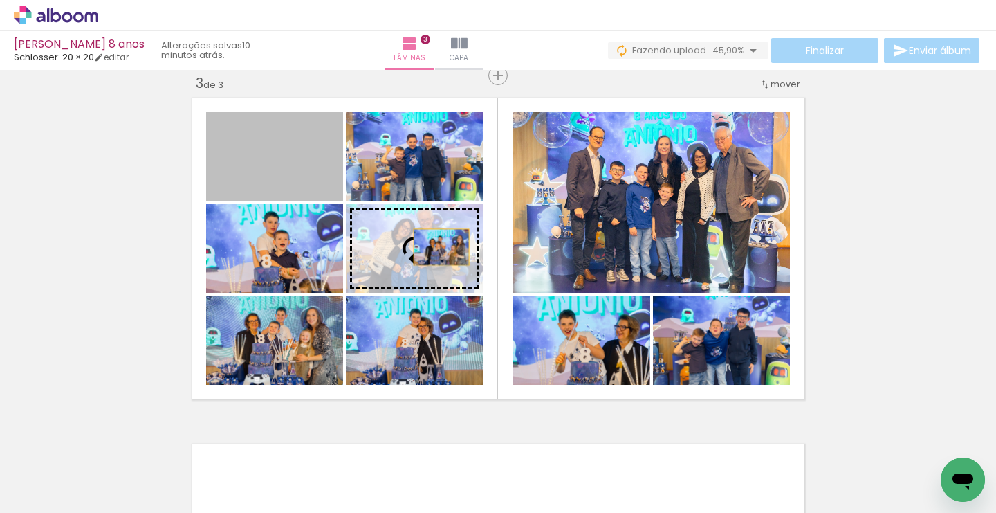
drag, startPoint x: 291, startPoint y: 161, endPoint x: 441, endPoint y: 247, distance: 173.3
click at [0, 0] on slot at bounding box center [0, 0] width 0 height 0
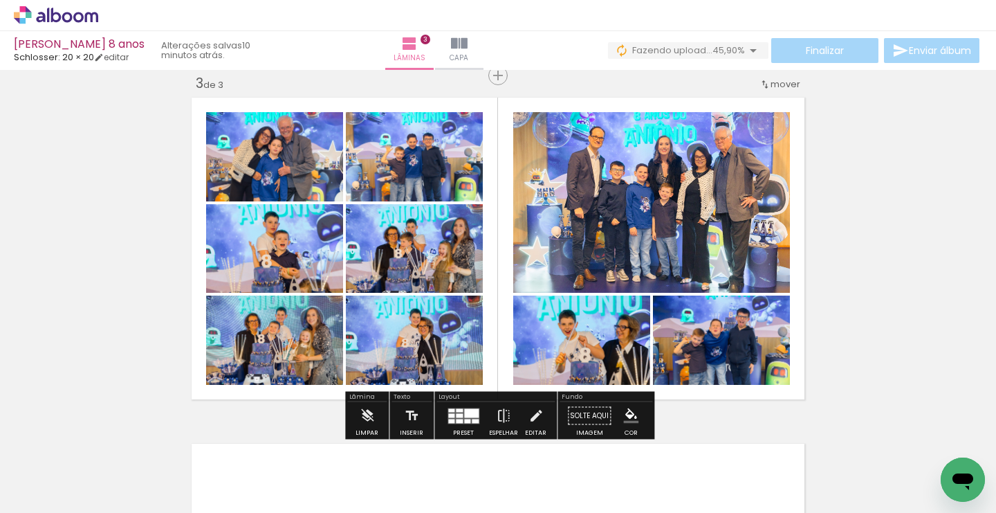
click at [908, 266] on div "Inserir lâmina 1 de 3 Inserir lâmina 2 de 3 Inserir lâmina 3 de 3" at bounding box center [498, 57] width 996 height 1385
click at [500, 412] on iron-icon at bounding box center [503, 416] width 15 height 28
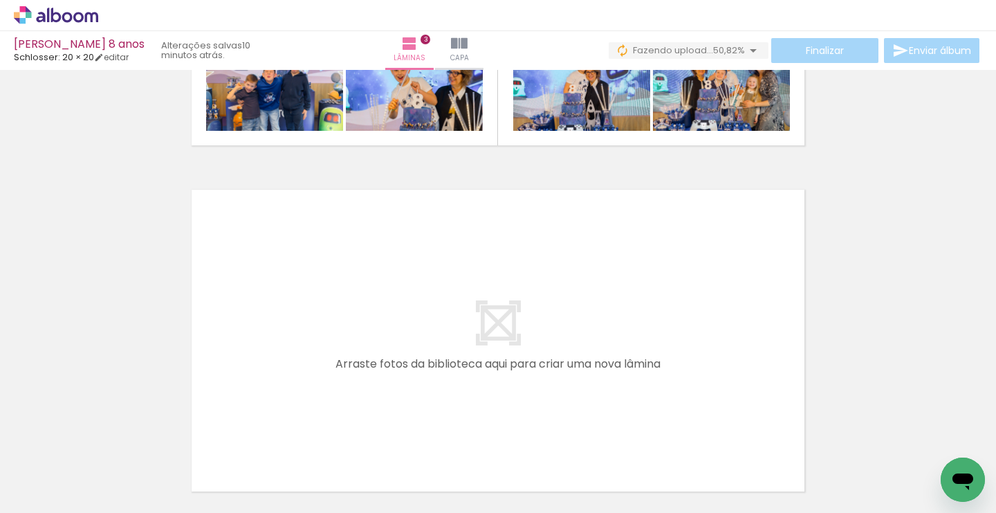
scroll to position [0, 0]
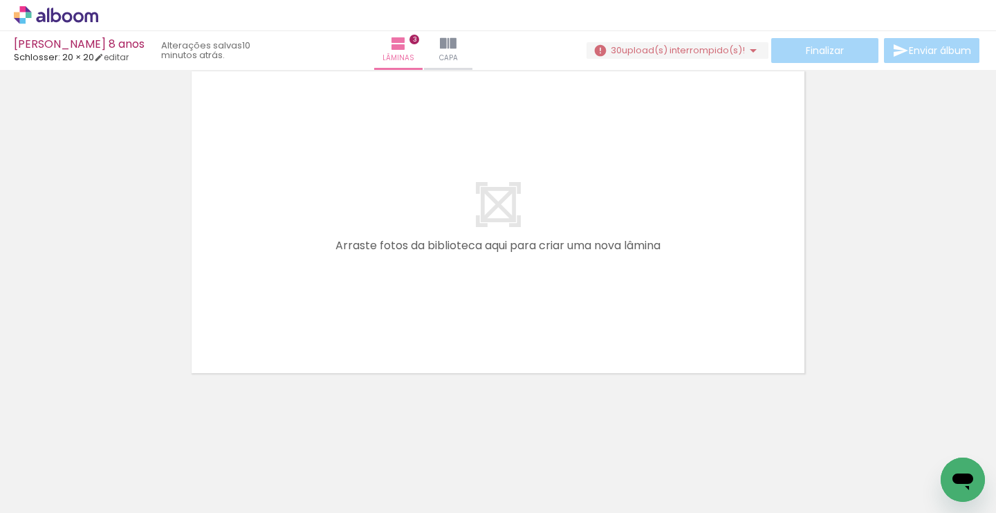
scroll to position [1082, 0]
drag, startPoint x: 149, startPoint y: 473, endPoint x: 271, endPoint y: 293, distance: 218.2
click at [271, 293] on quentale-workspace at bounding box center [498, 256] width 996 height 513
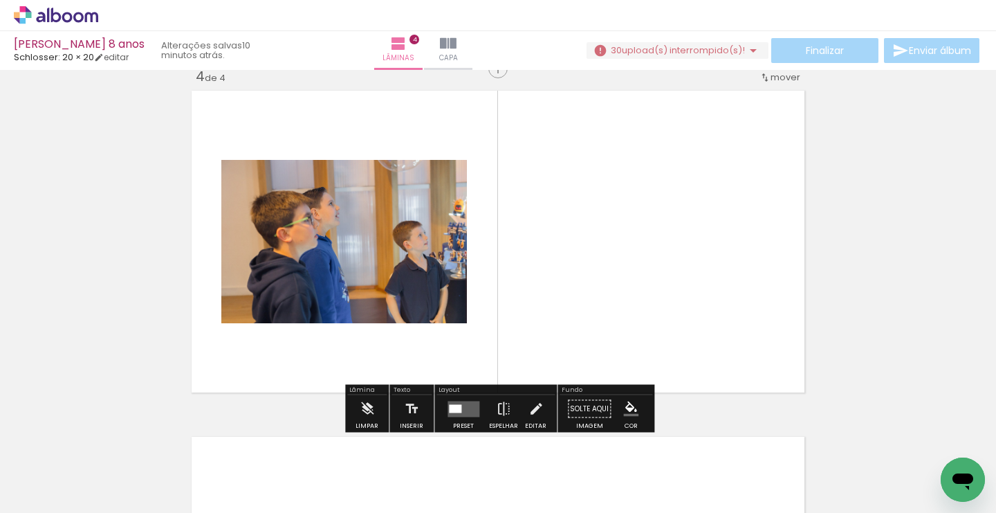
scroll to position [1055, 0]
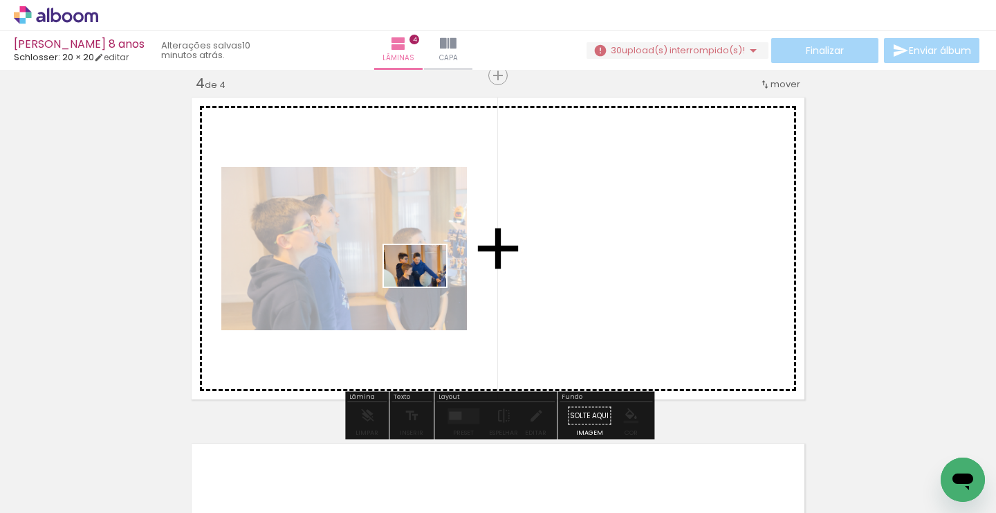
drag, startPoint x: 218, startPoint y: 469, endPoint x: 426, endPoint y: 286, distance: 277.5
click at [426, 286] on quentale-workspace at bounding box center [498, 256] width 996 height 513
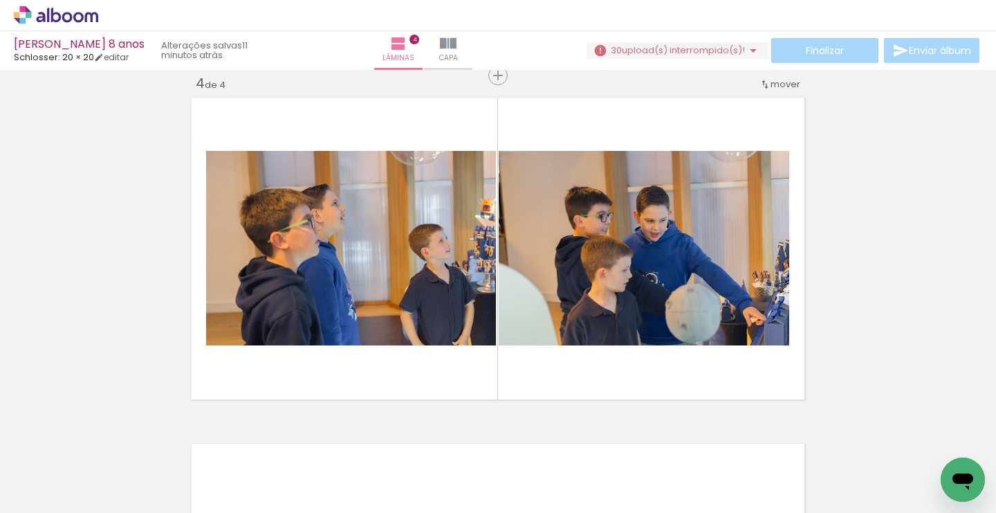
scroll to position [0, 1755]
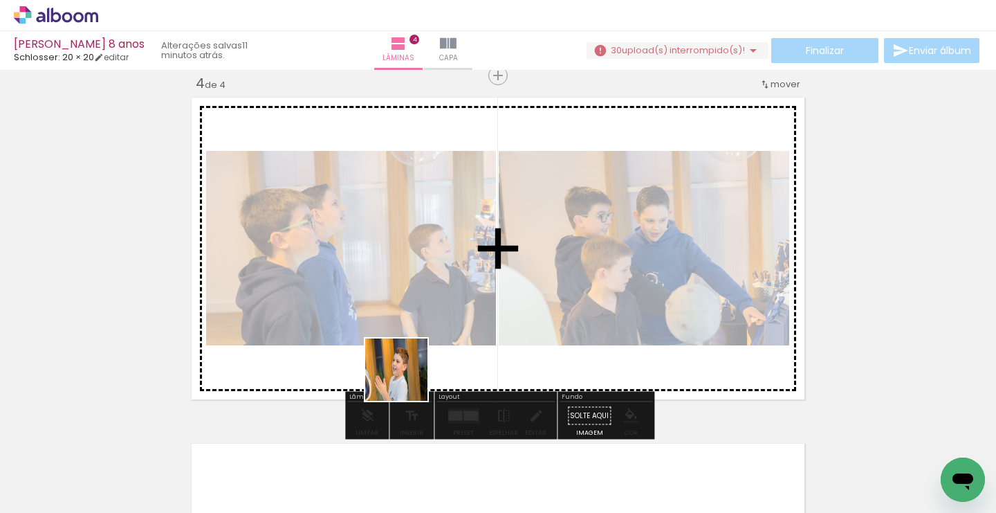
drag, startPoint x: 407, startPoint y: 477, endPoint x: 407, endPoint y: 318, distance: 158.5
click at [407, 318] on quentale-workspace at bounding box center [498, 256] width 996 height 513
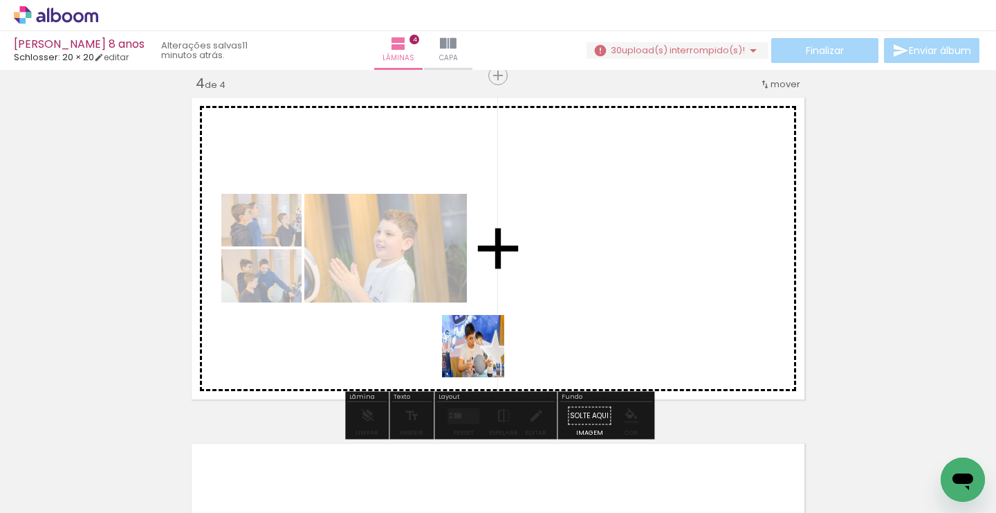
drag, startPoint x: 484, startPoint y: 468, endPoint x: 484, endPoint y: 316, distance: 152.9
click at [484, 316] on quentale-workspace at bounding box center [498, 256] width 996 height 513
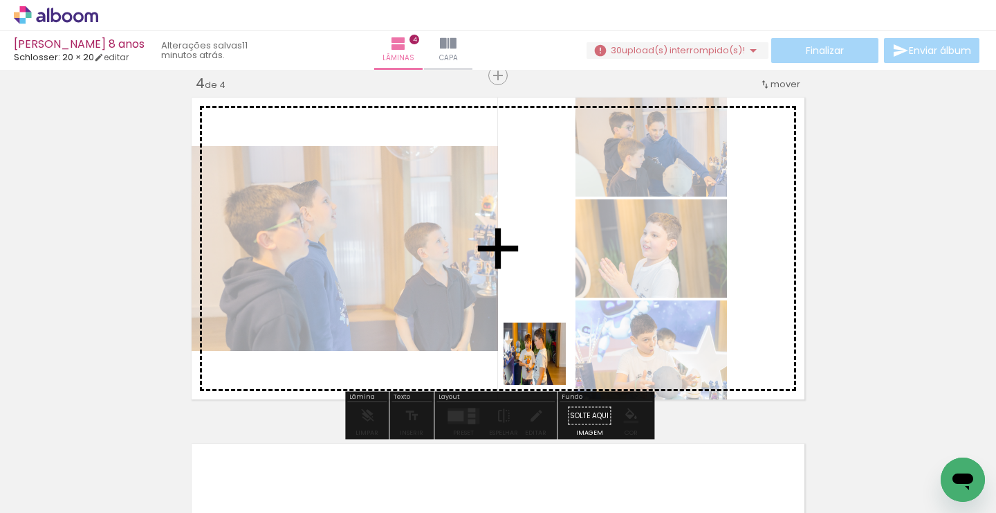
drag, startPoint x: 549, startPoint y: 473, endPoint x: 541, endPoint y: 351, distance: 122.7
click at [541, 351] on quentale-workspace at bounding box center [498, 256] width 996 height 513
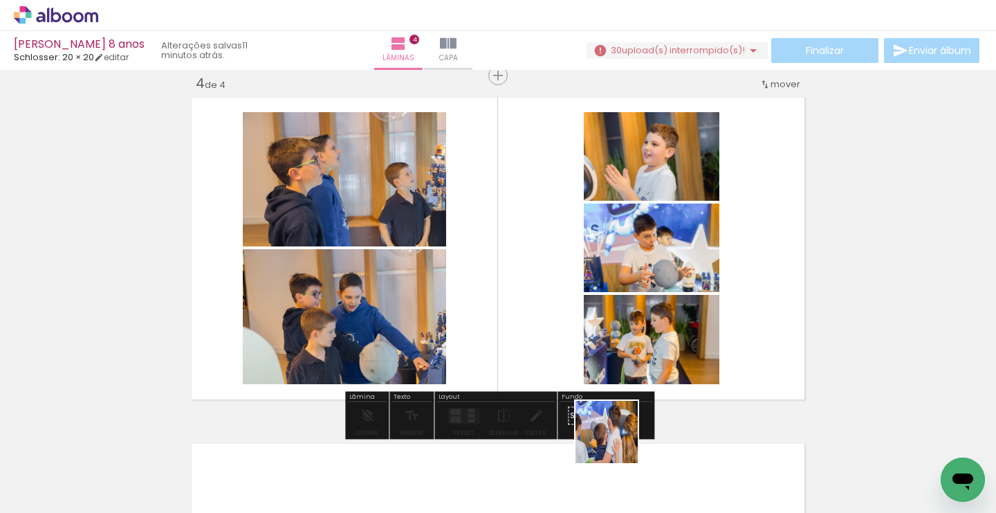
drag, startPoint x: 637, startPoint y: 468, endPoint x: 553, endPoint y: 327, distance: 163.5
click at [553, 327] on quentale-workspace at bounding box center [498, 256] width 996 height 513
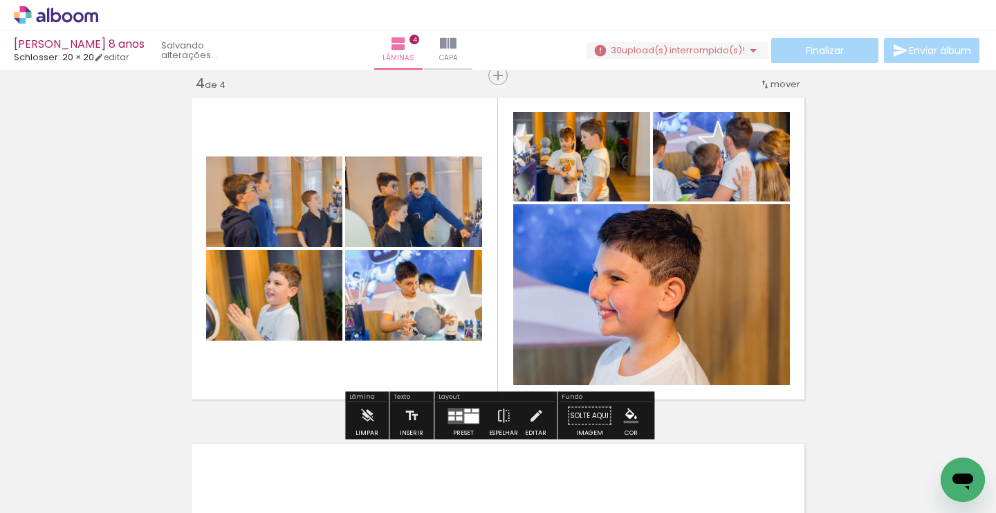
drag, startPoint x: 702, startPoint y: 469, endPoint x: 686, endPoint y: 322, distance: 147.6
click at [686, 322] on quentale-workspace at bounding box center [498, 256] width 996 height 513
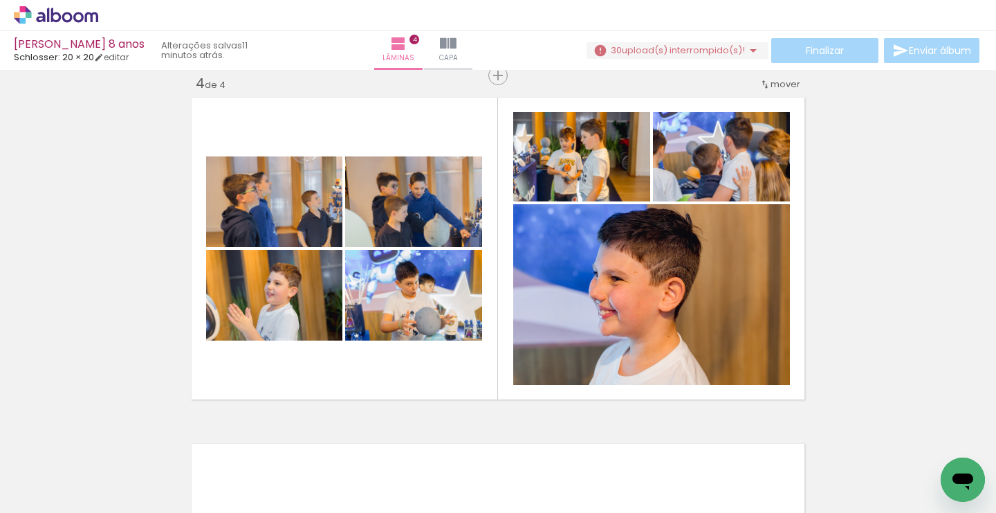
click at [73, 469] on iron-icon at bounding box center [70, 471] width 11 height 11
click at [0, 0] on slot "Não utilizadas" at bounding box center [0, 0] width 0 height 0
type input "Não utilizadas"
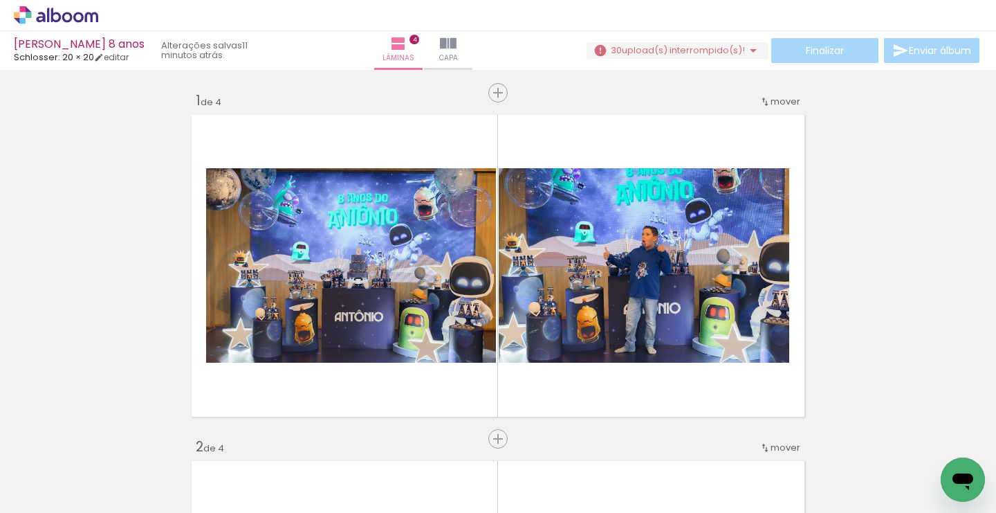
scroll to position [0, 0]
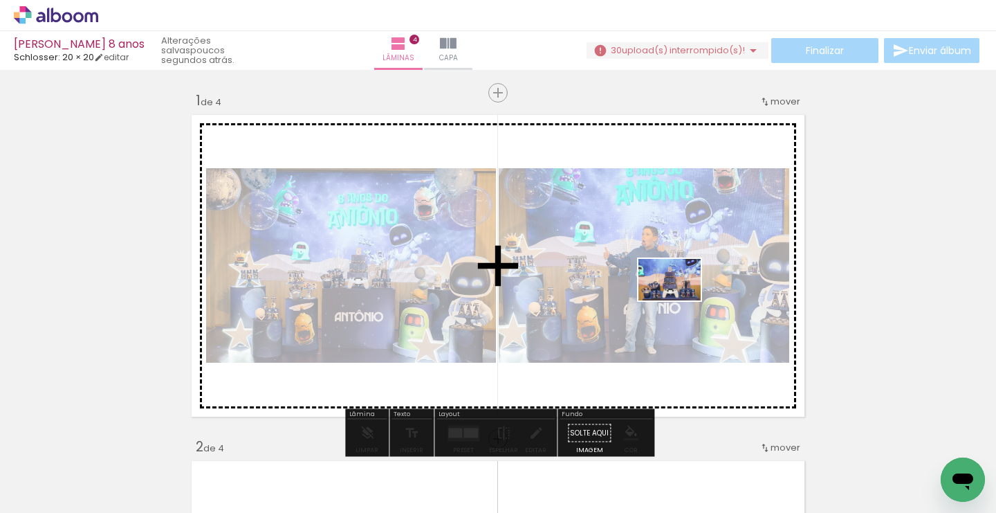
drag, startPoint x: 876, startPoint y: 469, endPoint x: 680, endPoint y: 299, distance: 260.0
click at [680, 299] on quentale-workspace at bounding box center [498, 256] width 996 height 513
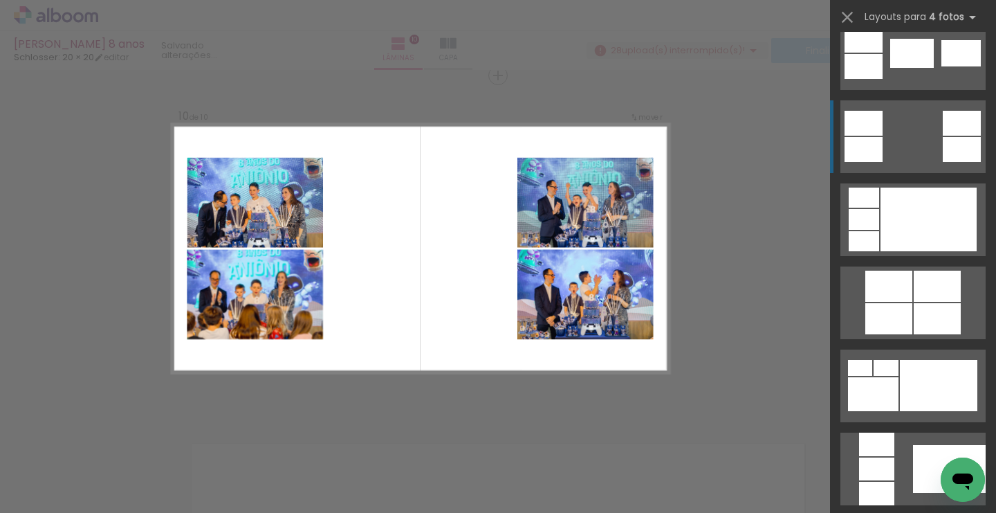
scroll to position [527, 0]
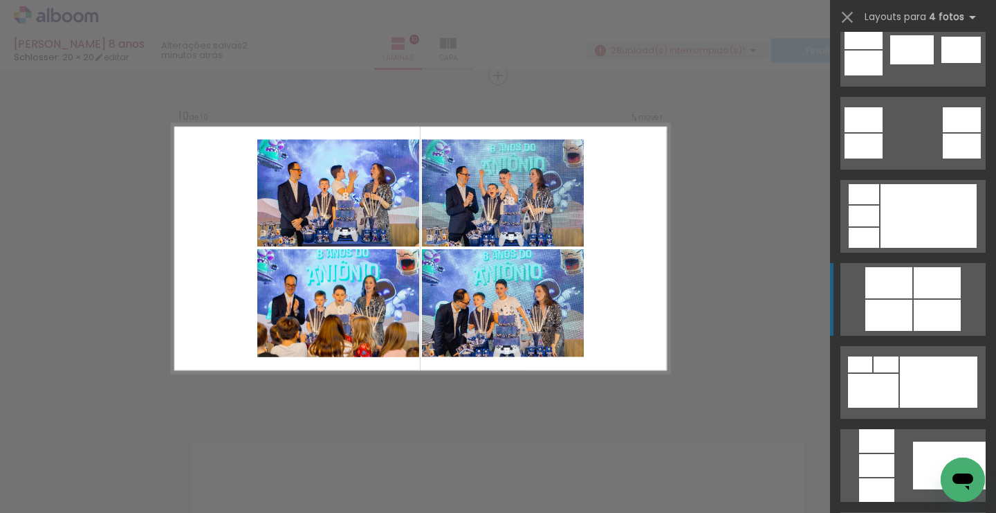
click at [909, 298] on div at bounding box center [889, 282] width 47 height 31
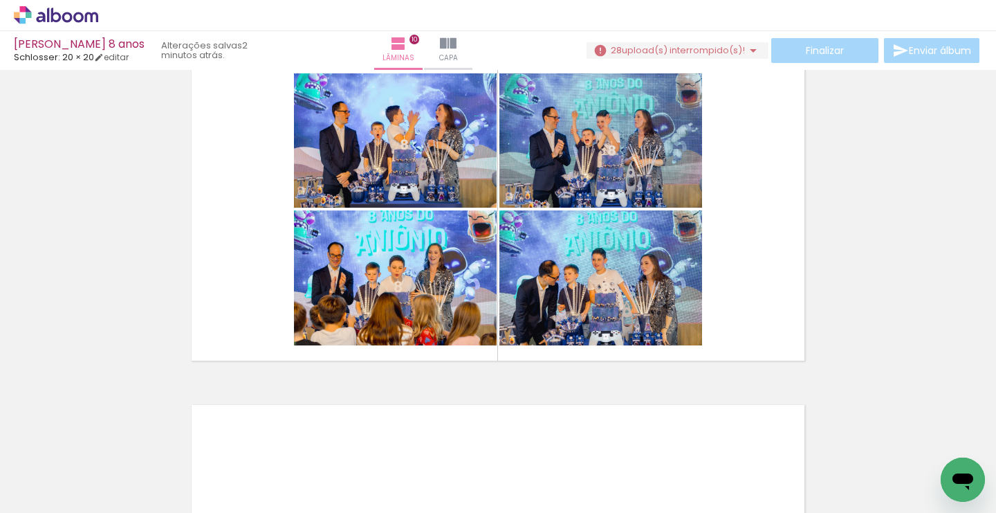
scroll to position [3171, 0]
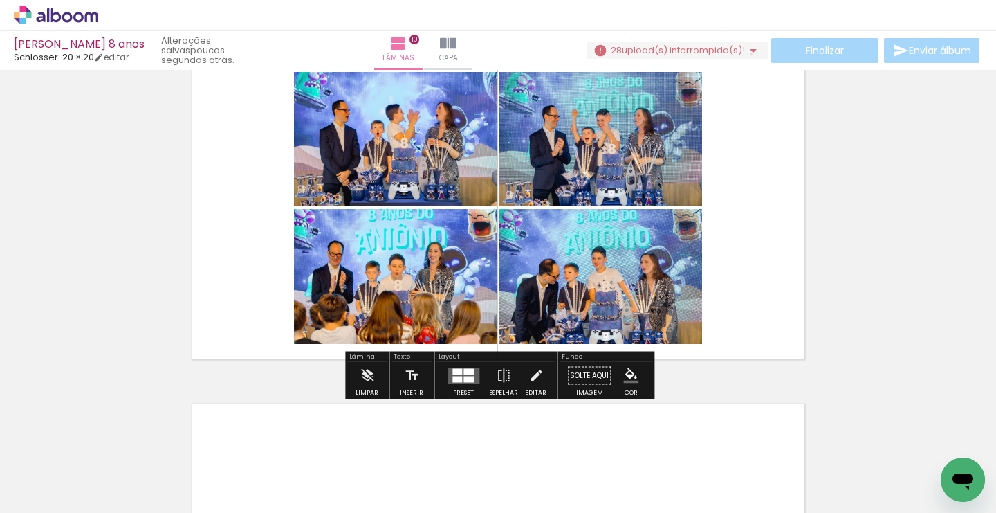
click at [746, 54] on iron-icon at bounding box center [753, 50] width 17 height 17
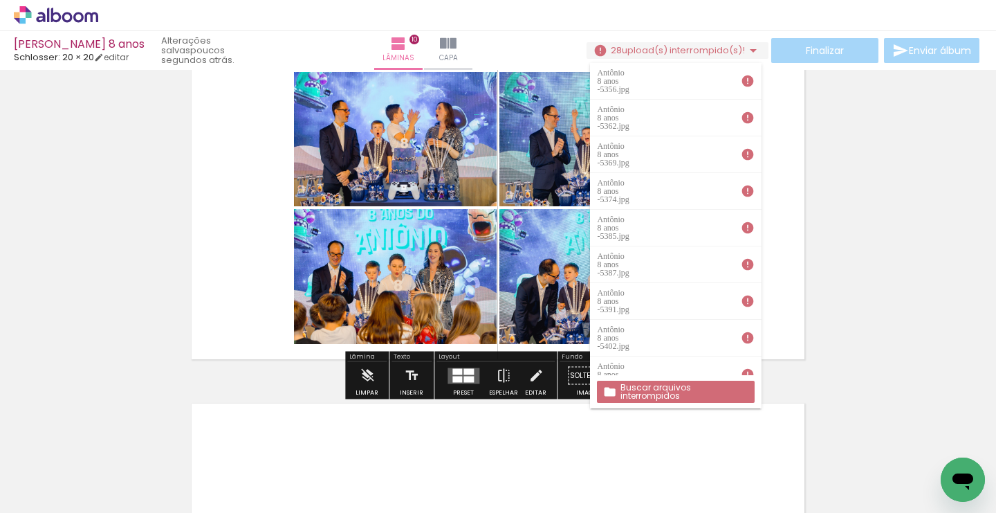
click at [0, 0] on slot "Buscar arquivos interrompidos" at bounding box center [0, 0] width 0 height 0
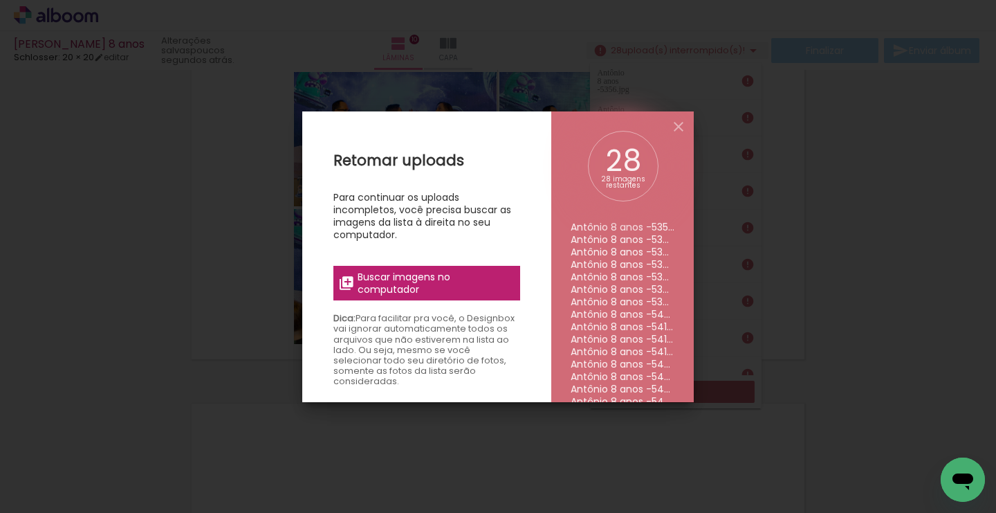
click at [422, 280] on span "Buscar imagens no computador" at bounding box center [435, 283] width 154 height 25
click at [0, 0] on input "file" at bounding box center [0, 0] width 0 height 0
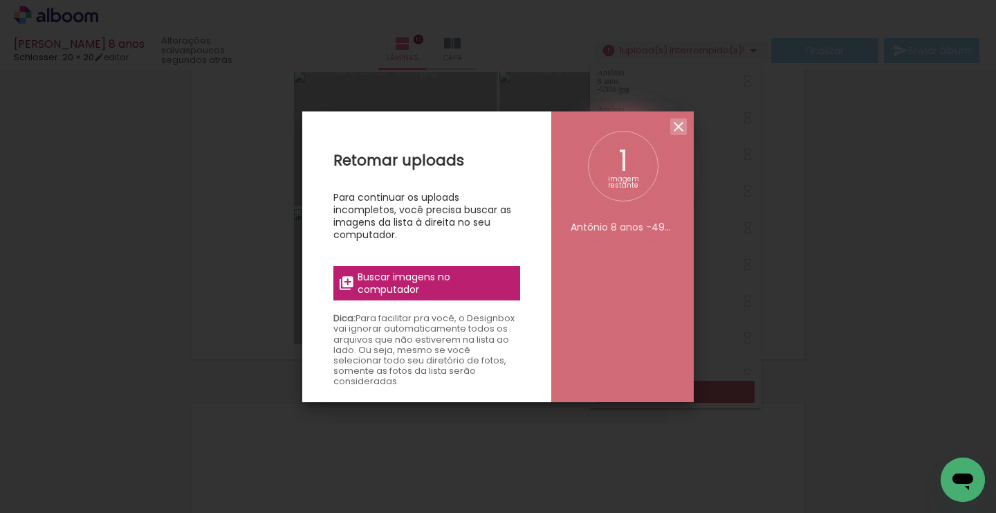
click at [680, 127] on iron-icon at bounding box center [679, 126] width 17 height 17
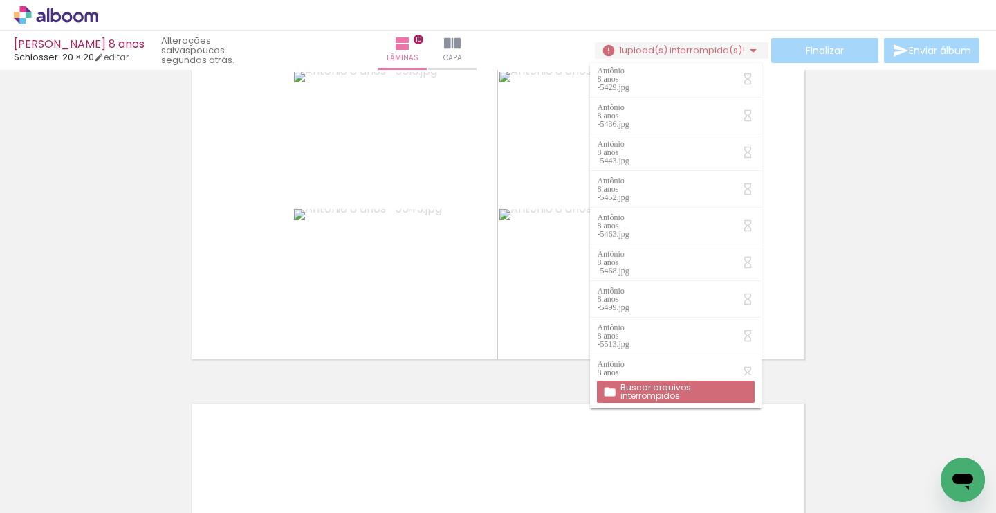
scroll to position [405, 0]
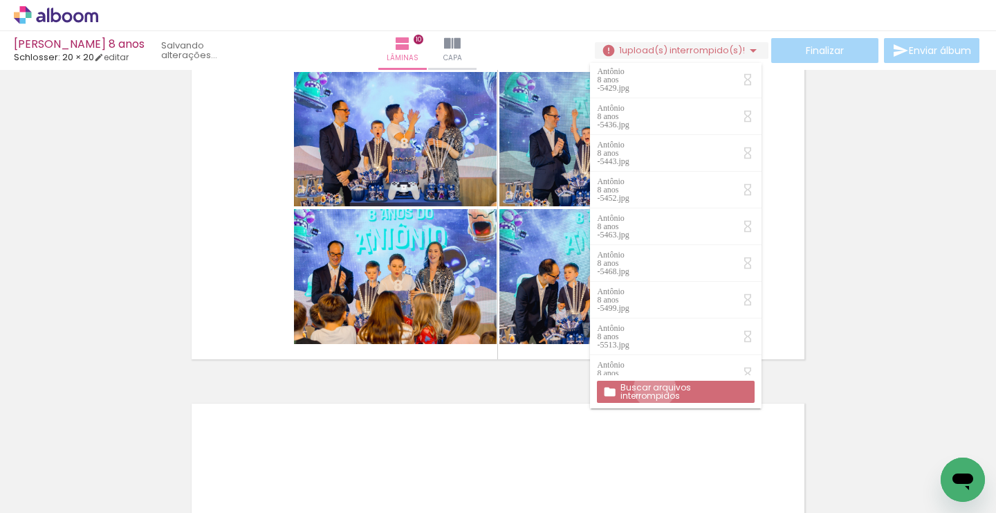
click at [0, 0] on slot "Buscar arquivos interrompidos" at bounding box center [0, 0] width 0 height 0
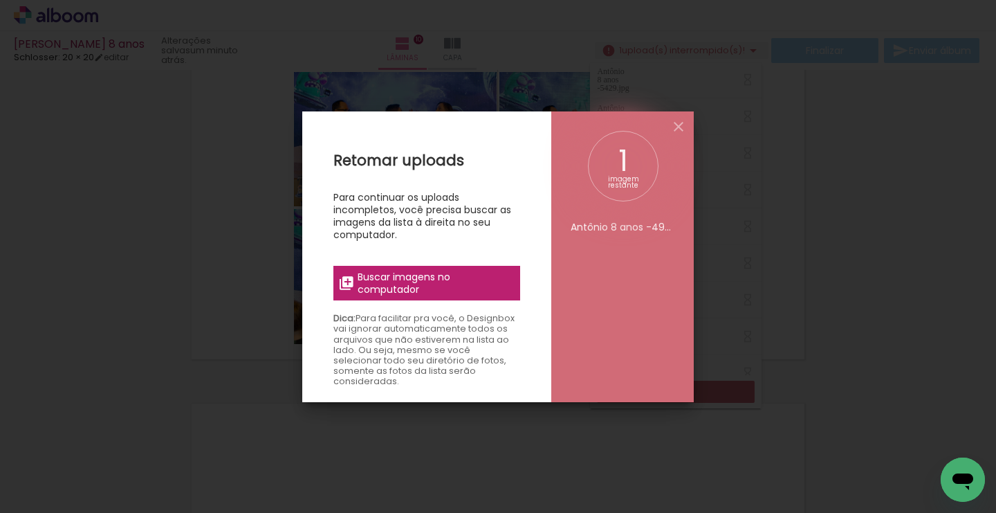
click at [408, 286] on span "Buscar imagens no computador" at bounding box center [435, 283] width 154 height 25
click at [0, 0] on input "file" at bounding box center [0, 0] width 0 height 0
click at [717, 244] on iron-overlay-backdrop at bounding box center [498, 256] width 996 height 513
click at [678, 127] on iron-icon at bounding box center [679, 126] width 17 height 17
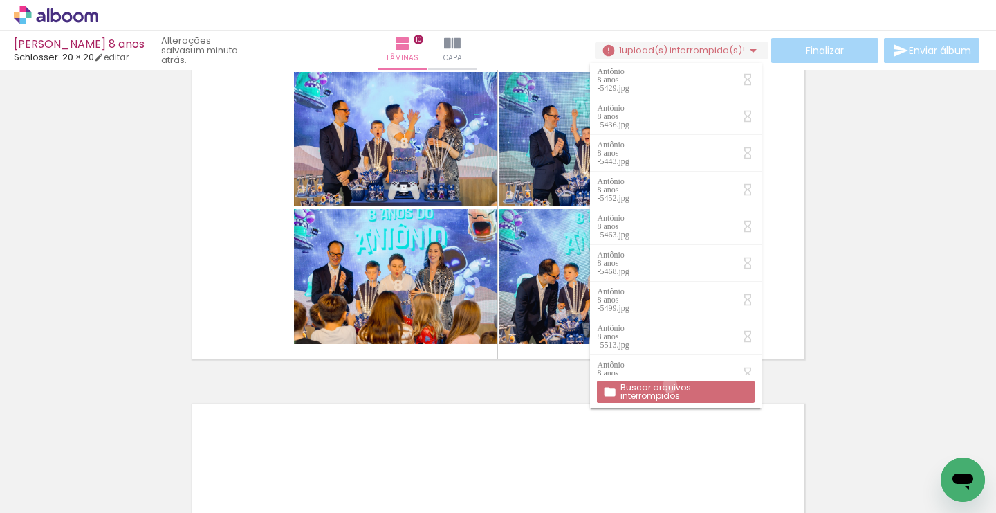
click at [0, 0] on slot "Buscar arquivos interrompidos" at bounding box center [0, 0] width 0 height 0
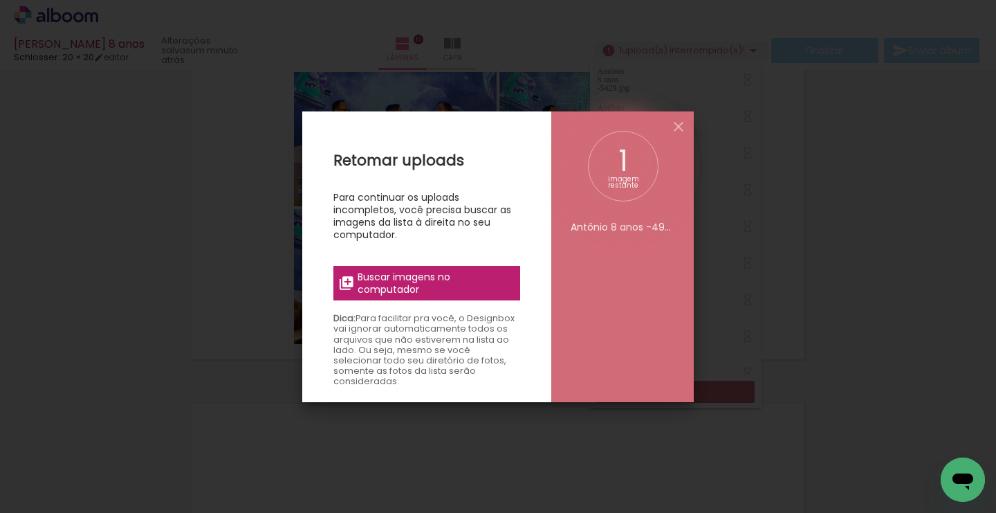
click at [432, 271] on span "Buscar imagens no computador" at bounding box center [435, 283] width 154 height 25
click at [0, 0] on input "file" at bounding box center [0, 0] width 0 height 0
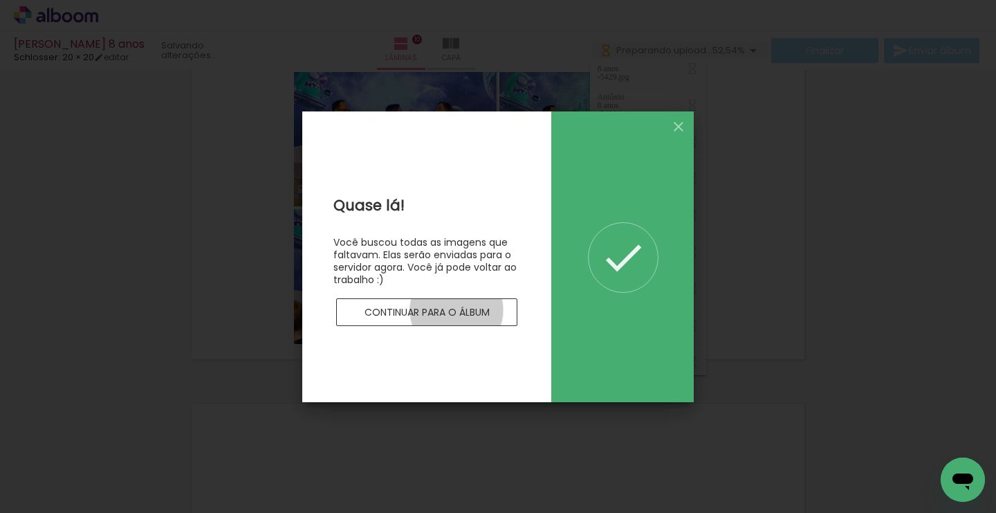
click at [0, 0] on slot "Continuar para o álbum" at bounding box center [0, 0] width 0 height 0
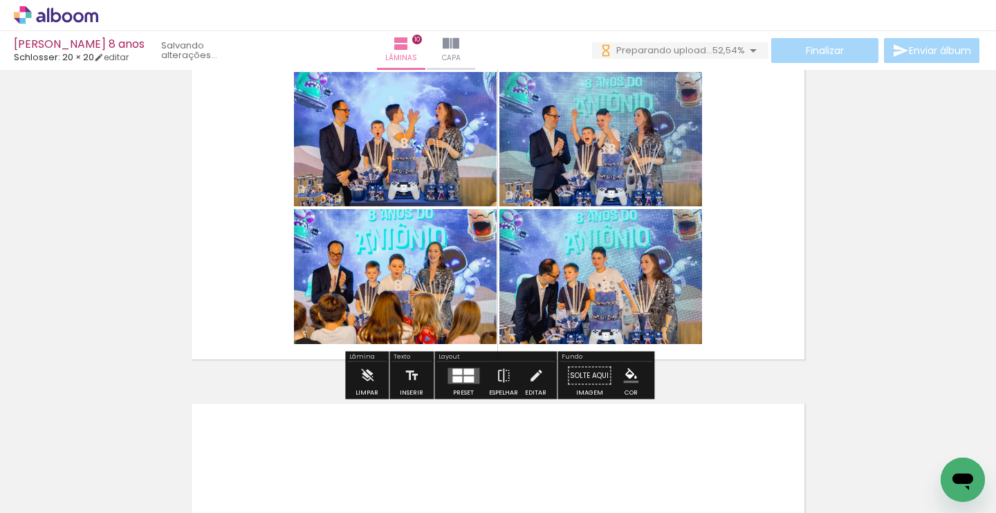
click at [464, 374] on div at bounding box center [469, 371] width 10 height 6
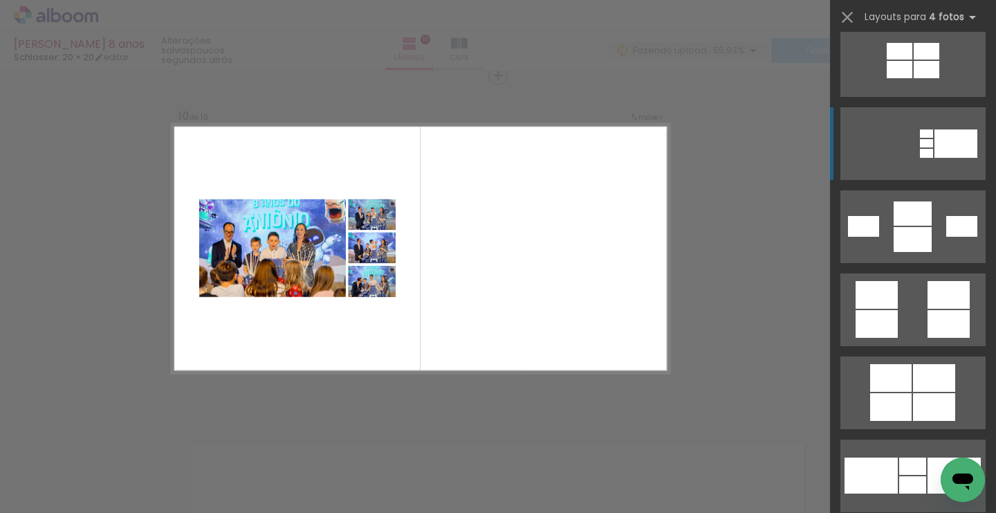
scroll to position [1430, 0]
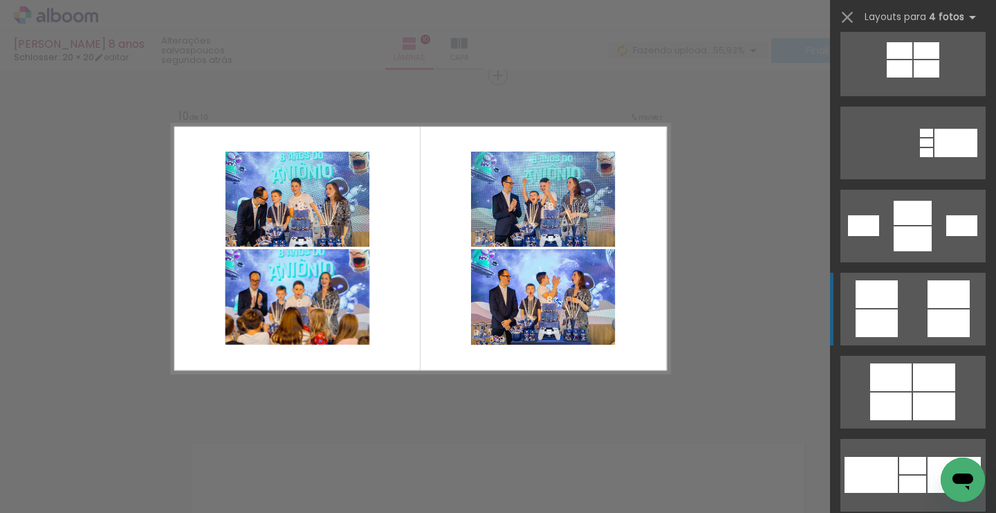
click at [897, 306] on div at bounding box center [877, 294] width 42 height 28
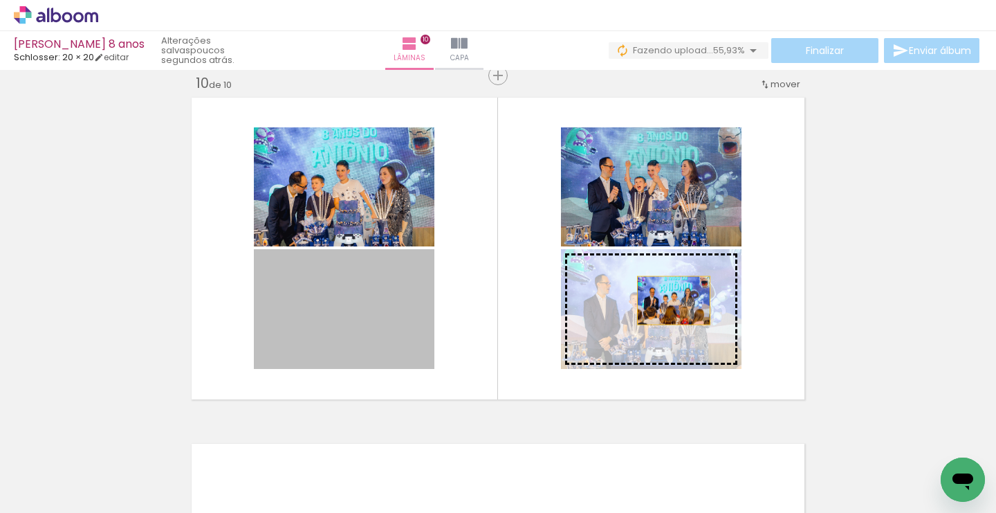
drag, startPoint x: 380, startPoint y: 320, endPoint x: 682, endPoint y: 300, distance: 302.4
click at [0, 0] on slot at bounding box center [0, 0] width 0 height 0
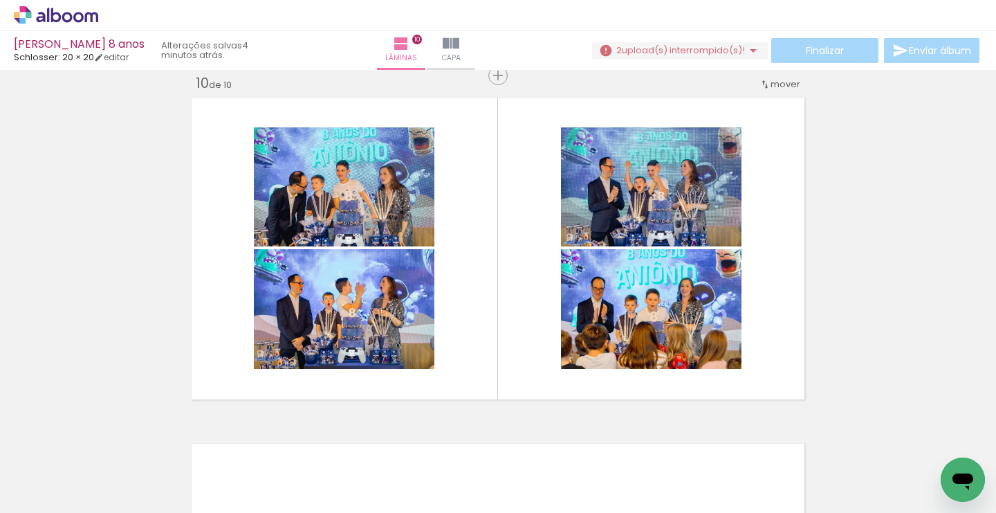
click at [699, 48] on span "upload(s) interrompido(s)!" at bounding box center [683, 50] width 123 height 13
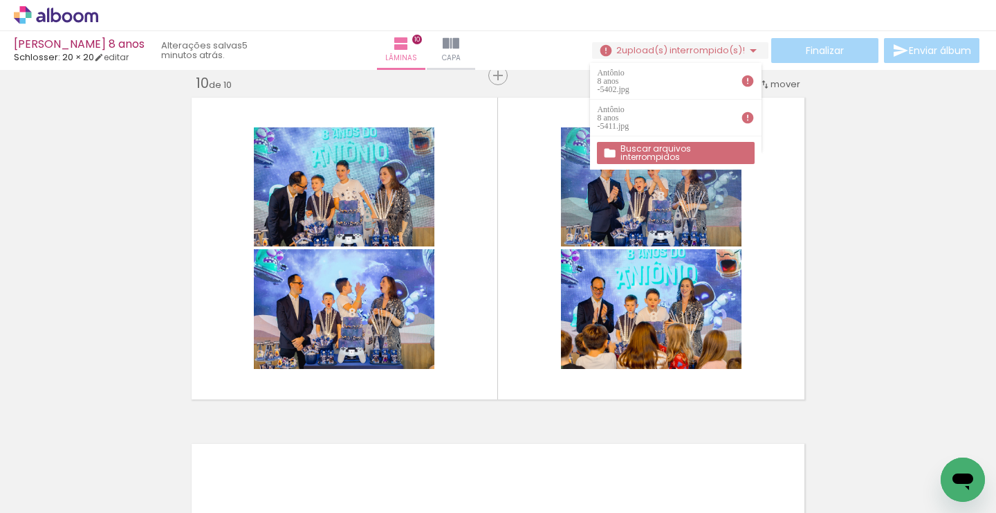
click at [0, 0] on slot "Buscar arquivos interrompidos" at bounding box center [0, 0] width 0 height 0
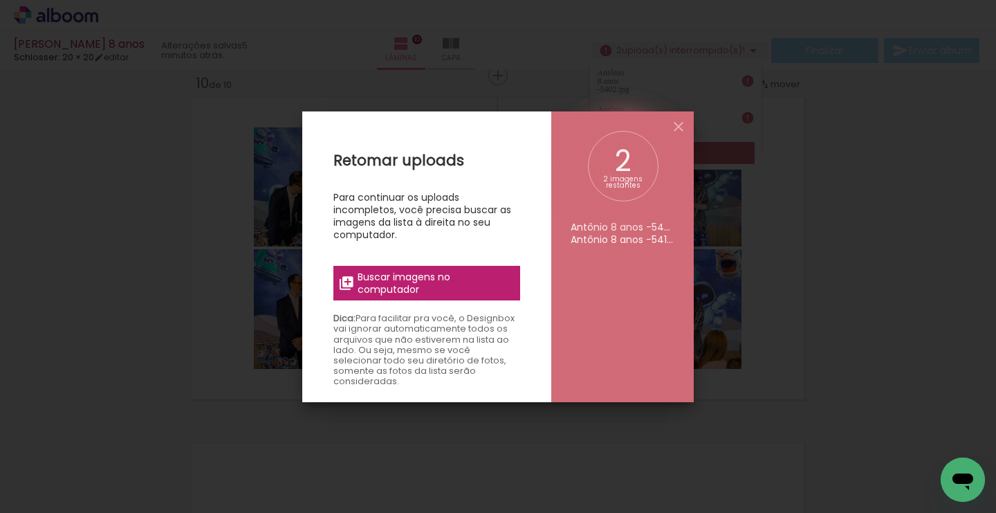
click at [443, 280] on span "Buscar imagens no computador" at bounding box center [435, 283] width 154 height 25
click at [0, 0] on input "file" at bounding box center [0, 0] width 0 height 0
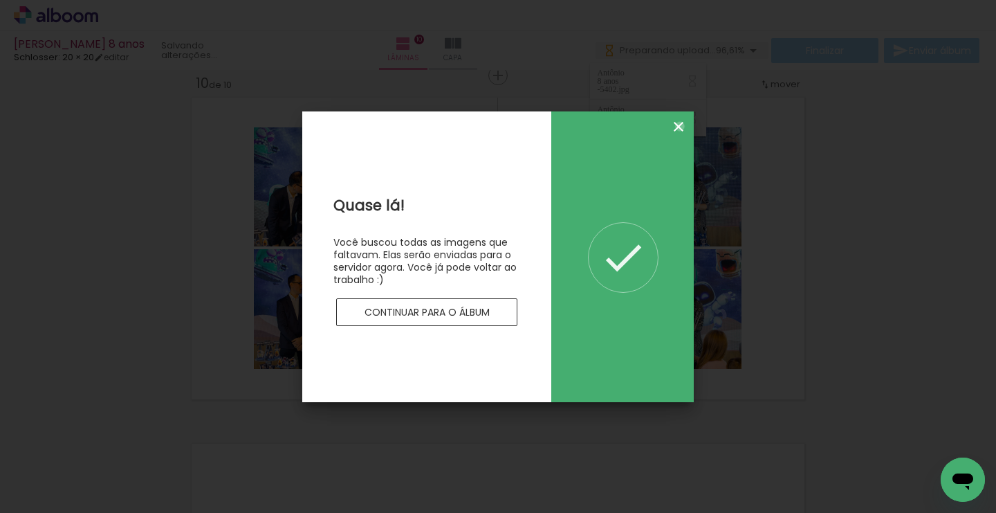
click at [680, 126] on iron-icon at bounding box center [679, 126] width 17 height 17
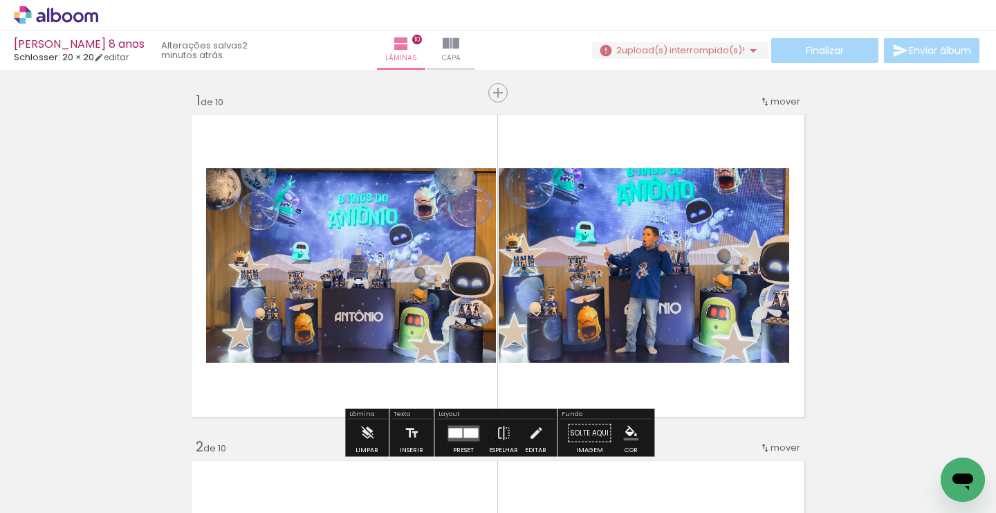
click at [702, 52] on span "upload(s) interrompido(s)!" at bounding box center [683, 50] width 123 height 13
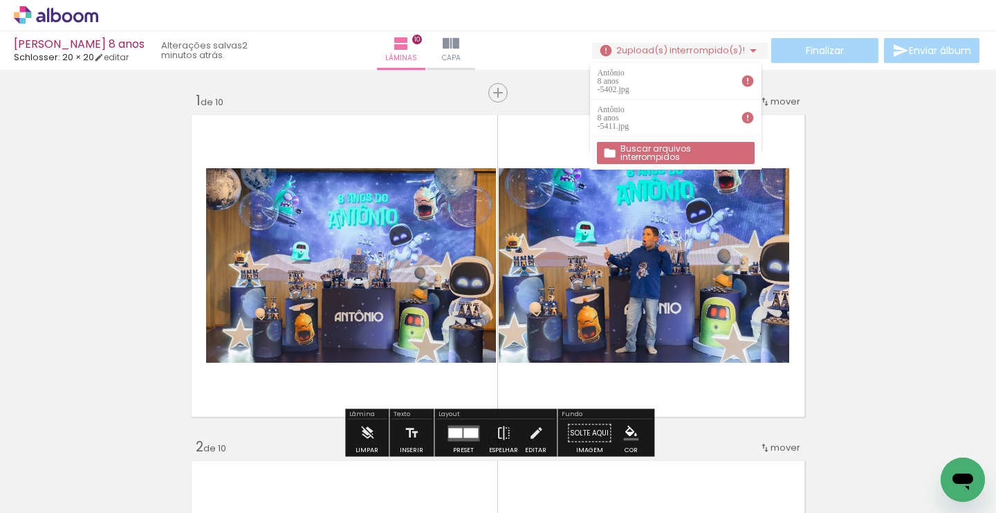
click at [0, 0] on slot "Buscar arquivos interrompidos" at bounding box center [0, 0] width 0 height 0
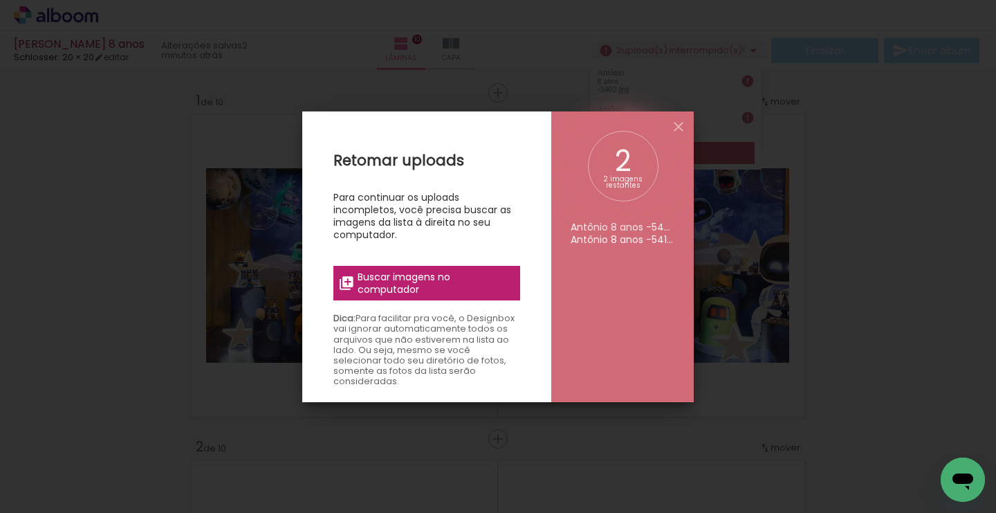
click at [0, 0] on span "Buscar imagens no computador" at bounding box center [0, 0] width 0 height 0
click at [0, 0] on input "file" at bounding box center [0, 0] width 0 height 0
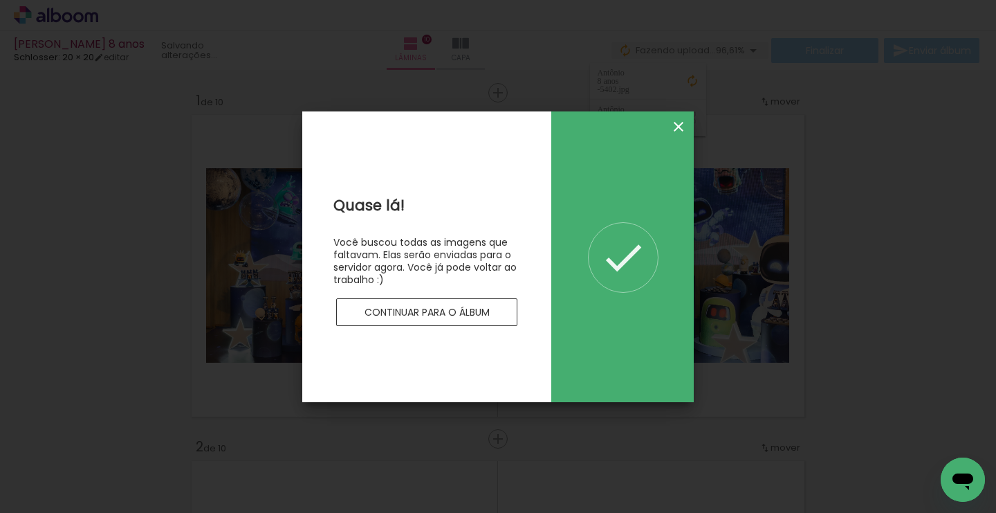
click at [0, 0] on iron-icon at bounding box center [0, 0] width 0 height 0
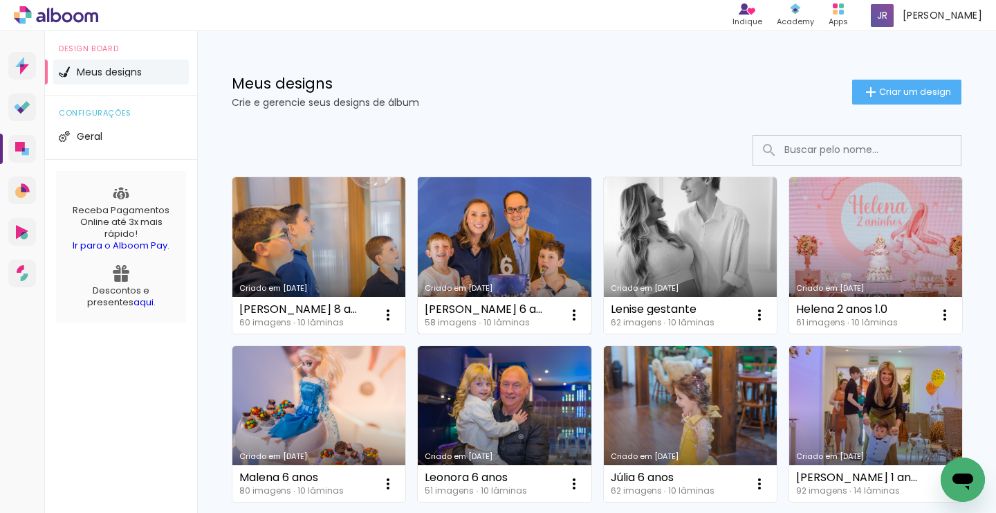
click at [491, 238] on link "Criado em [DATE]" at bounding box center [504, 255] width 173 height 156
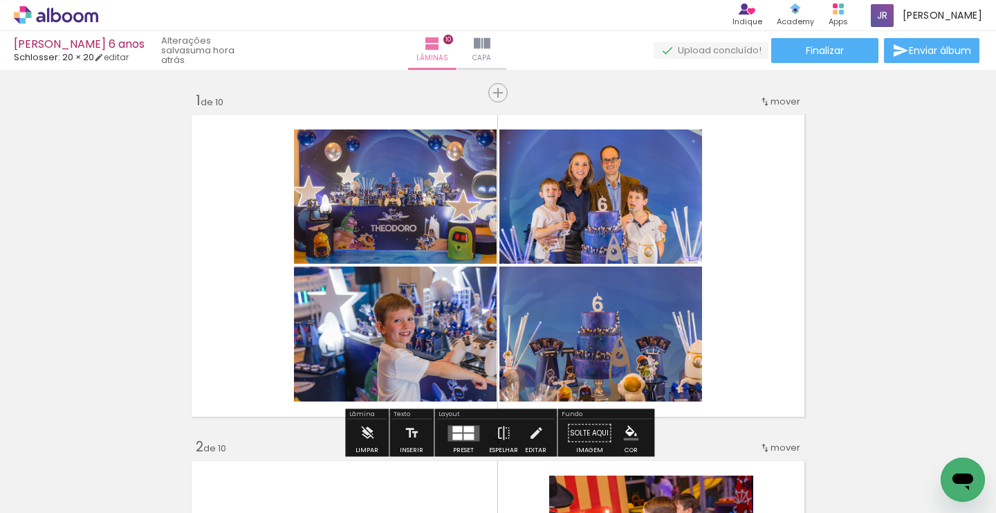
click at [0, 0] on span "Adicionar Fotos" at bounding box center [0, 0] width 0 height 0
click at [0, 0] on input "file" at bounding box center [0, 0] width 0 height 0
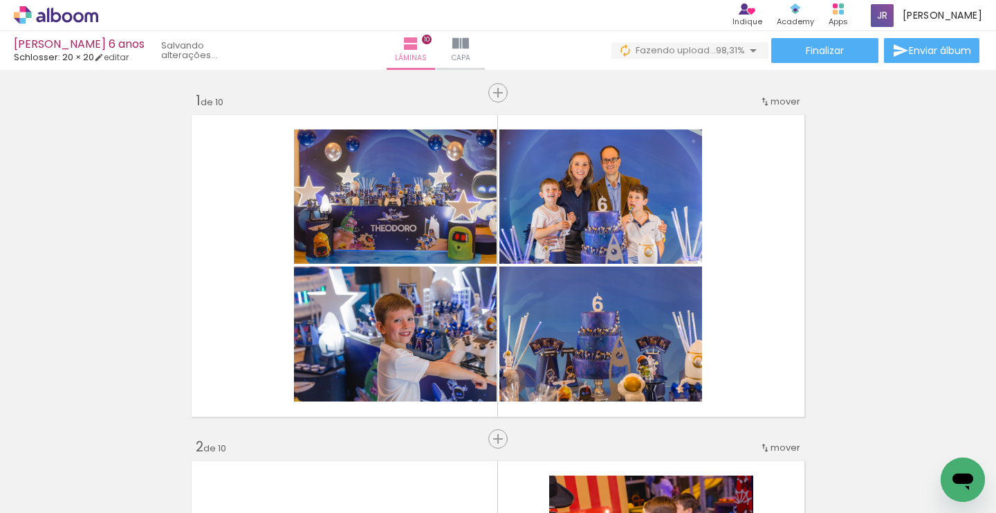
scroll to position [0, 3680]
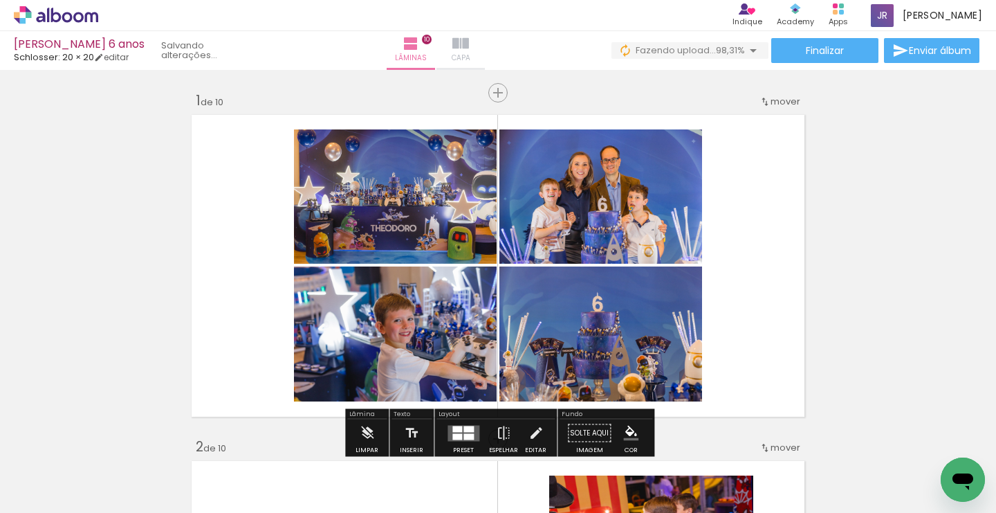
click at [471, 58] on span "Capa" at bounding box center [461, 58] width 19 height 12
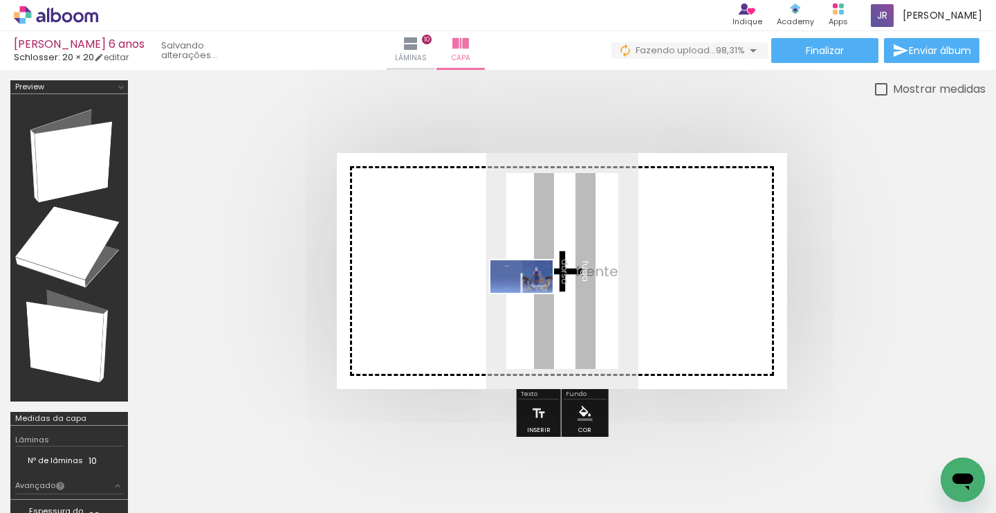
drag, startPoint x: 937, startPoint y: 468, endPoint x: 528, endPoint y: 301, distance: 441.6
click at [528, 301] on quentale-workspace at bounding box center [498, 256] width 996 height 513
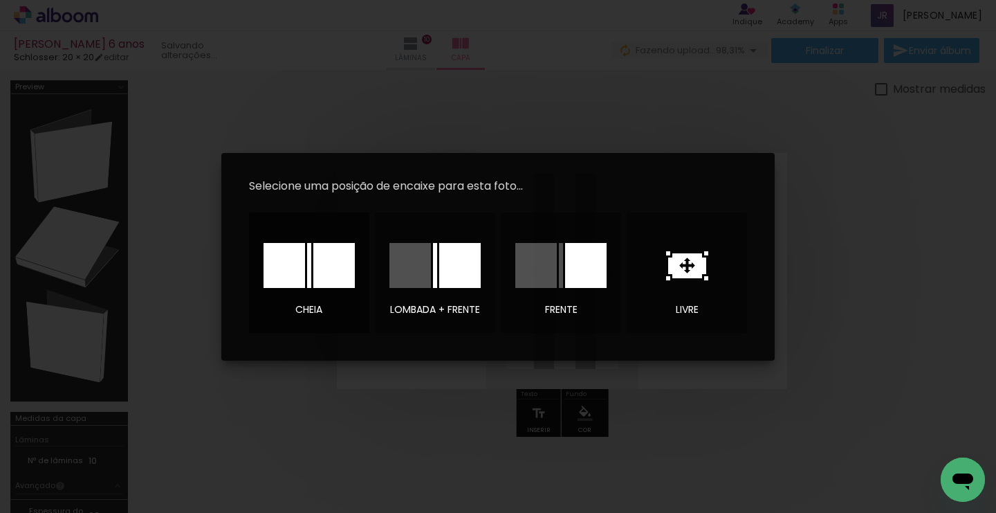
click at [0, 0] on div at bounding box center [0, 0] width 0 height 0
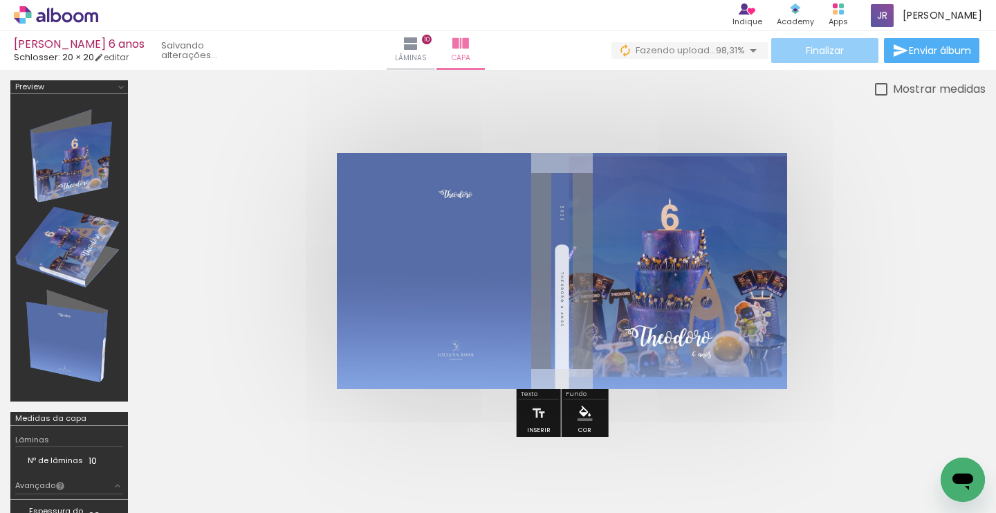
click at [824, 51] on span "Finalizar" at bounding box center [825, 51] width 38 height 10
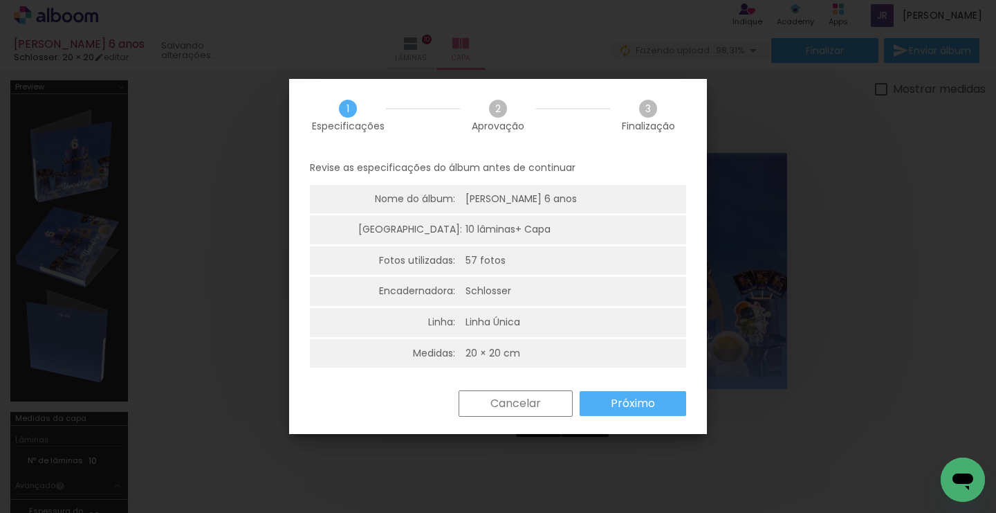
click at [97, 347] on slot "Próximo" at bounding box center [43, 263] width 107 height 168
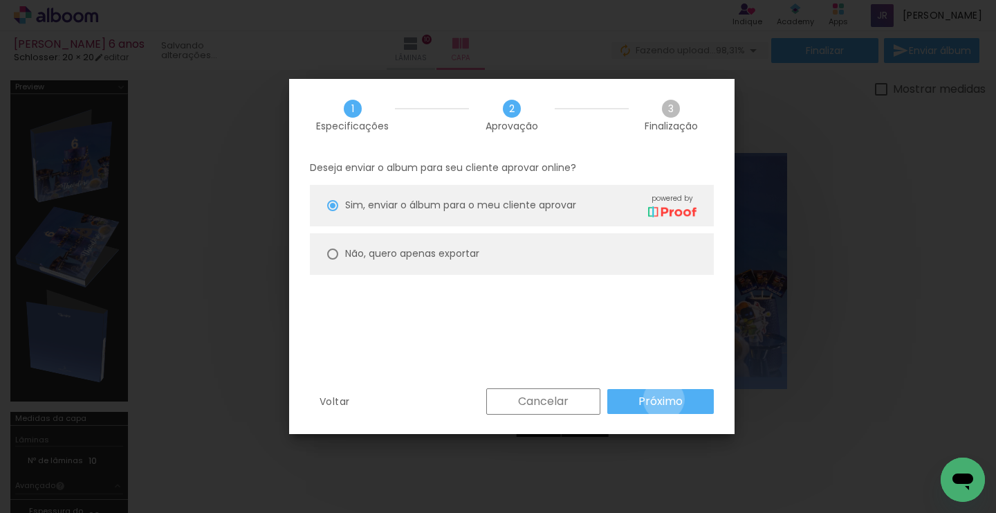
click at [0, 0] on slot "Próximo" at bounding box center [0, 0] width 0 height 0
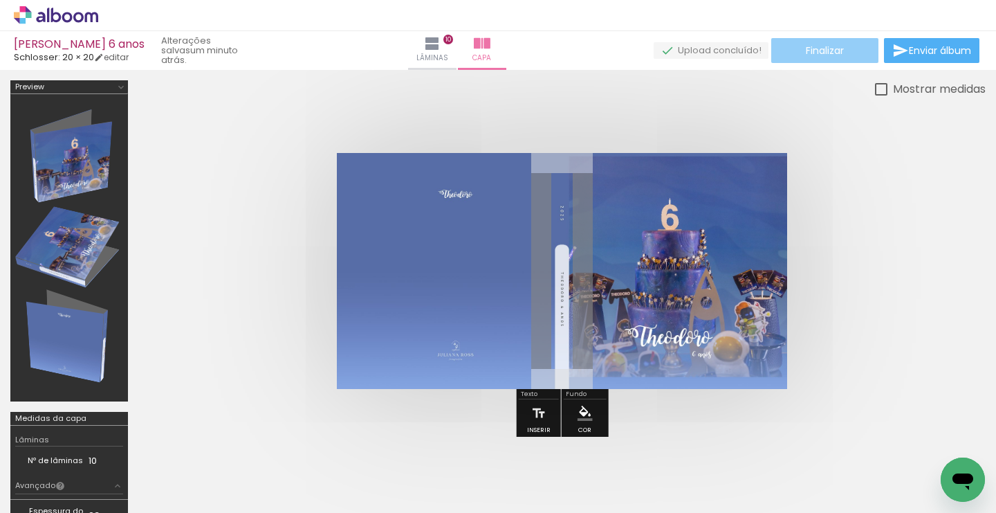
click at [826, 55] on span "Finalizar" at bounding box center [825, 51] width 38 height 10
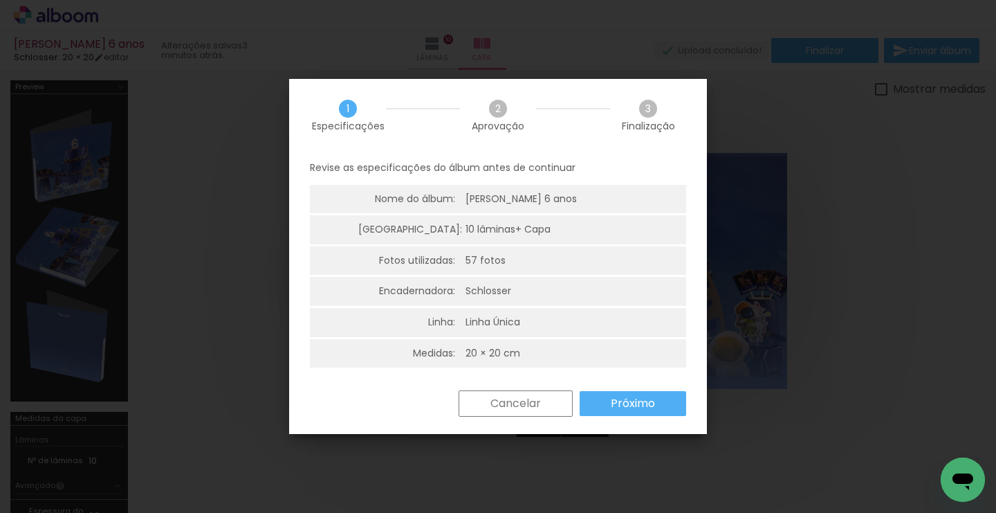
click at [0, 0] on slot "Próximo" at bounding box center [0, 0] width 0 height 0
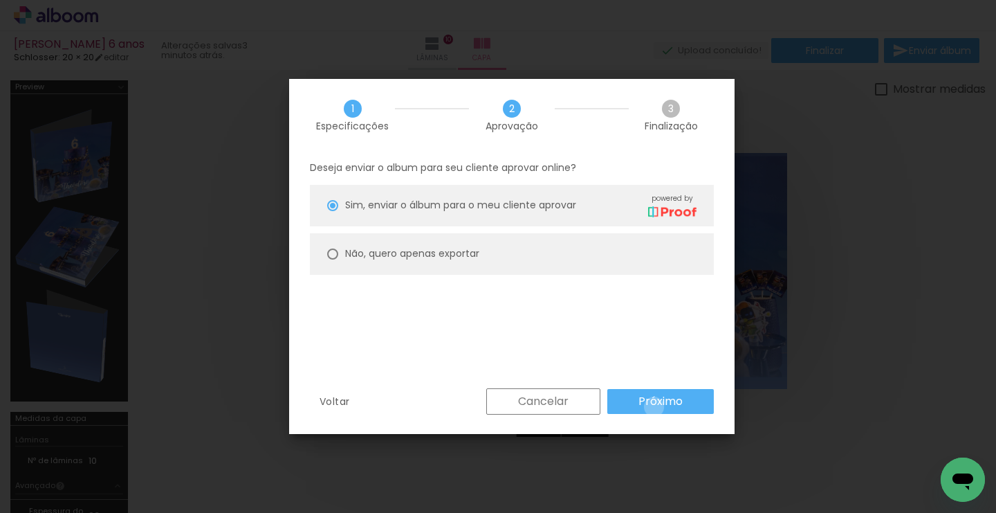
click at [0, 0] on slot "Próximo" at bounding box center [0, 0] width 0 height 0
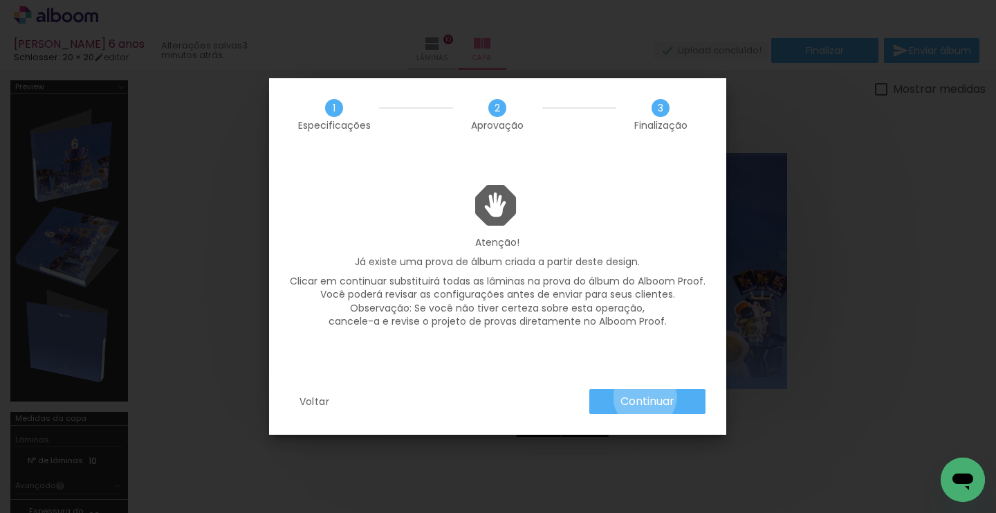
click at [0, 0] on slot "Continuar" at bounding box center [0, 0] width 0 height 0
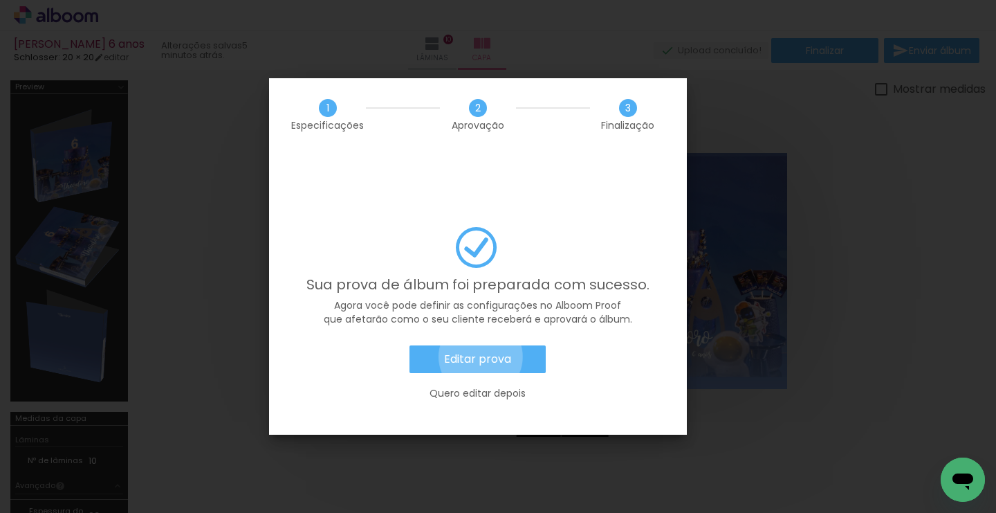
click at [0, 0] on slot "Editar prova" at bounding box center [0, 0] width 0 height 0
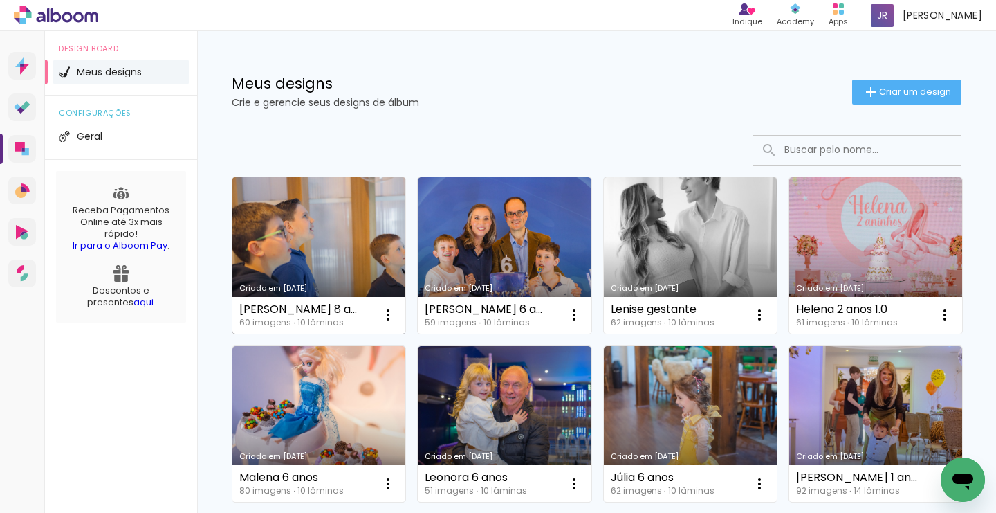
click at [323, 255] on link "Criado em [DATE]" at bounding box center [319, 255] width 173 height 156
click at [340, 229] on link "Criado em [DATE]" at bounding box center [319, 255] width 173 height 156
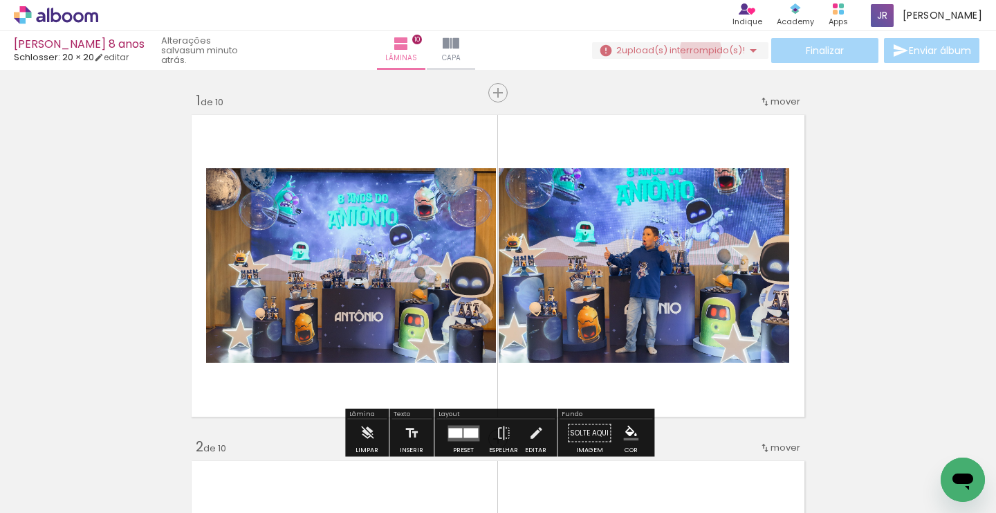
click at [695, 50] on span "upload(s) interrompido(s)!" at bounding box center [683, 50] width 123 height 13
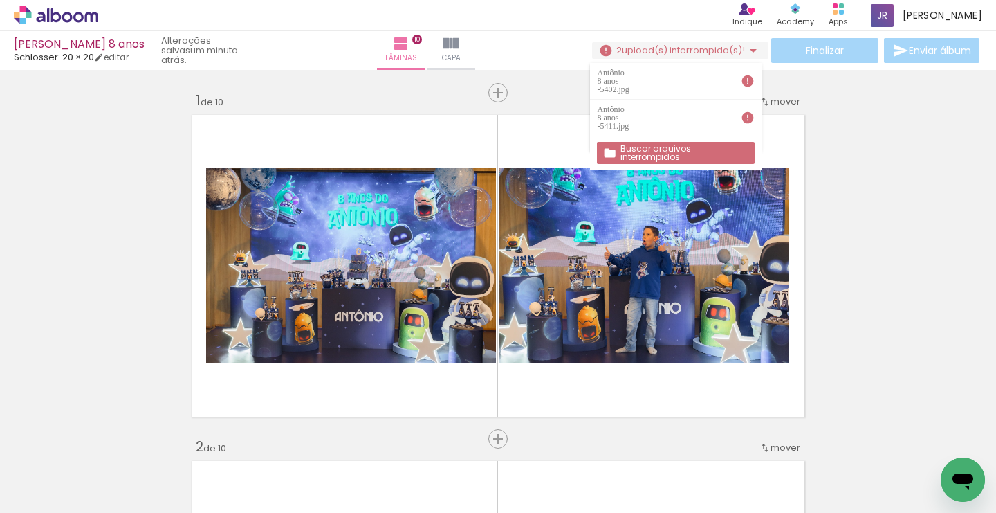
click at [0, 0] on slot "Buscar arquivos interrompidos" at bounding box center [0, 0] width 0 height 0
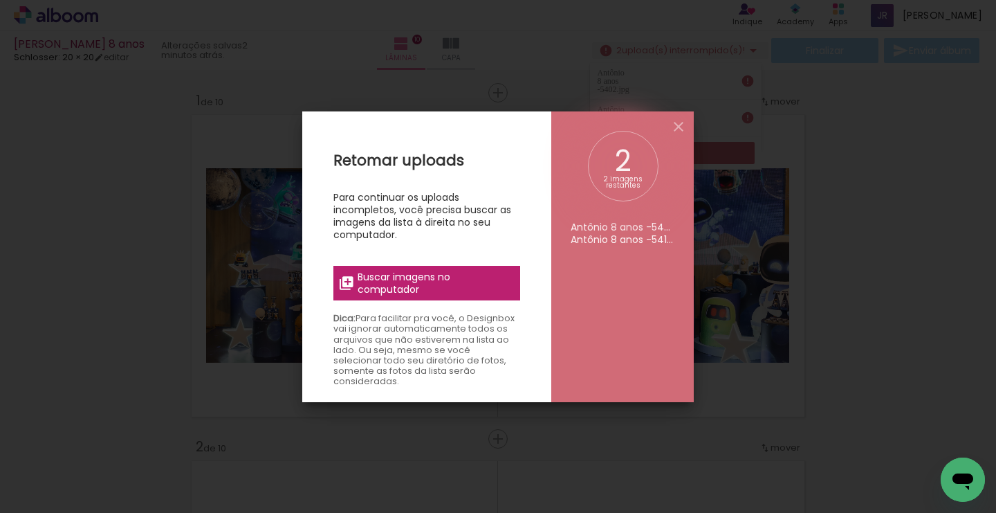
click at [0, 0] on span "Buscar imagens no computador" at bounding box center [0, 0] width 0 height 0
click at [0, 0] on input "file" at bounding box center [0, 0] width 0 height 0
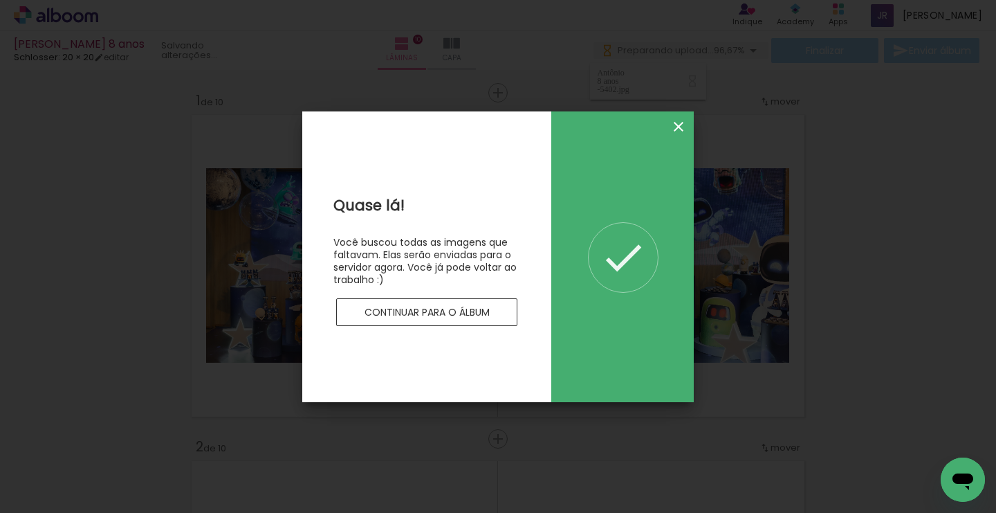
click at [0, 0] on iron-icon at bounding box center [0, 0] width 0 height 0
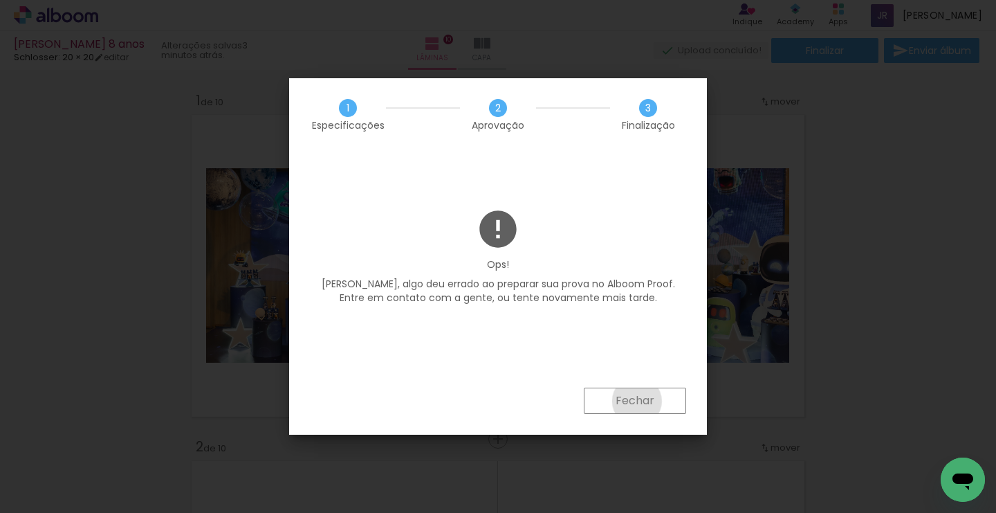
click at [0, 0] on slot "Fechar" at bounding box center [0, 0] width 0 height 0
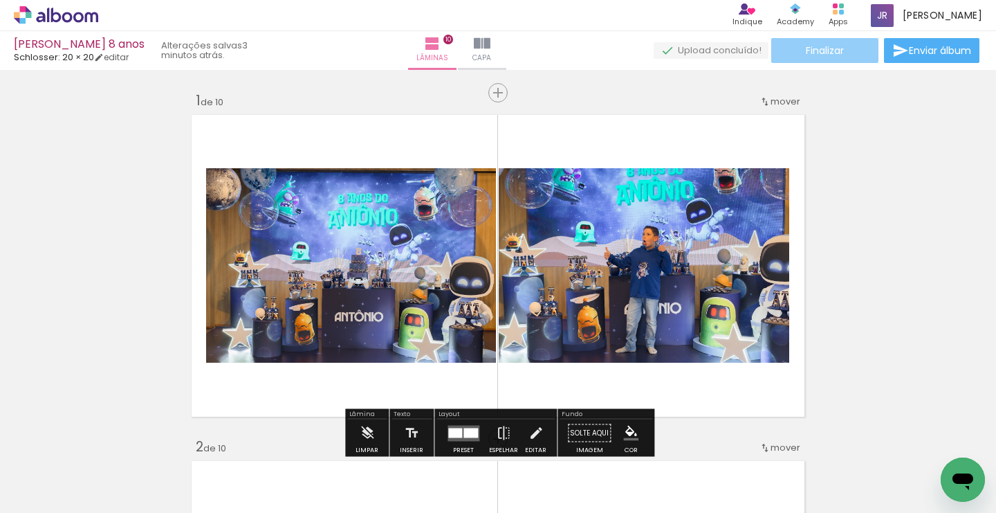
click at [823, 50] on span "Finalizar" at bounding box center [825, 51] width 38 height 10
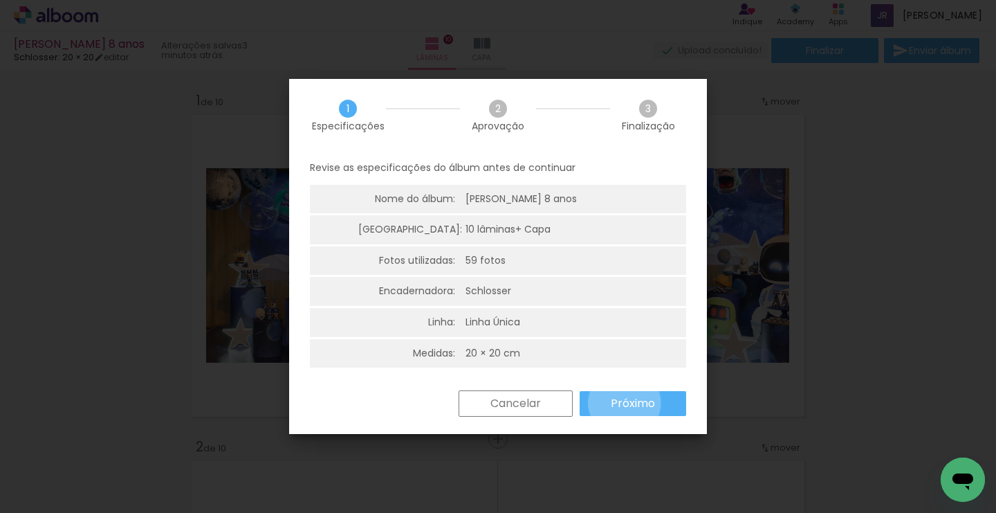
click at [0, 0] on slot "Próximo" at bounding box center [0, 0] width 0 height 0
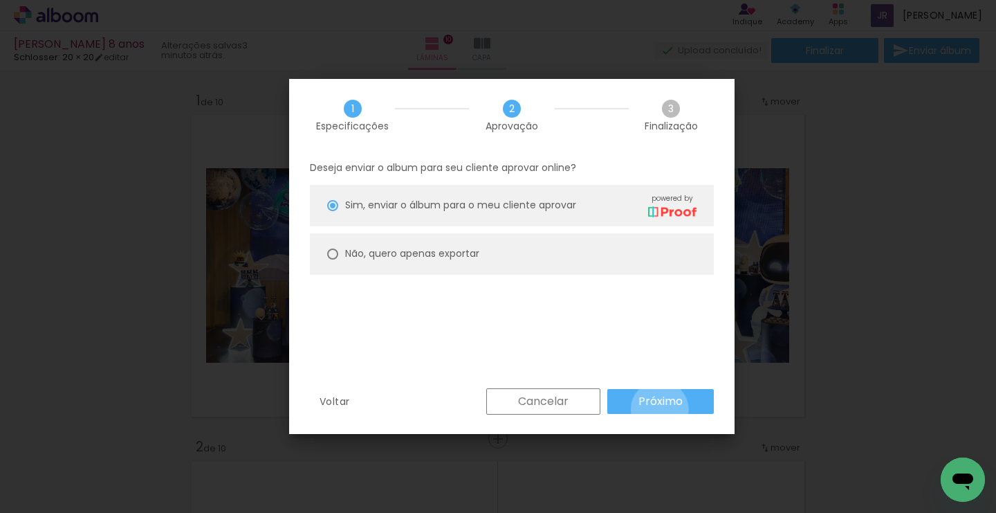
click at [660, 409] on paper-button "Próximo" at bounding box center [661, 401] width 107 height 25
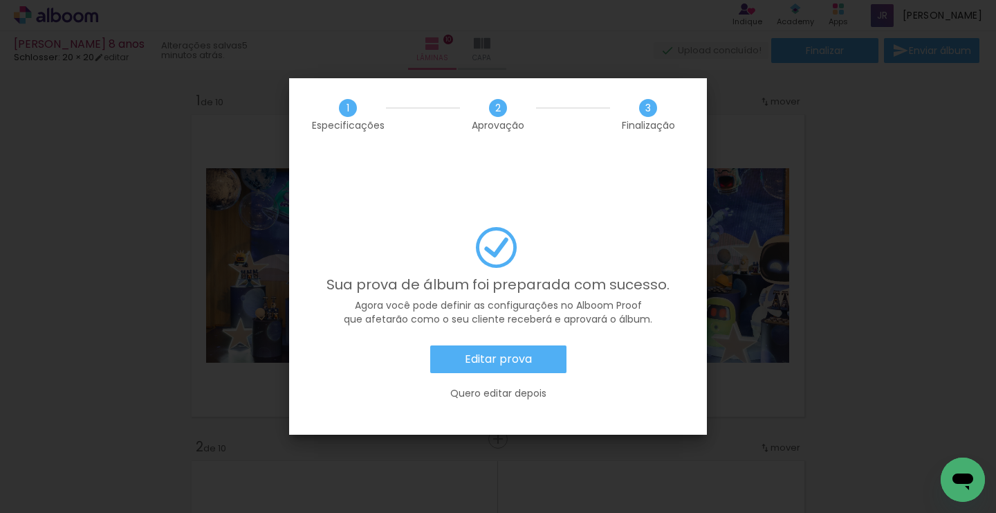
click at [0, 0] on slot "Editar prova" at bounding box center [0, 0] width 0 height 0
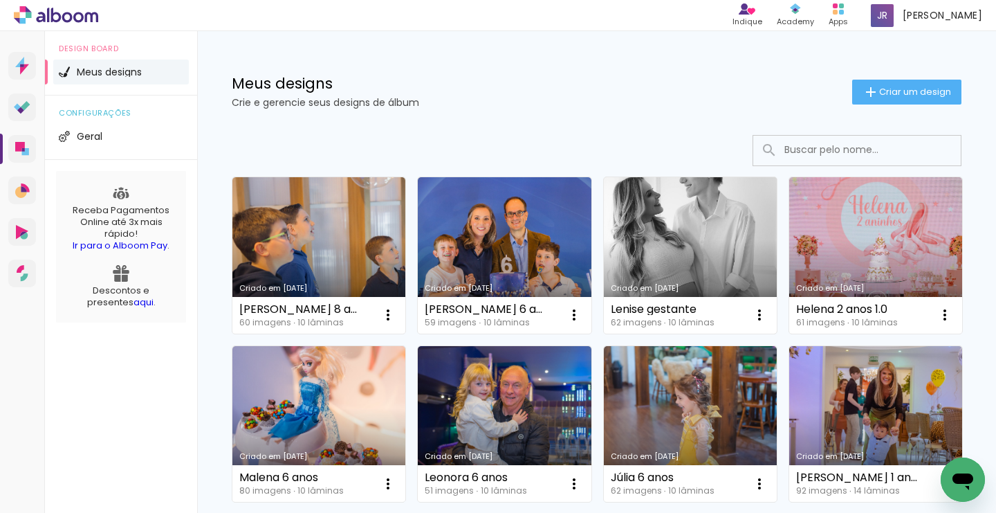
click at [692, 216] on link "Criado em [DATE]" at bounding box center [690, 255] width 173 height 156
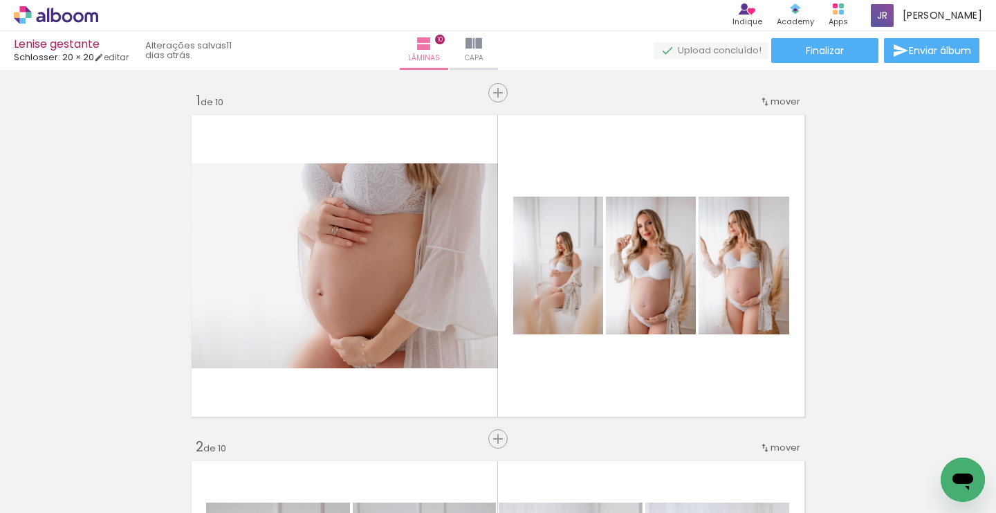
click at [0, 0] on iron-icon at bounding box center [0, 0] width 0 height 0
click at [0, 0] on slot "Não utilizadas" at bounding box center [0, 0] width 0 height 0
type input "Não utilizadas"
click at [0, 0] on span "Adicionar Fotos" at bounding box center [0, 0] width 0 height 0
click at [0, 0] on input "file" at bounding box center [0, 0] width 0 height 0
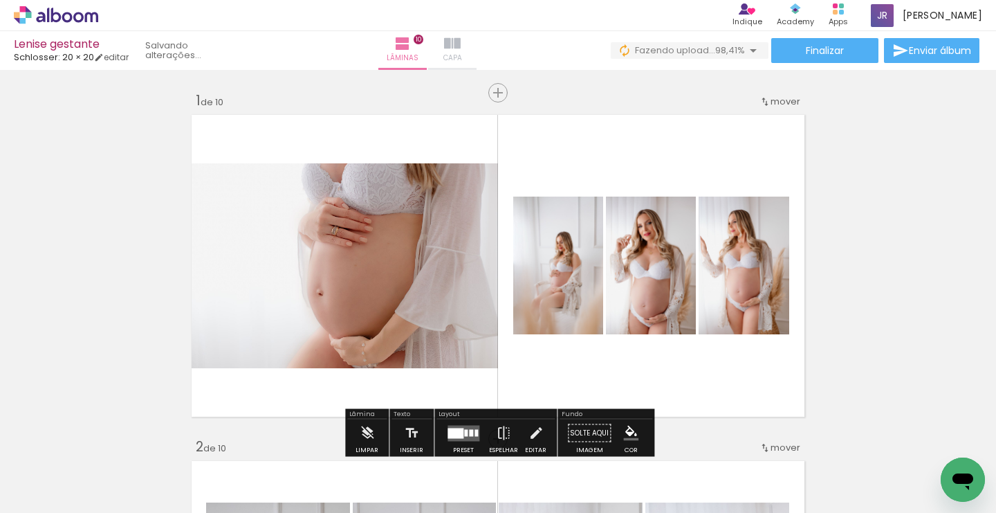
click at [461, 46] on iron-icon at bounding box center [452, 43] width 17 height 17
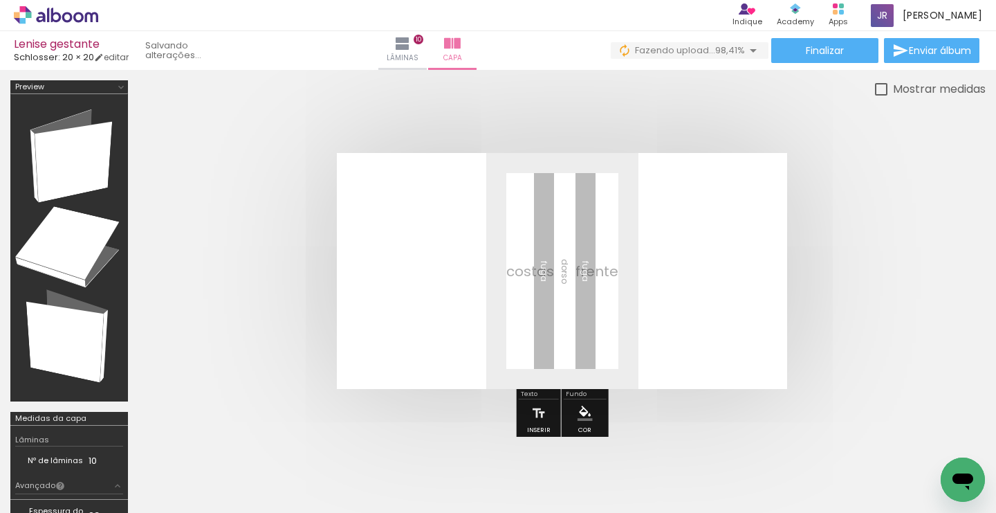
scroll to position [0, 192]
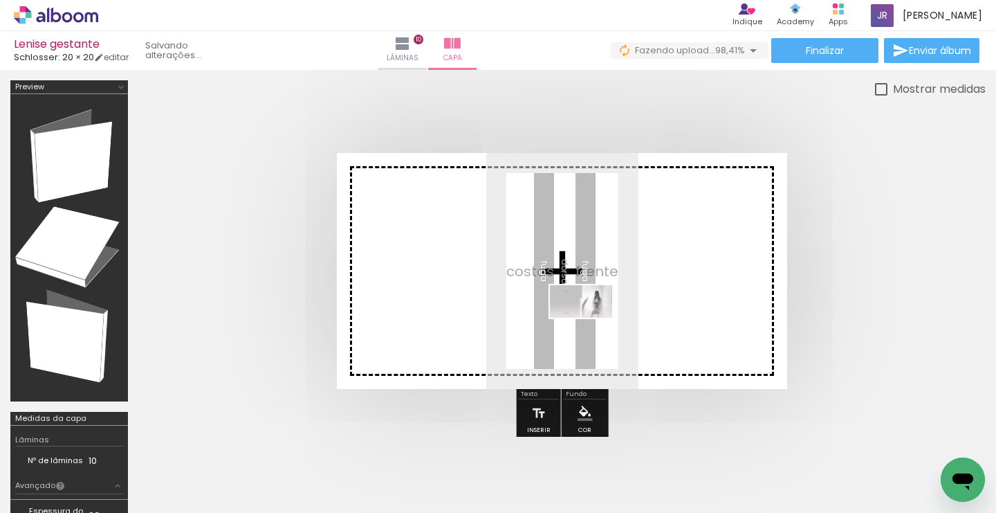
drag, startPoint x: 940, startPoint y: 462, endPoint x: 563, endPoint y: 307, distance: 407.5
click at [563, 307] on quentale-workspace at bounding box center [498, 256] width 996 height 513
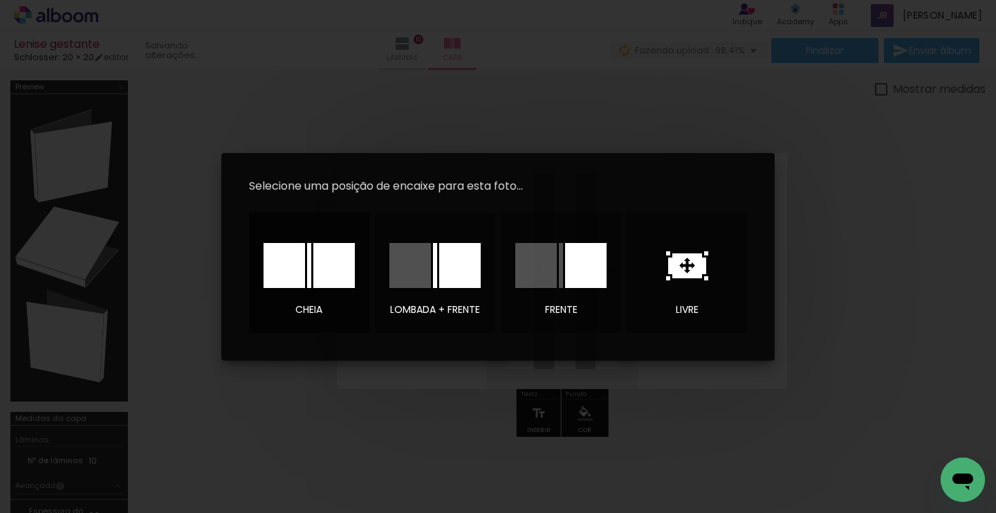
click at [0, 0] on div at bounding box center [0, 0] width 0 height 0
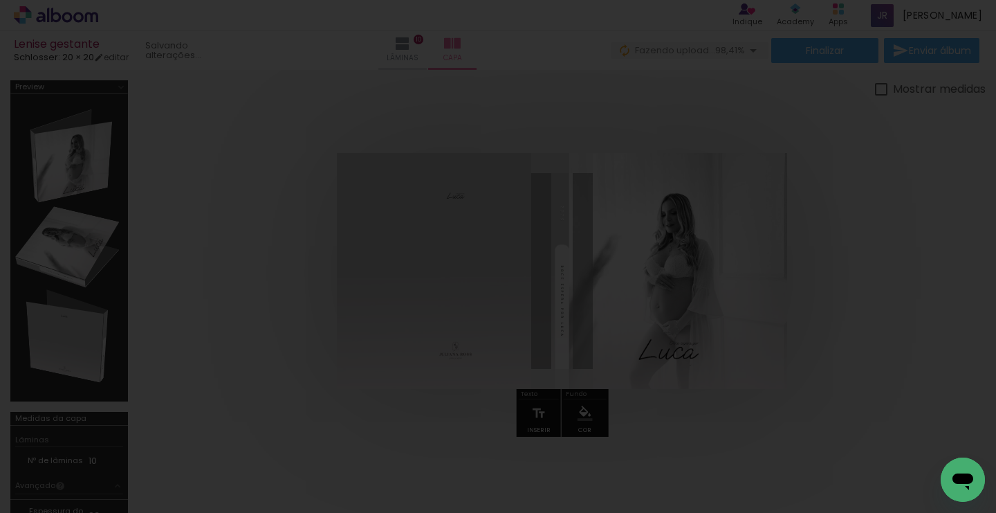
scroll to position [0, 115]
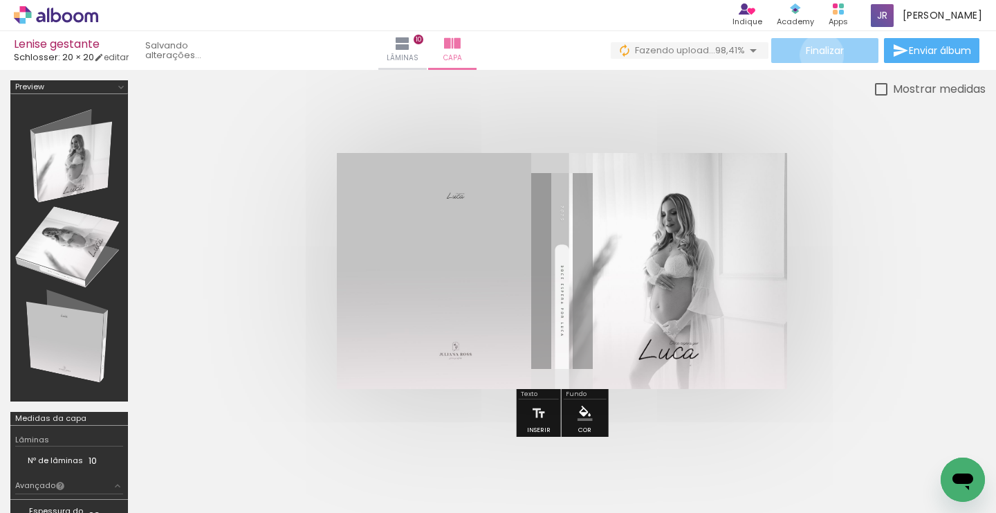
click at [817, 55] on span "Finalizar" at bounding box center [825, 51] width 38 height 10
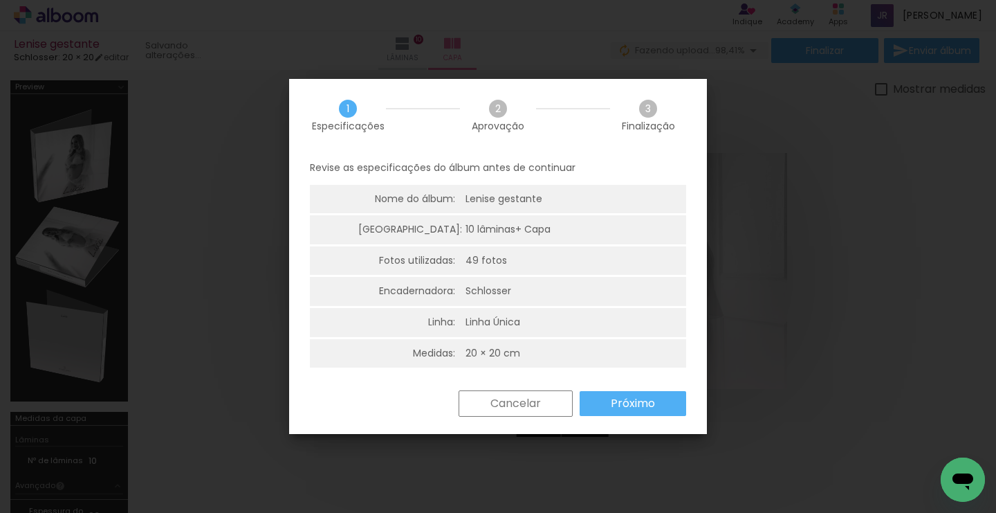
click at [0, 0] on slot "Próximo" at bounding box center [0, 0] width 0 height 0
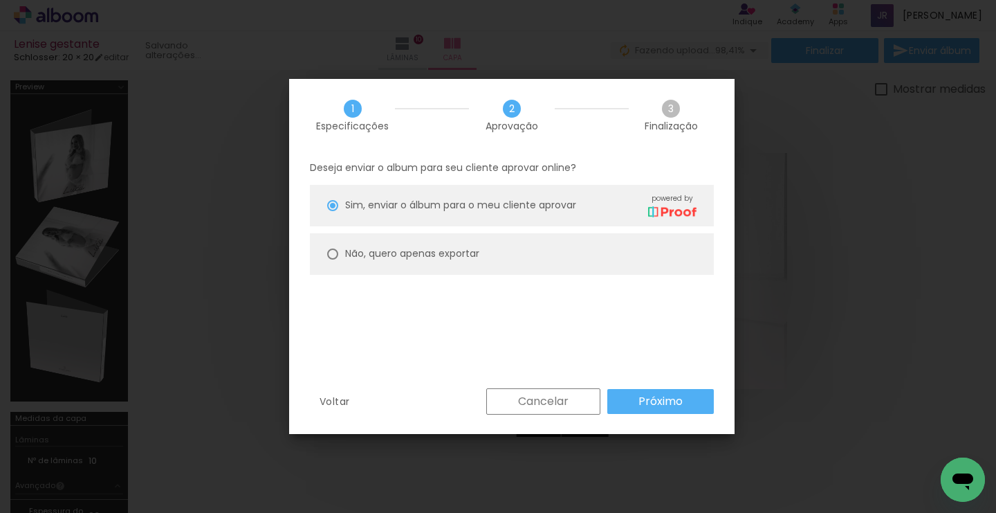
click at [0, 0] on slot "Próximo" at bounding box center [0, 0] width 0 height 0
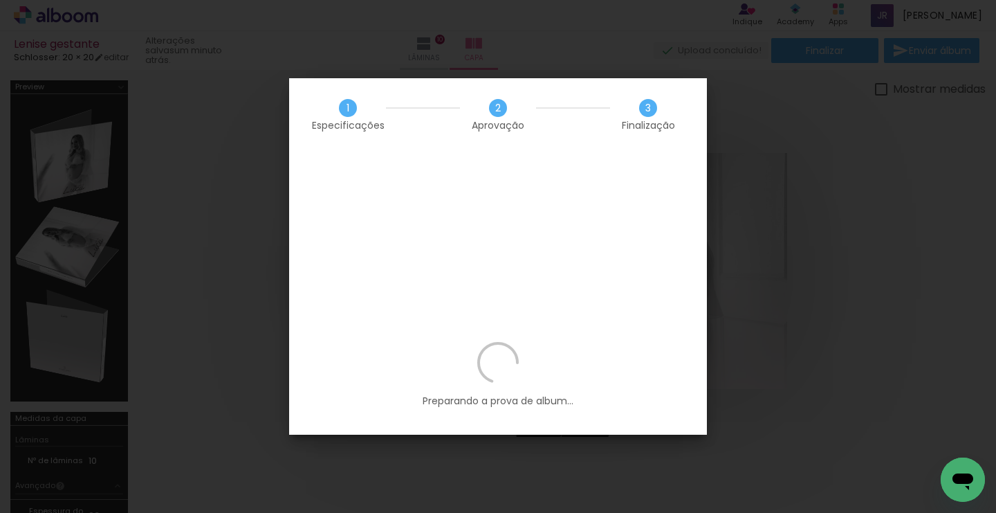
scroll to position [0, 115]
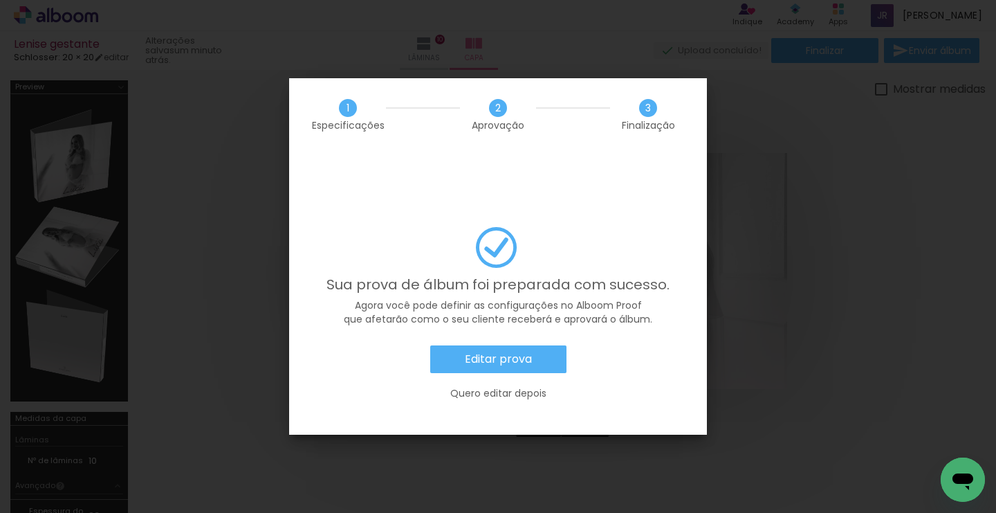
click at [0, 0] on slot "Editar prova" at bounding box center [0, 0] width 0 height 0
